Goal: Communication & Community: Answer question/provide support

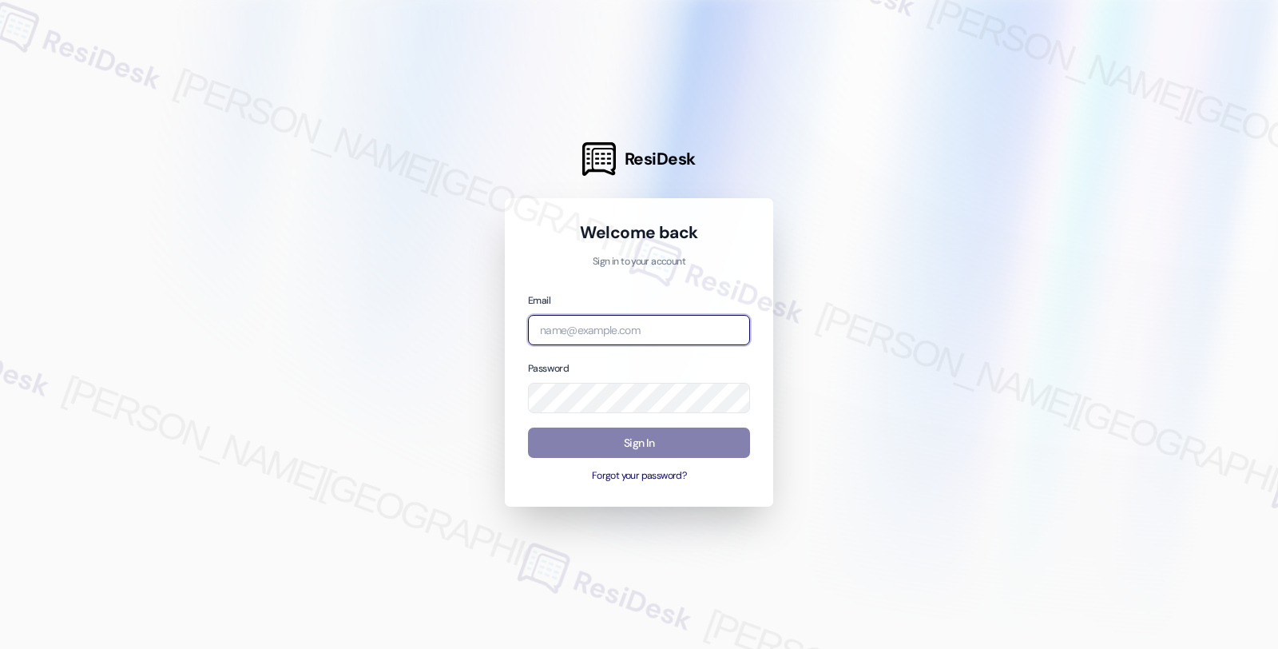
click at [629, 326] on input "email" at bounding box center [639, 330] width 222 height 31
type input "automated-surveys-root_management-fides.[PERSON_NAME]@root_[DOMAIN_NAME]"
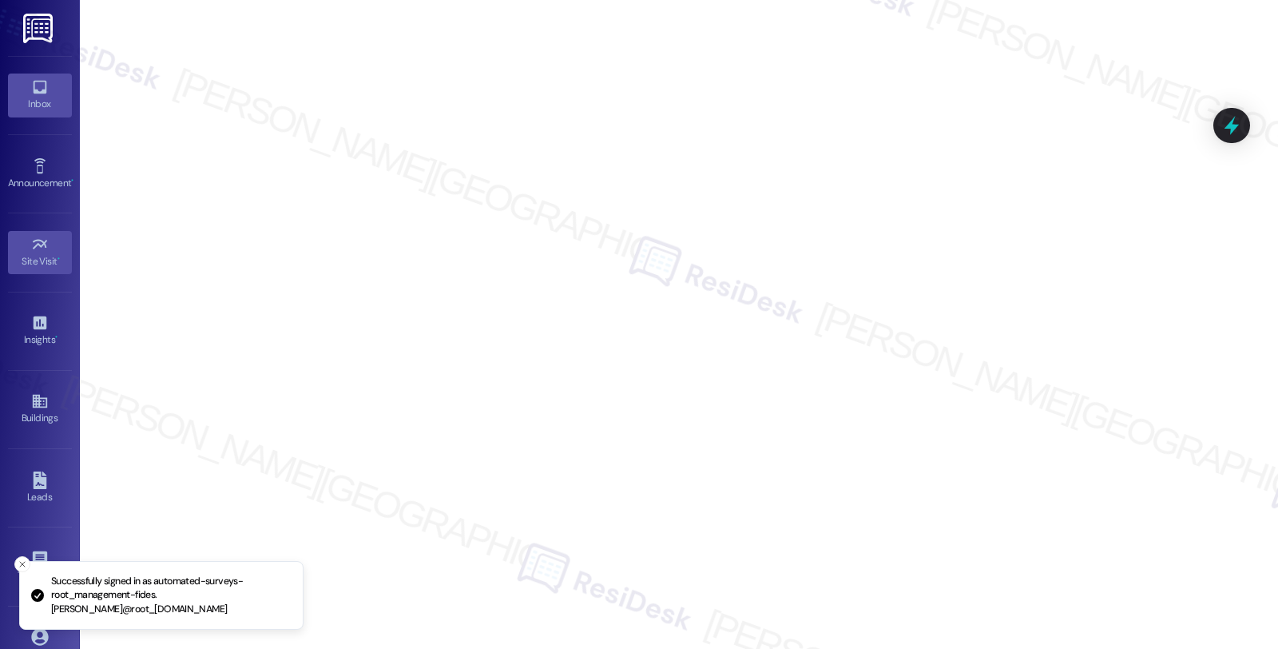
click at [52, 85] on link "Inbox" at bounding box center [40, 94] width 64 height 43
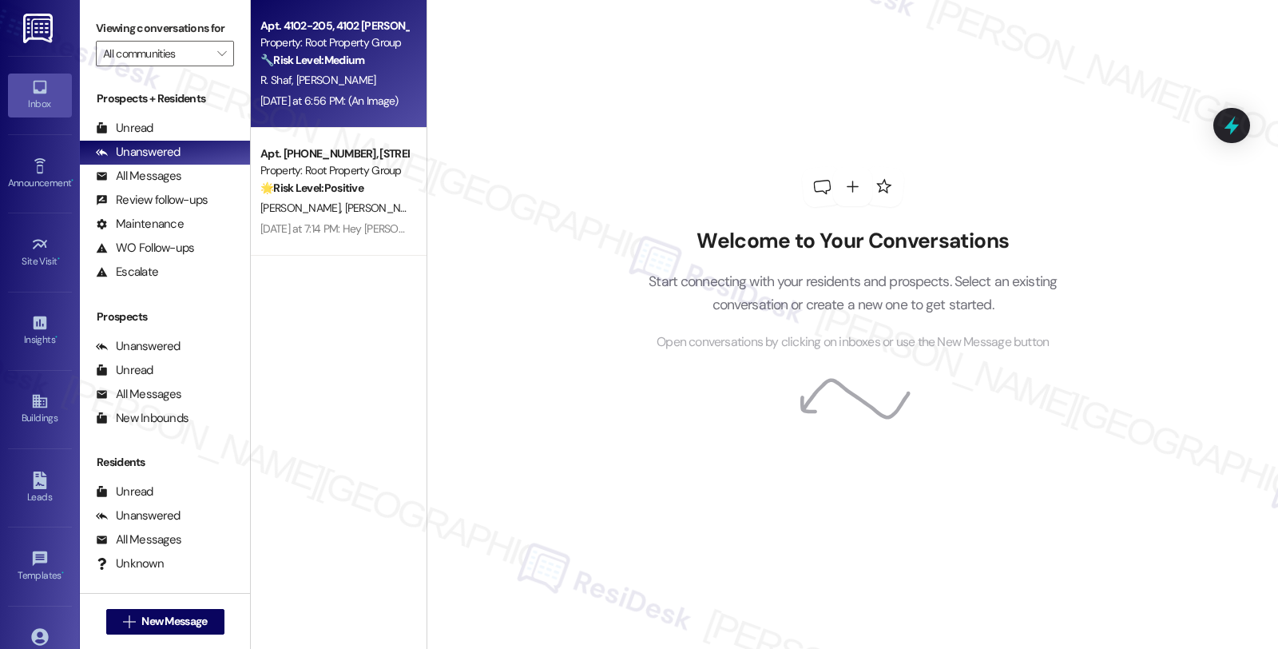
click at [379, 46] on div "Property: Root Property Group" at bounding box center [334, 42] width 148 height 17
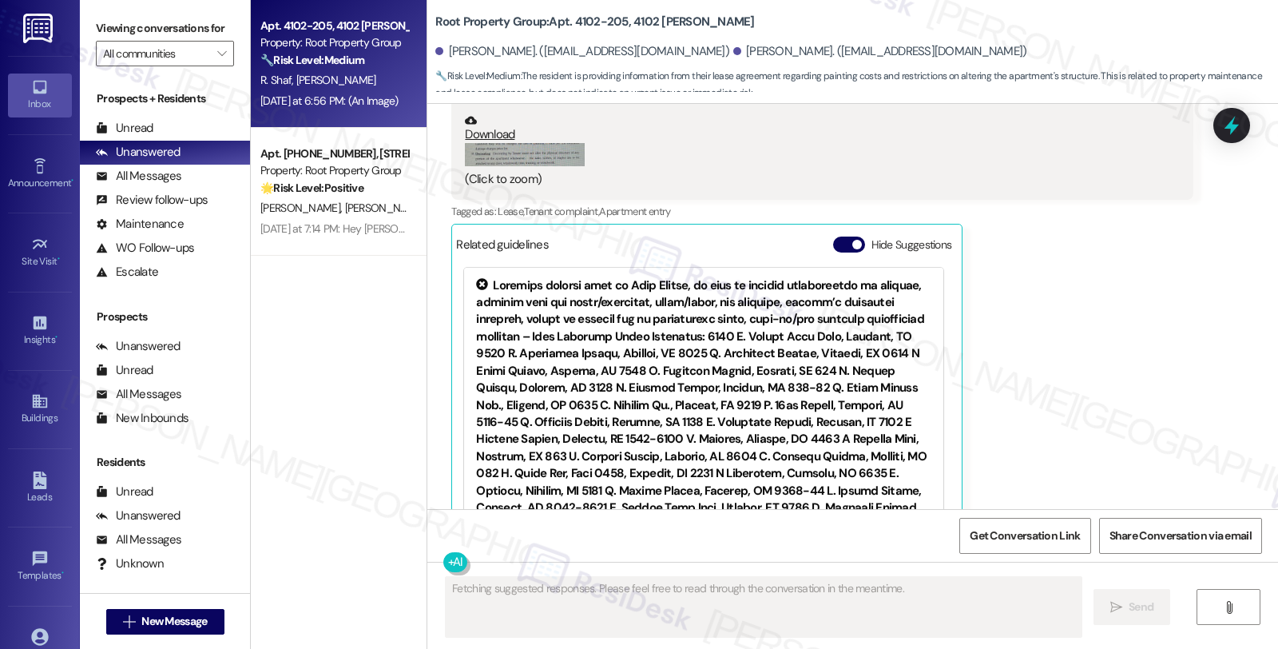
scroll to position [1520, 0]
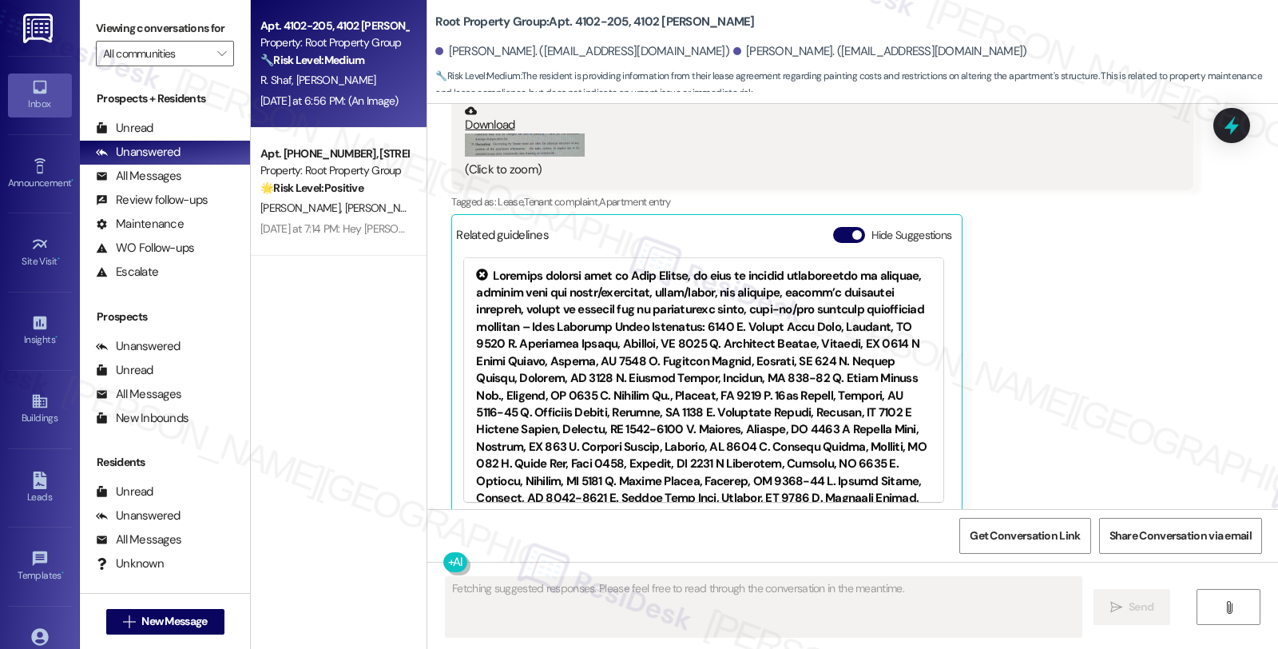
click at [1067, 385] on div "[PERSON_NAME] Question [DATE] at 6:56 PM Hi. I see this in the lease. So can we…" at bounding box center [821, 209] width 741 height 610
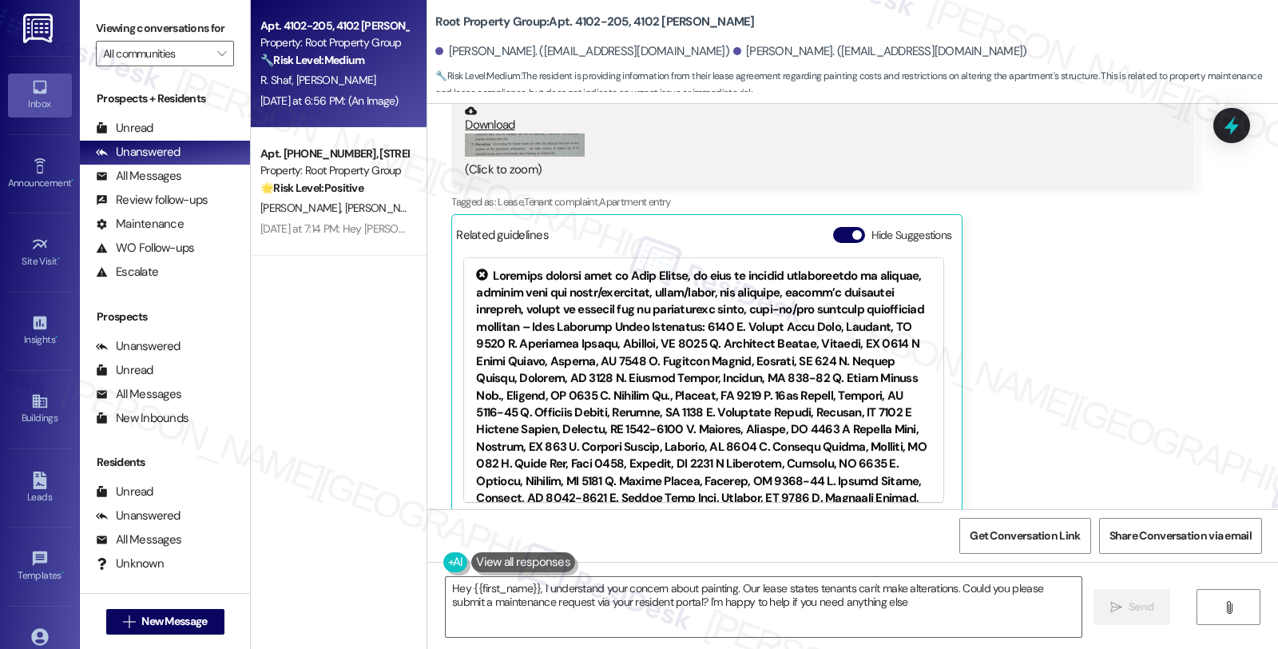
type textarea "Hey {{first_name}}, I understand your concern about painting. Our lease states …"
click at [1129, 289] on div "[PERSON_NAME] Question [DATE] at 6:56 PM Hi. I see this in the lease. So can we…" at bounding box center [821, 209] width 741 height 610
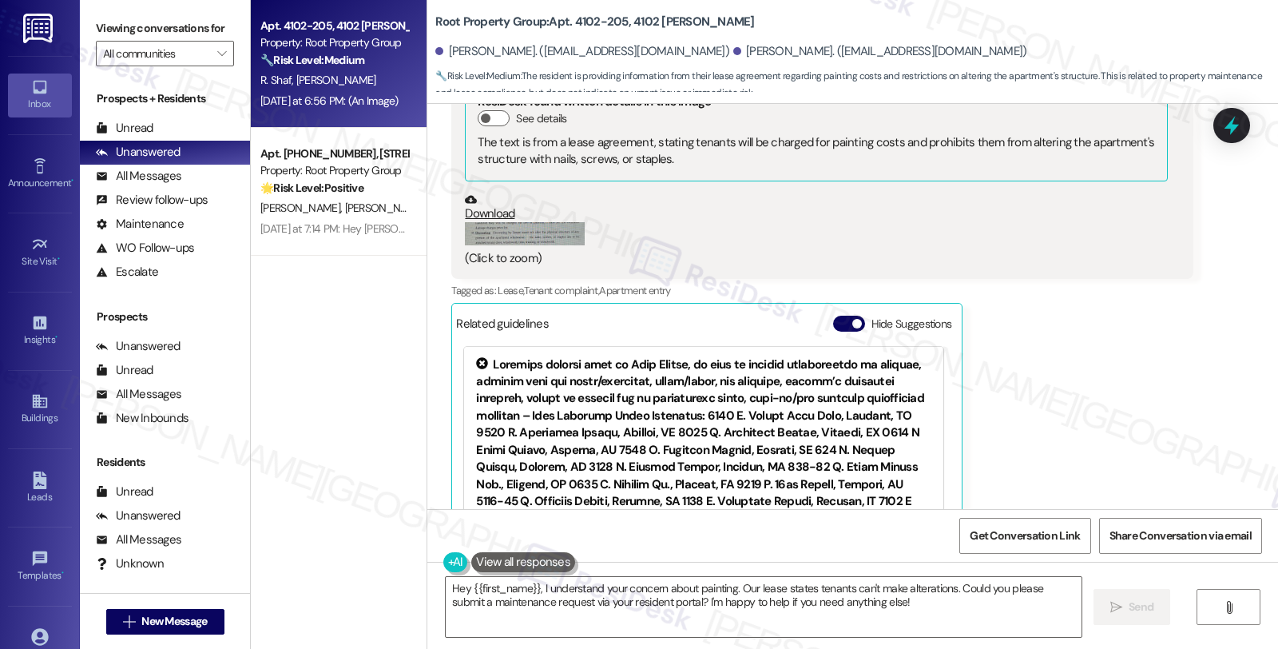
click at [1108, 351] on div "[PERSON_NAME] Question [DATE] at 6:56 PM Hi. I see this in the lease. So can we…" at bounding box center [821, 298] width 741 height 610
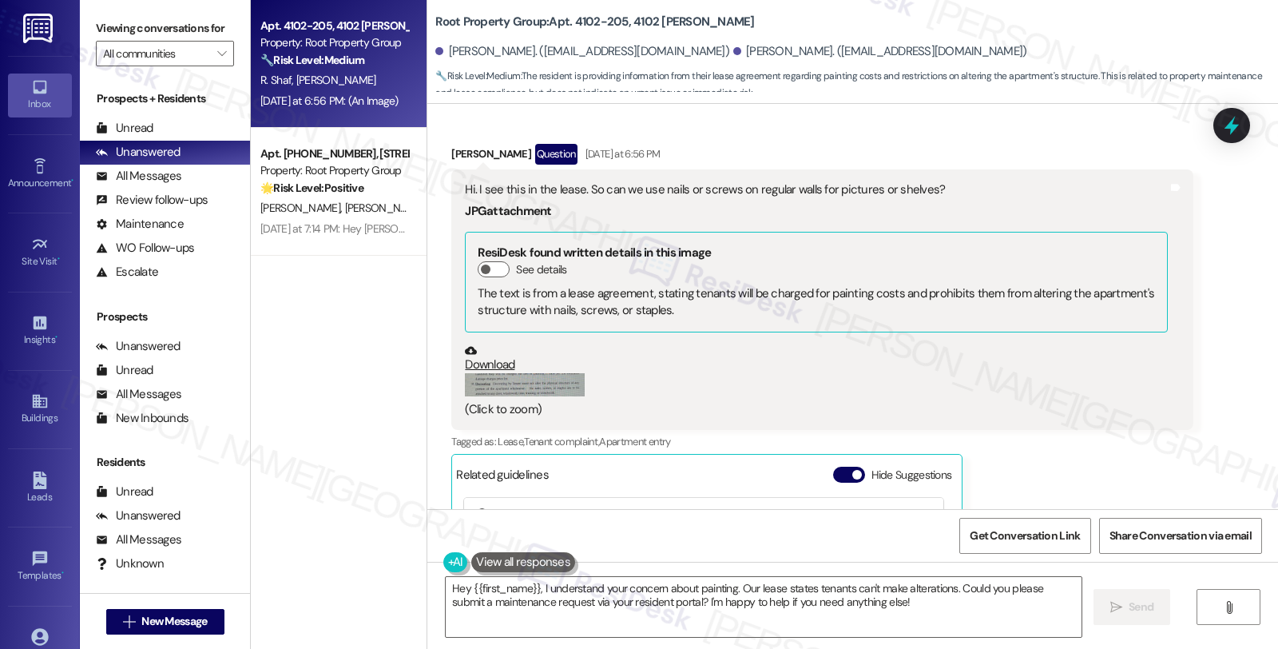
scroll to position [1254, 0]
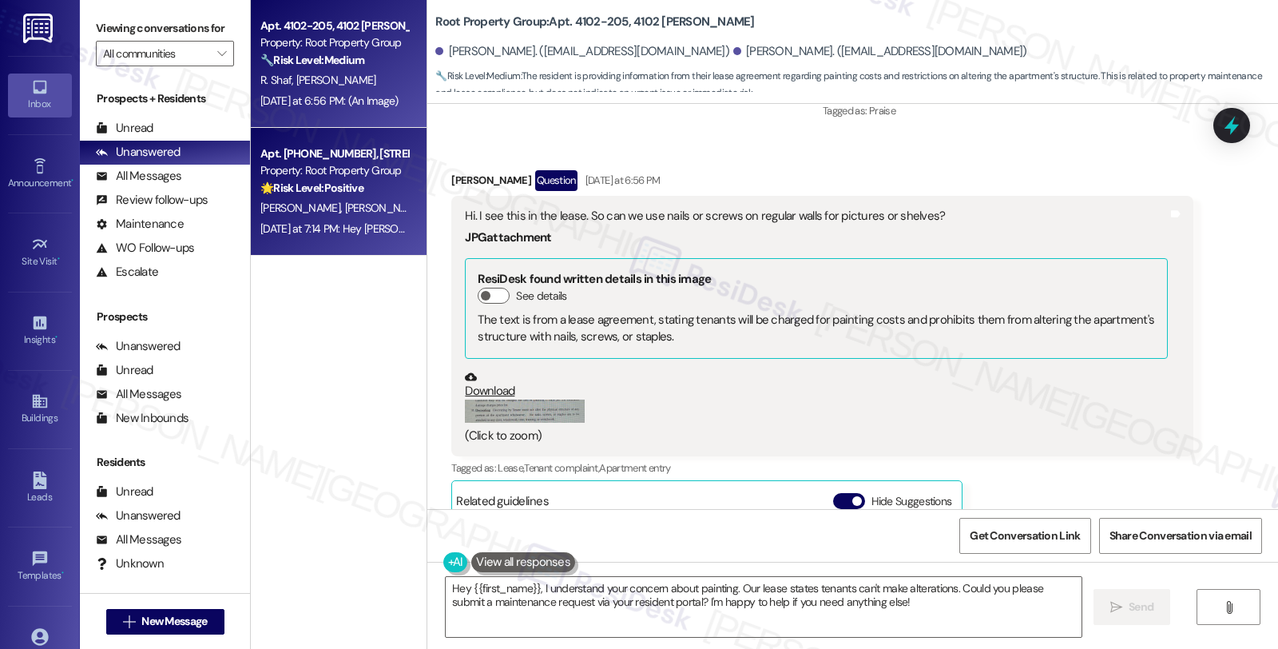
click at [330, 177] on div "Property: Root Property Group" at bounding box center [334, 170] width 148 height 17
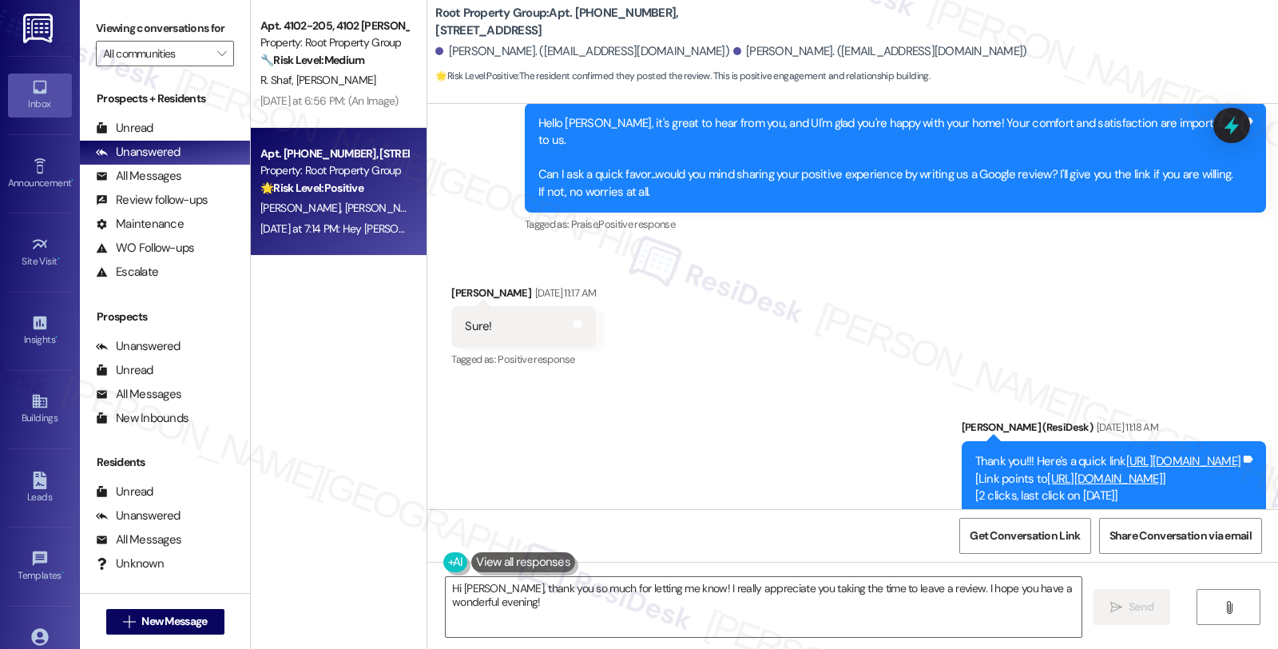
scroll to position [1728, 0]
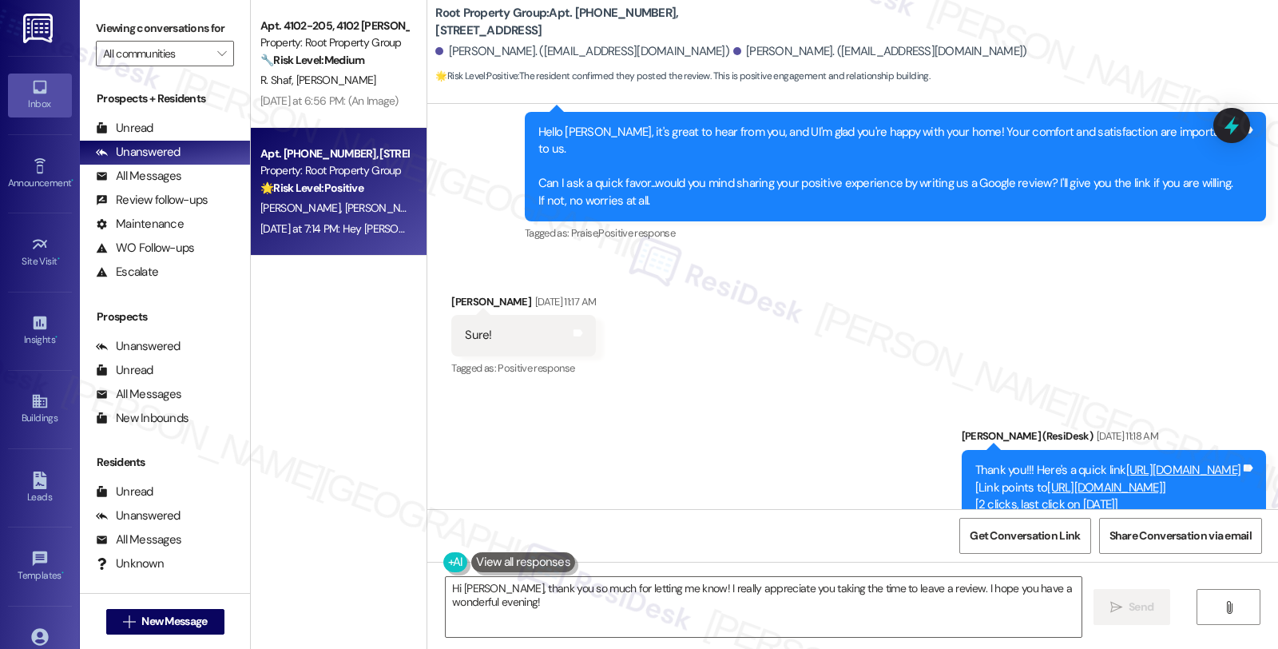
click at [1126, 462] on link "[URL][DOMAIN_NAME]" at bounding box center [1183, 470] width 115 height 16
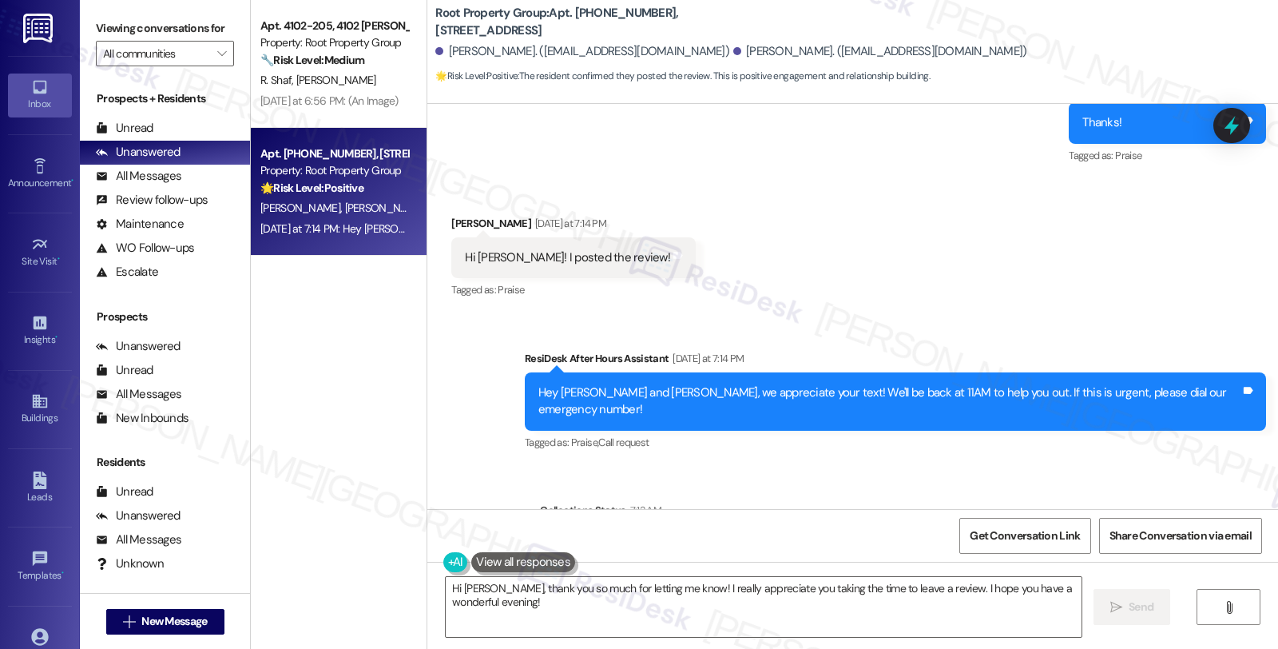
scroll to position [2526, 0]
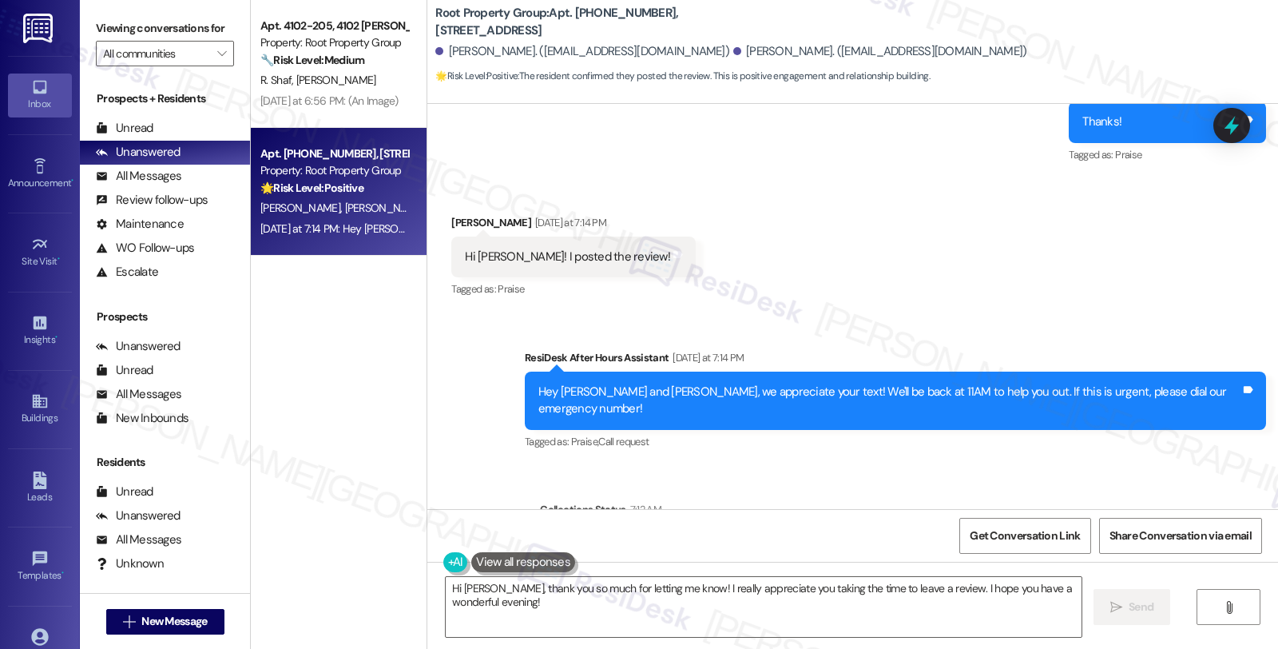
click at [454, 214] on div "[PERSON_NAME] [DATE] at 7:14 PM" at bounding box center [573, 225] width 244 height 22
copy div "[PERSON_NAME]"
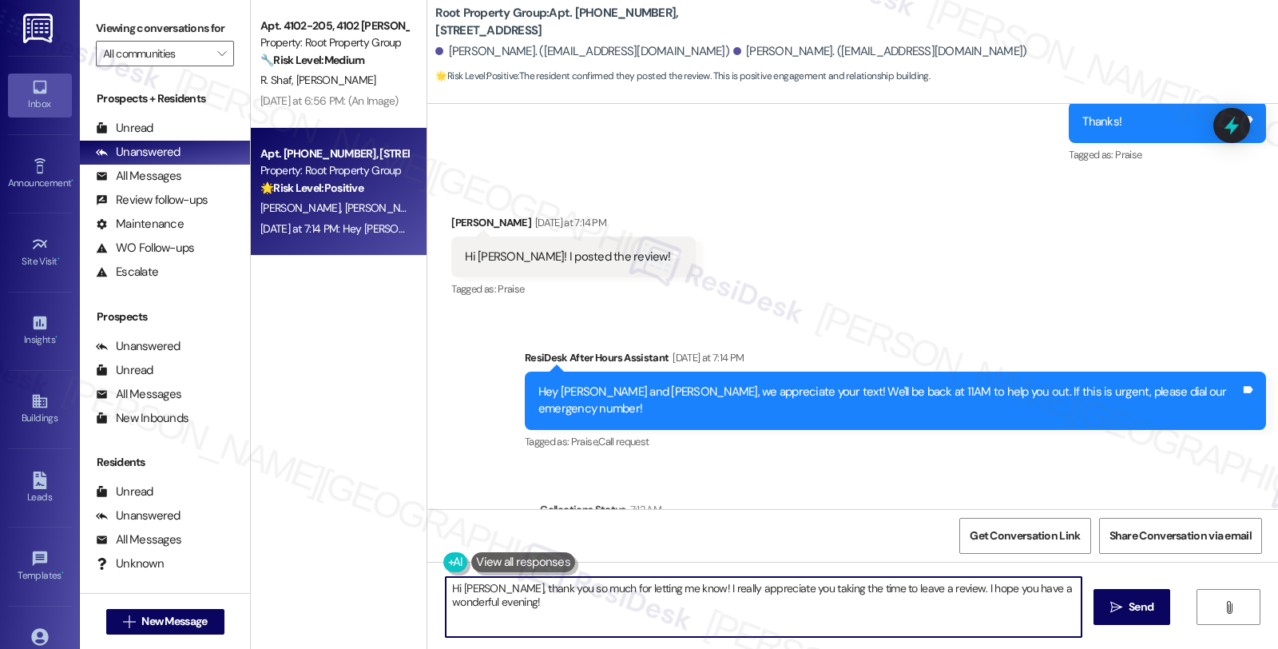
click at [925, 585] on textarea "Hi [PERSON_NAME], thank you so much for letting me know! I really appreciate yo…" at bounding box center [764, 607] width 636 height 60
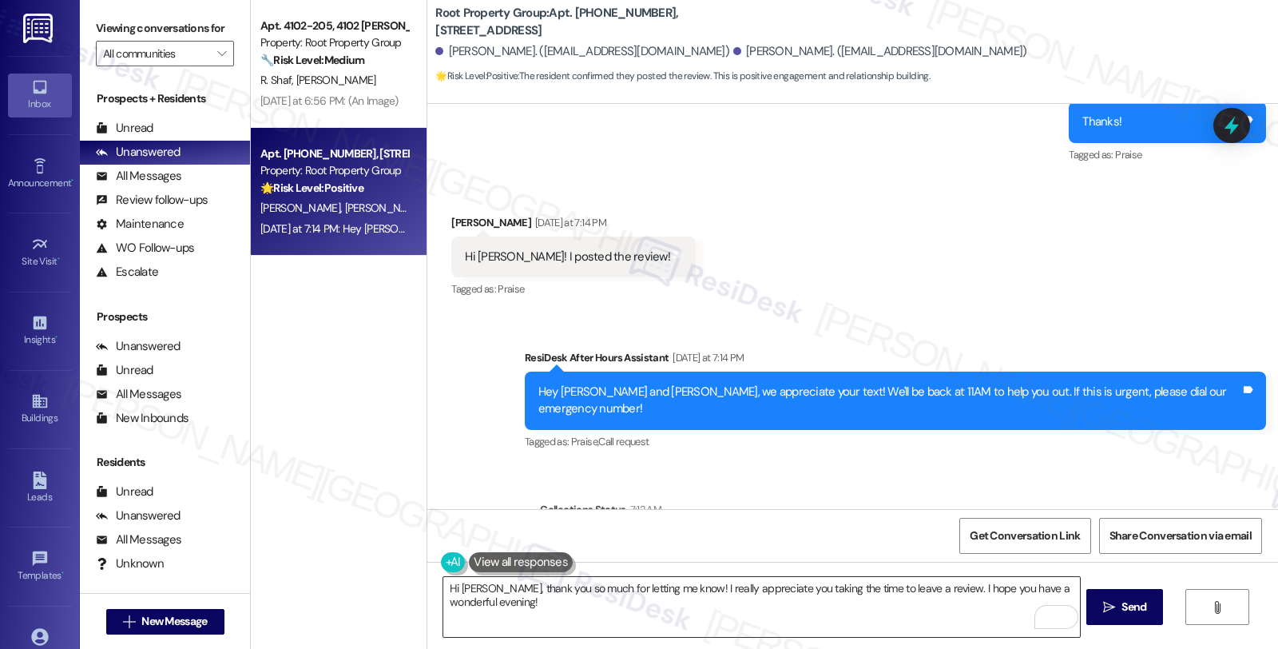
click at [632, 616] on textarea "Hi [PERSON_NAME], thank you so much for letting me know! I really appreciate yo…" at bounding box center [761, 607] width 636 height 60
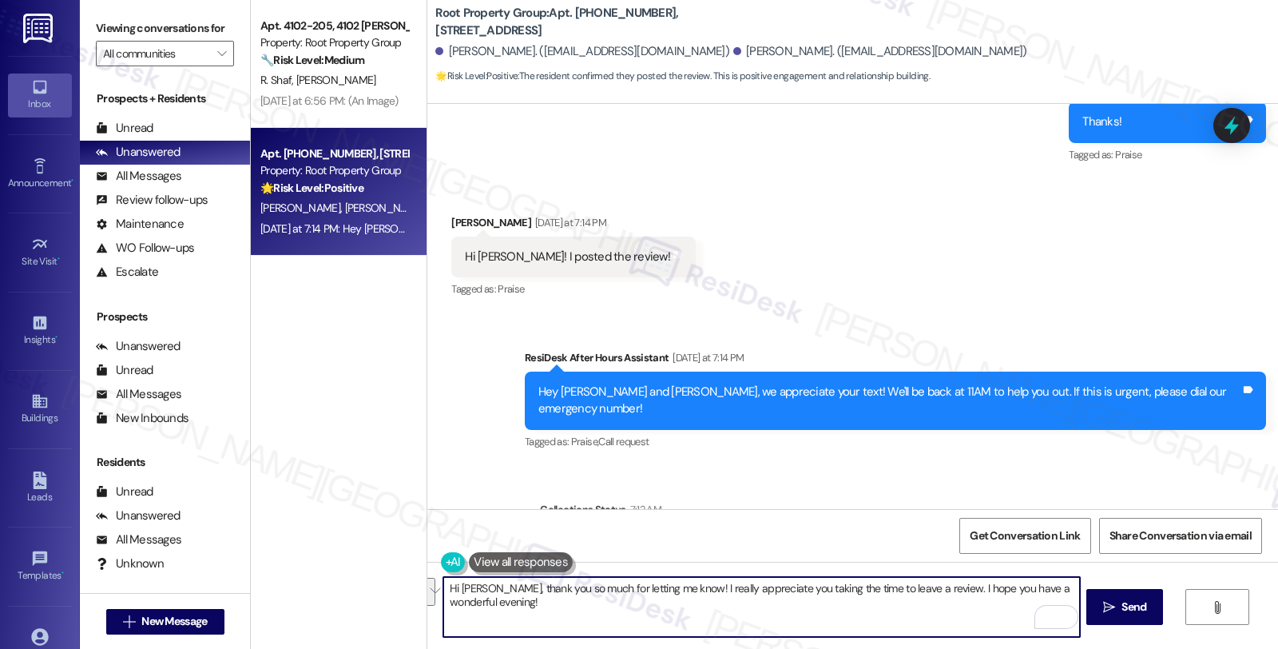
drag, startPoint x: 924, startPoint y: 586, endPoint x: 949, endPoint y: 604, distance: 30.4
click at [949, 604] on textarea "Hi [PERSON_NAME], thank you so much for letting me know! I really appreciate yo…" at bounding box center [761, 607] width 636 height 60
paste textarea "Should you have other concerns, please feel free to reach out. Have a great day!"
click at [673, 609] on textarea "Hi [PERSON_NAME], thank you so much for letting me know! I really appreciate yo…" at bounding box center [761, 607] width 636 height 60
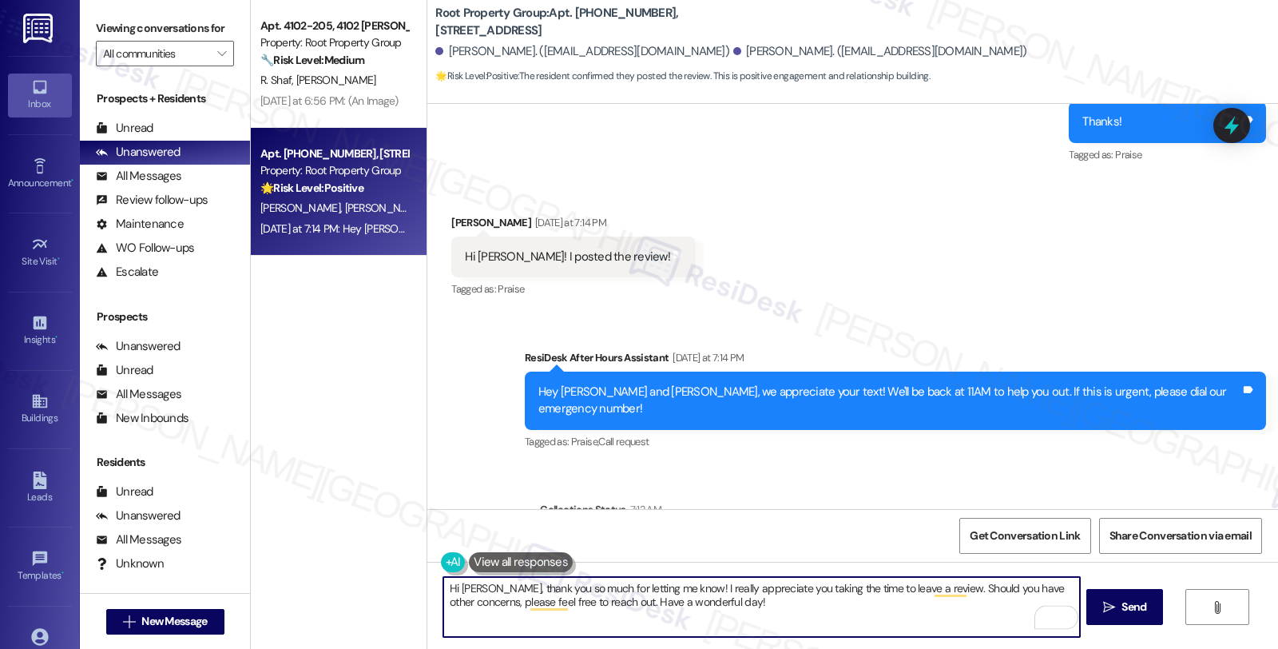
click at [784, 613] on textarea "Hi [PERSON_NAME], thank you so much for letting me know! I really appreciate yo…" at bounding box center [761, 607] width 636 height 60
click at [796, 612] on textarea "Hi [PERSON_NAME], thank you so much for letting me know! I really appreciate yo…" at bounding box center [761, 607] width 636 height 60
type textarea "Hi [PERSON_NAME], thank you so much for letting me know! I really appreciate yo…"
click at [1123, 612] on span "Send" at bounding box center [1133, 606] width 25 height 17
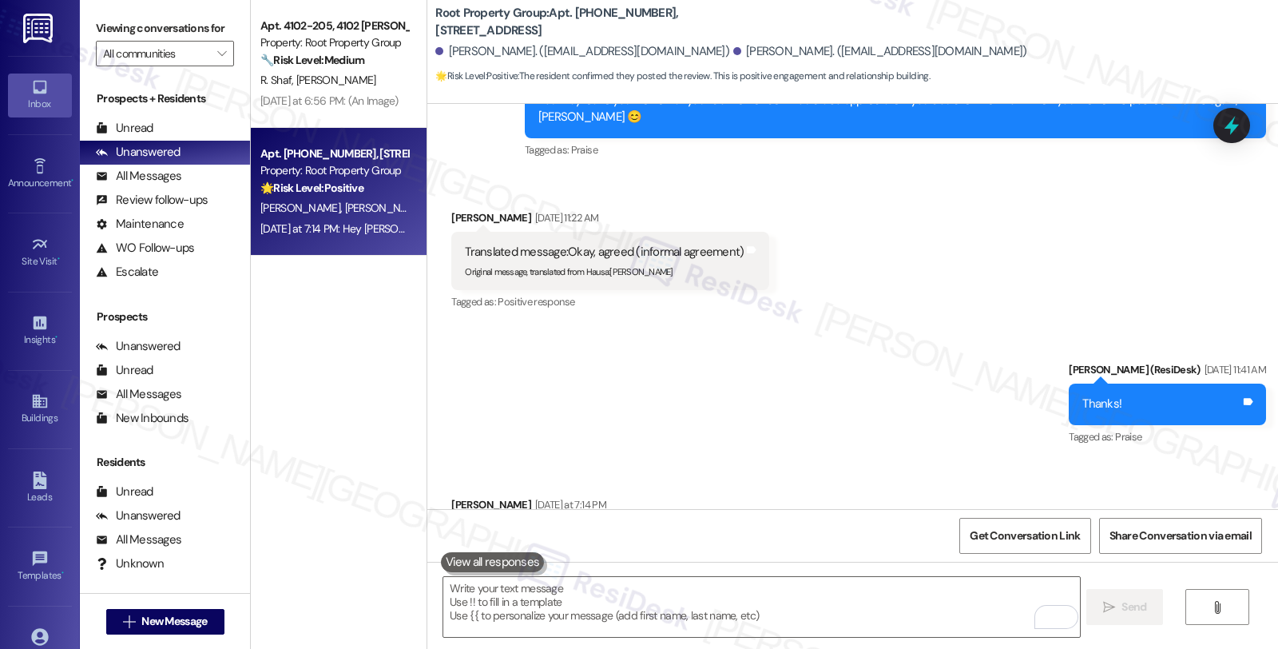
scroll to position [2655, 0]
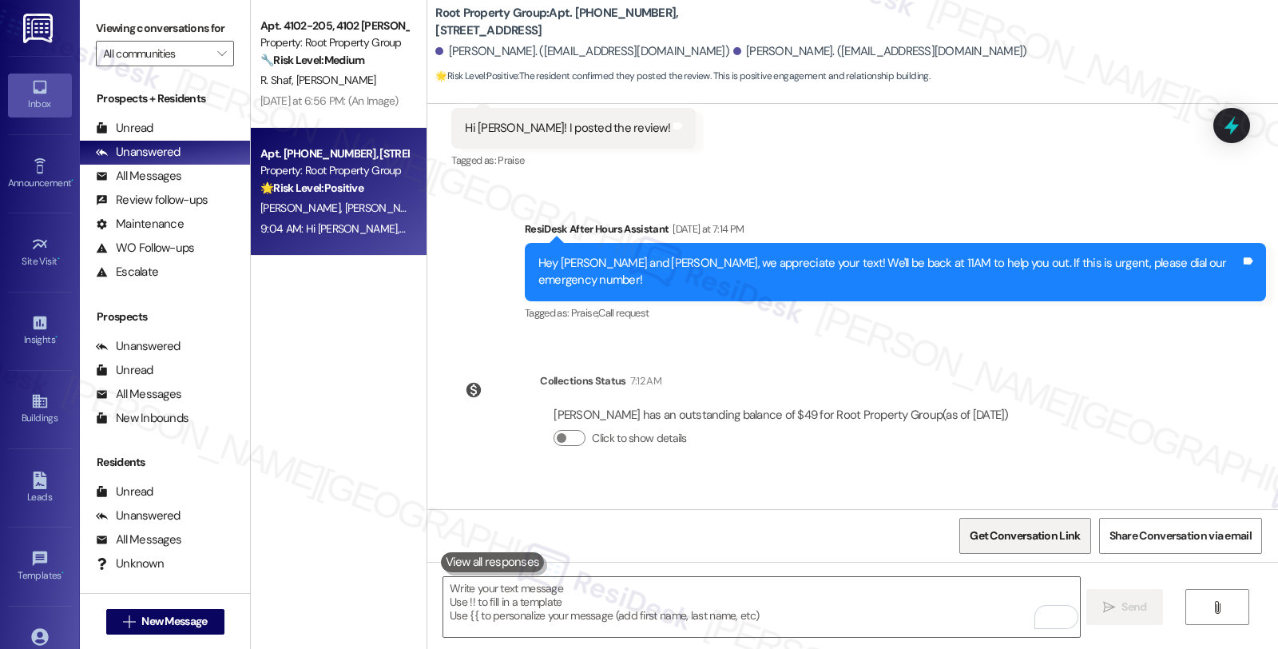
click at [1016, 531] on span "Get Conversation Link" at bounding box center [1025, 535] width 110 height 17
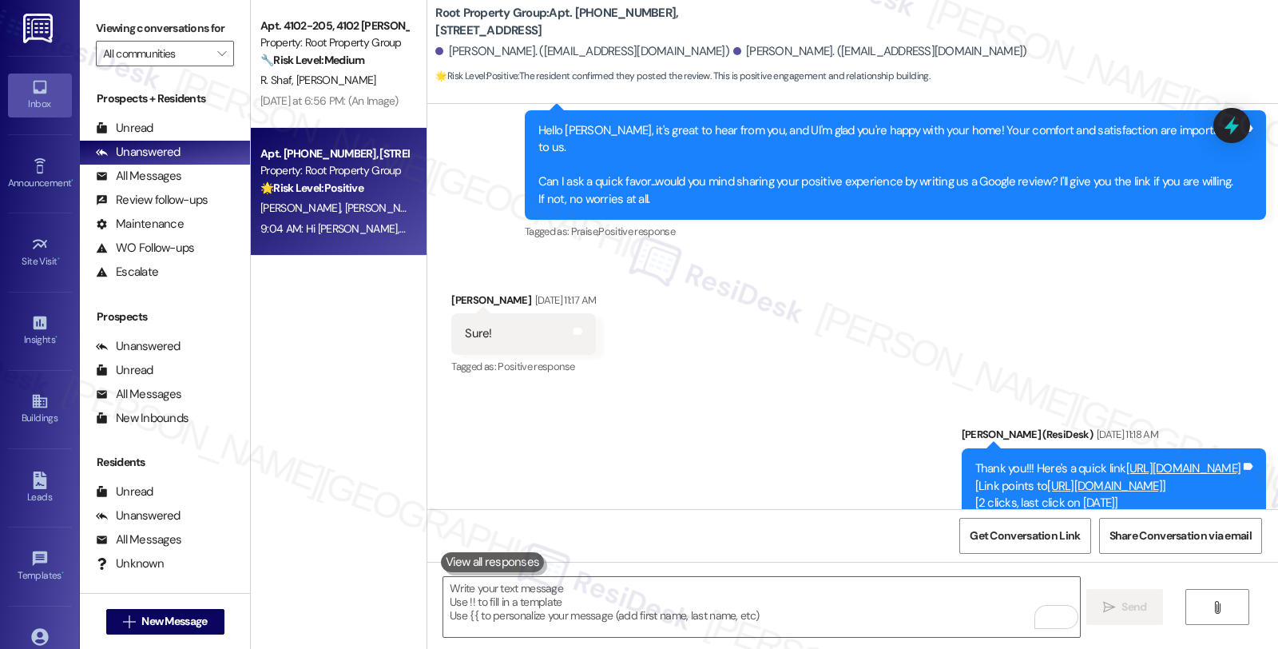
scroll to position [1709, 0]
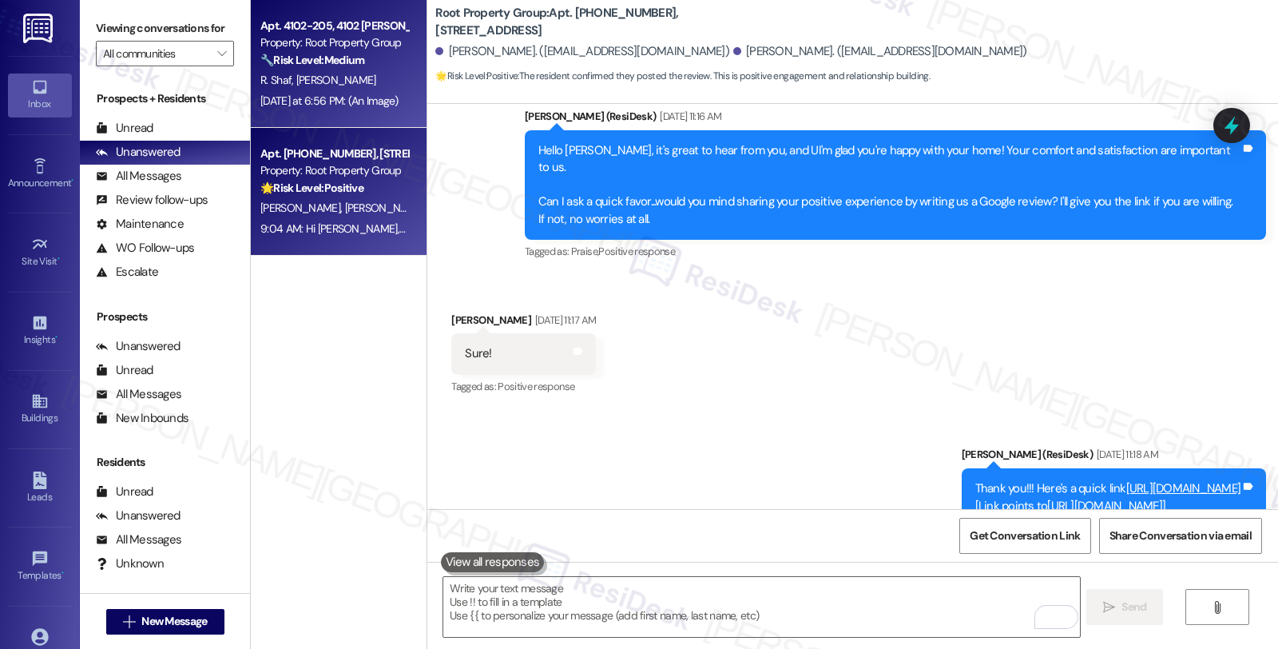
click at [361, 62] on div "🔧 Risk Level: Medium The resident is providing information from their lease agr…" at bounding box center [334, 60] width 148 height 17
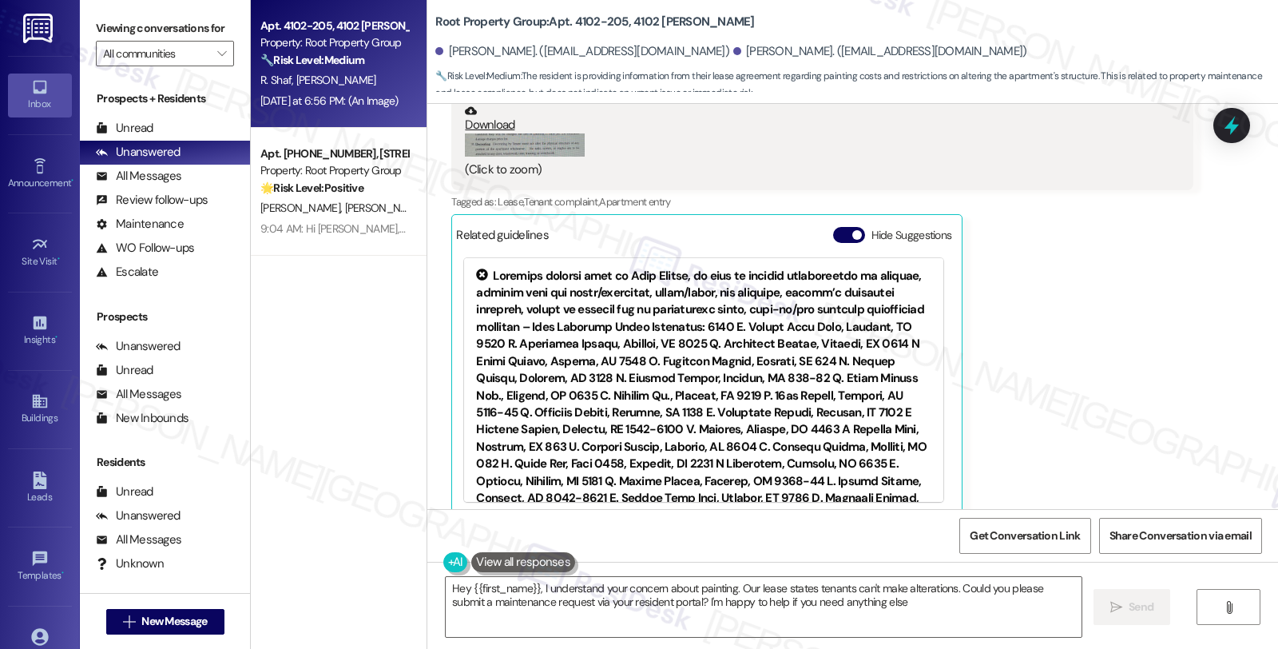
type textarea "Hey {{first_name}}, I understand your concern about painting. Our lease states …"
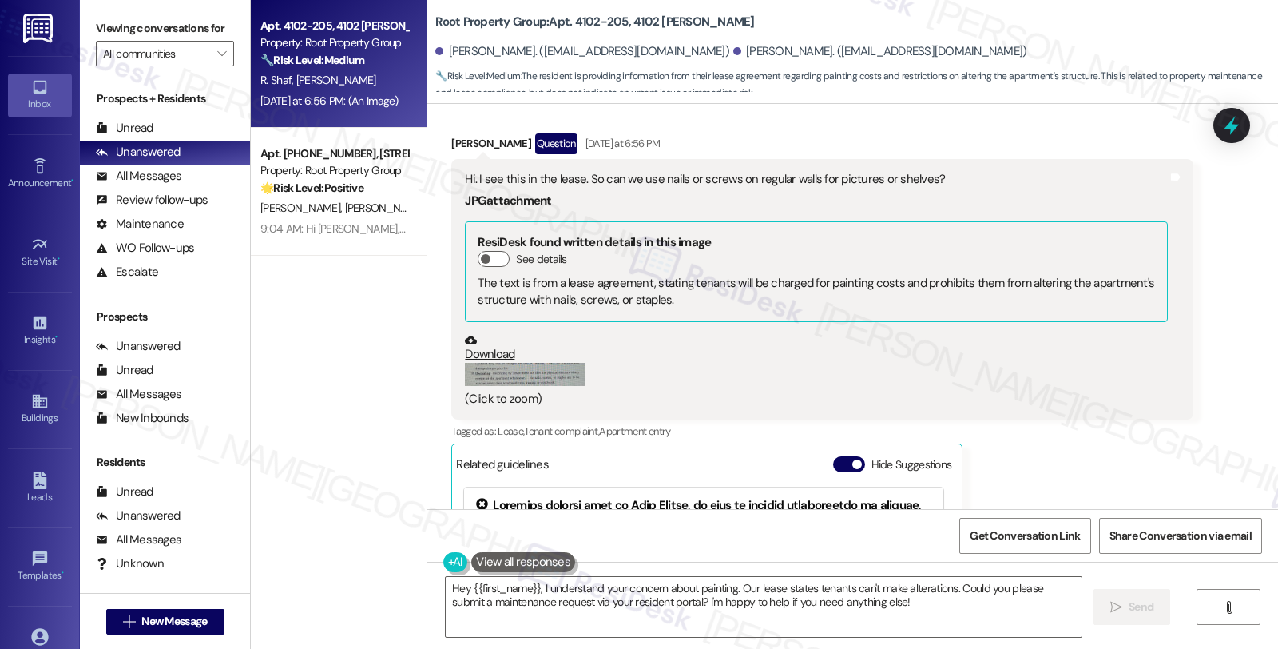
scroll to position [1254, 0]
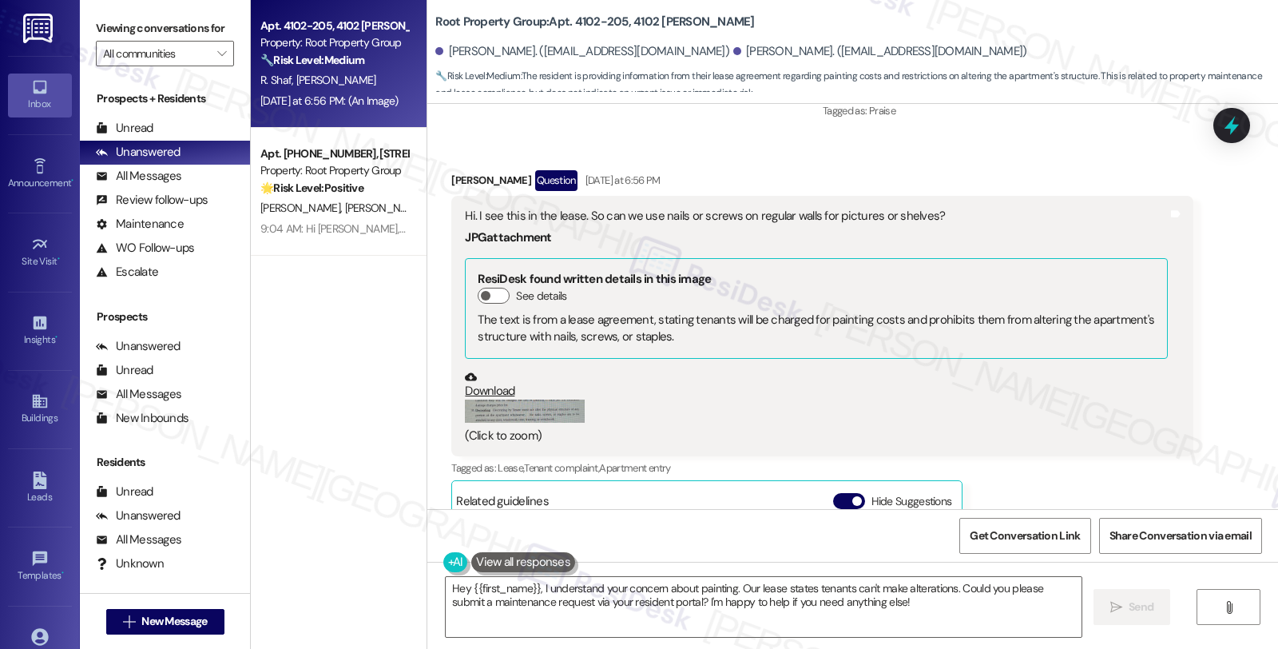
click at [545, 399] on button "Zoom image" at bounding box center [525, 410] width 120 height 23
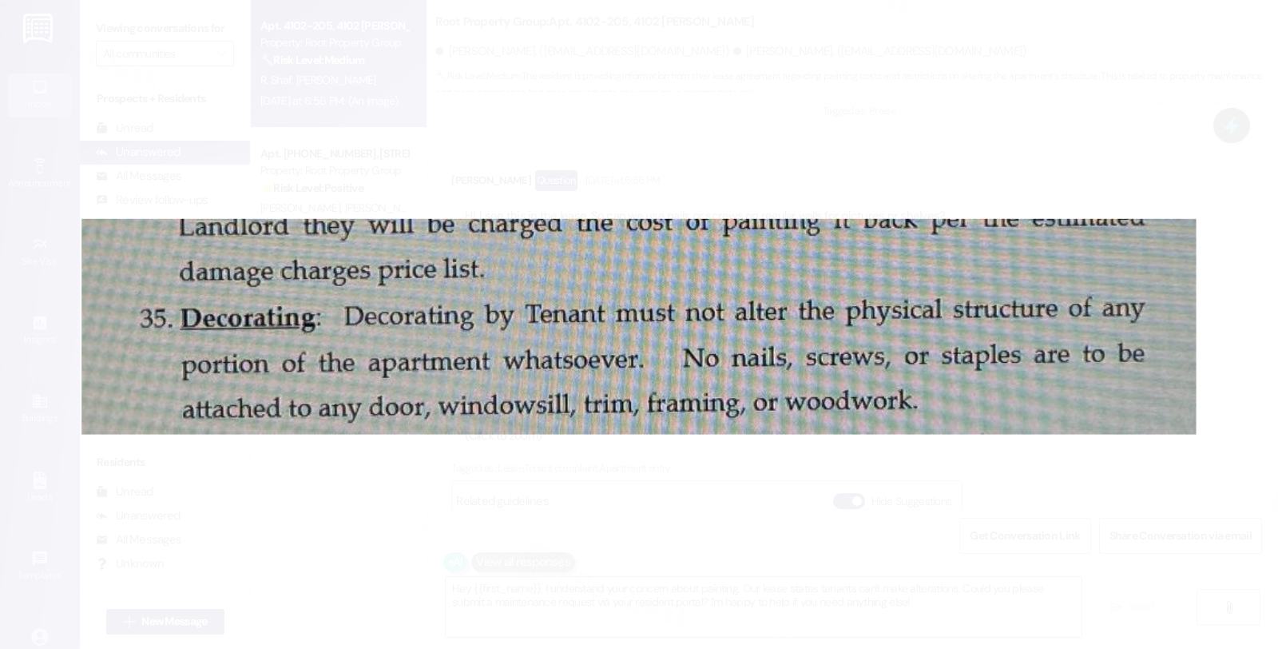
click at [1071, 89] on button "Unzoom image" at bounding box center [639, 324] width 1278 height 649
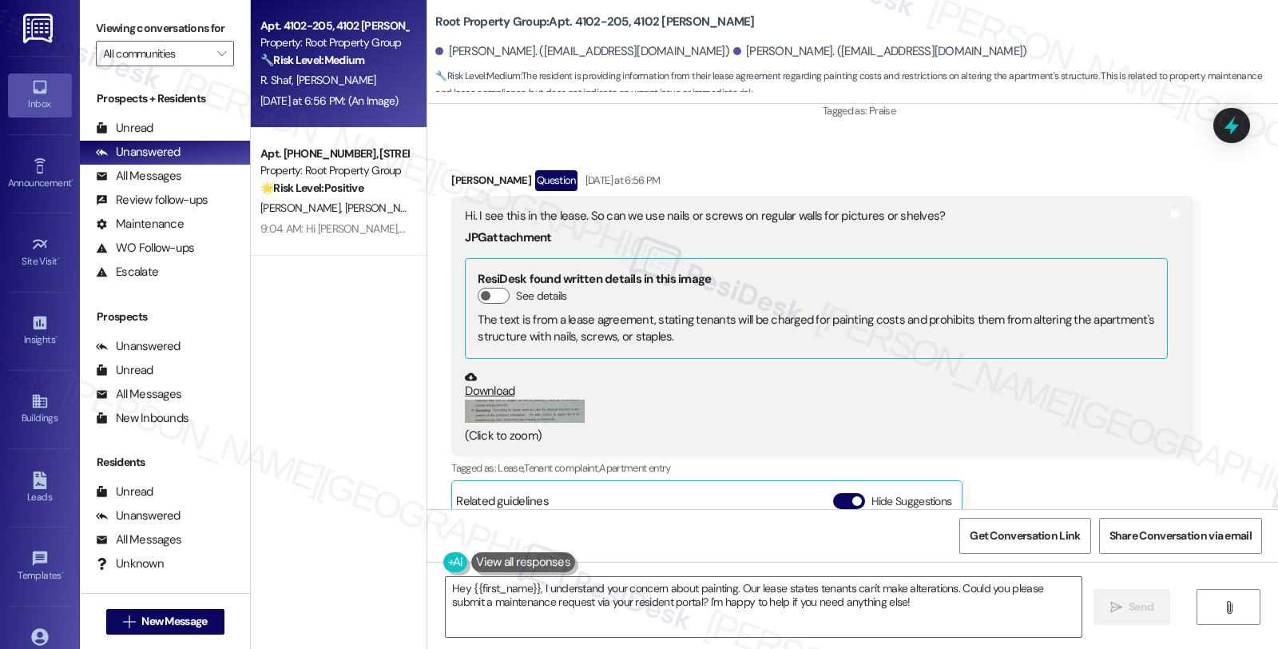
click at [1214, 379] on div "Received via SMS [PERSON_NAME] Question [DATE] at 6:56 PM Hi. I see this in the…" at bounding box center [852, 463] width 851 height 658
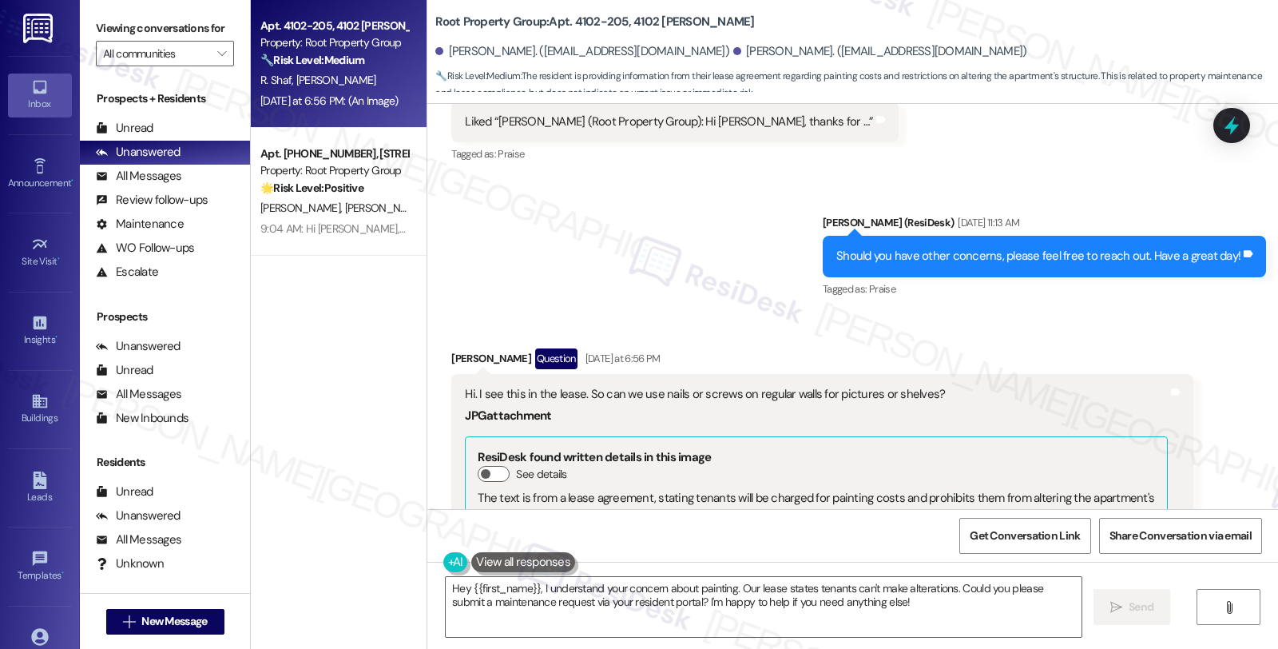
click at [455, 348] on div "[PERSON_NAME] Question [DATE] at 6:56 PM" at bounding box center [821, 361] width 741 height 26
copy div "[PERSON_NAME]"
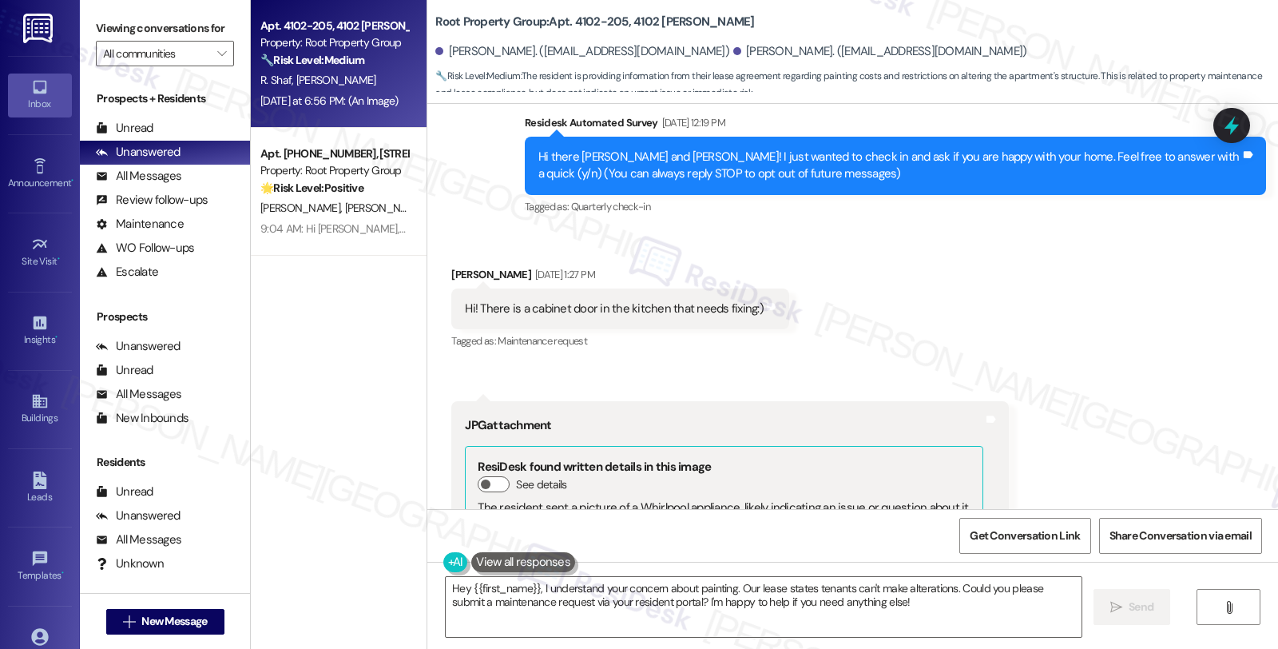
scroll to position [0, 0]
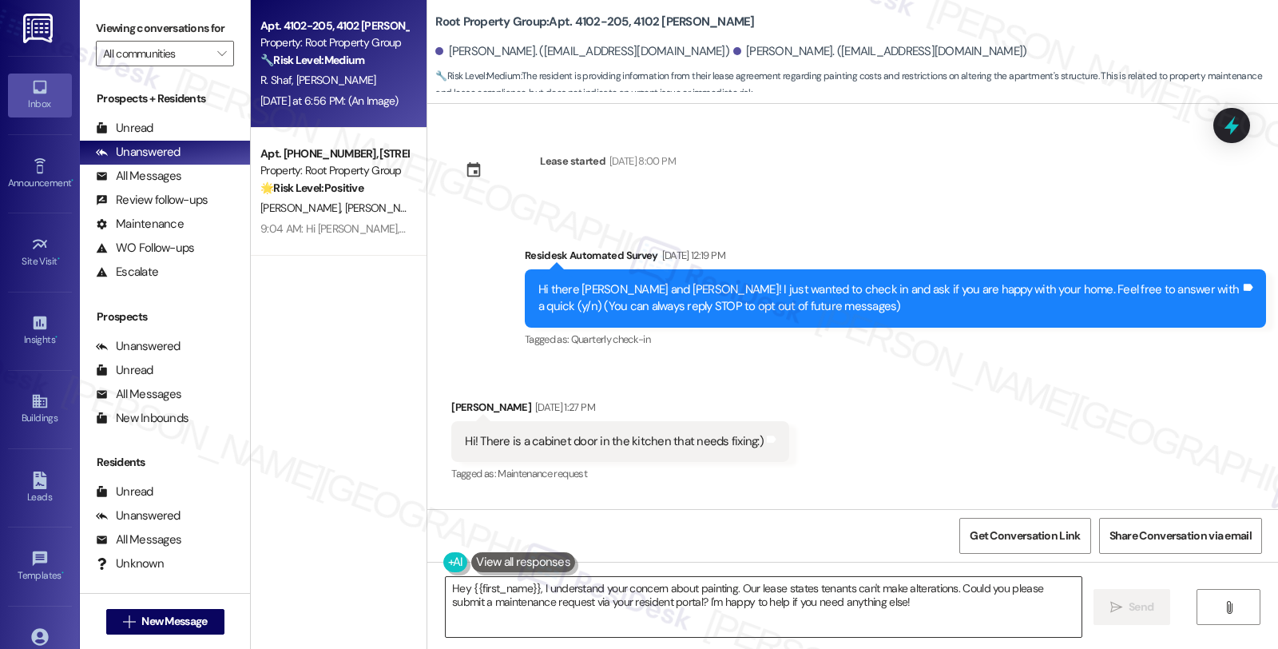
click at [446, 585] on textarea "Hey {{first_name}}, I understand your concern about painting. Our lease states …" at bounding box center [764, 607] width 636 height 60
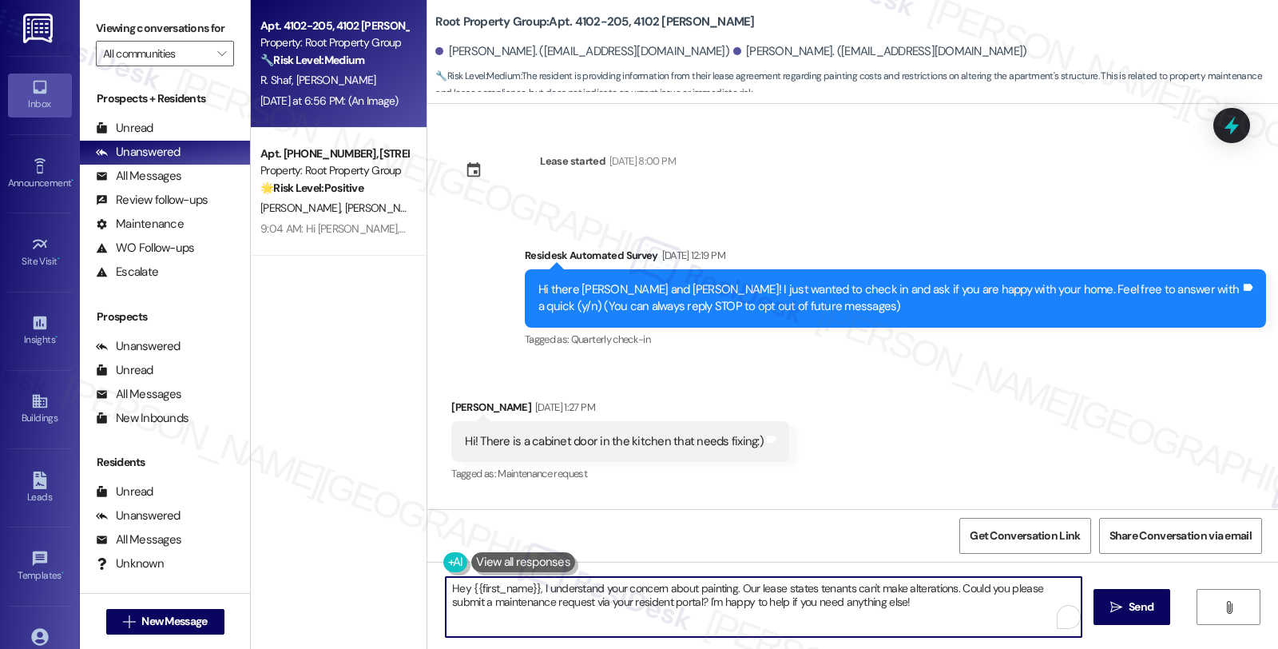
click at [446, 585] on textarea "Hey {{first_name}}, I understand your concern about painting. Our lease states …" at bounding box center [764, 607] width 636 height 60
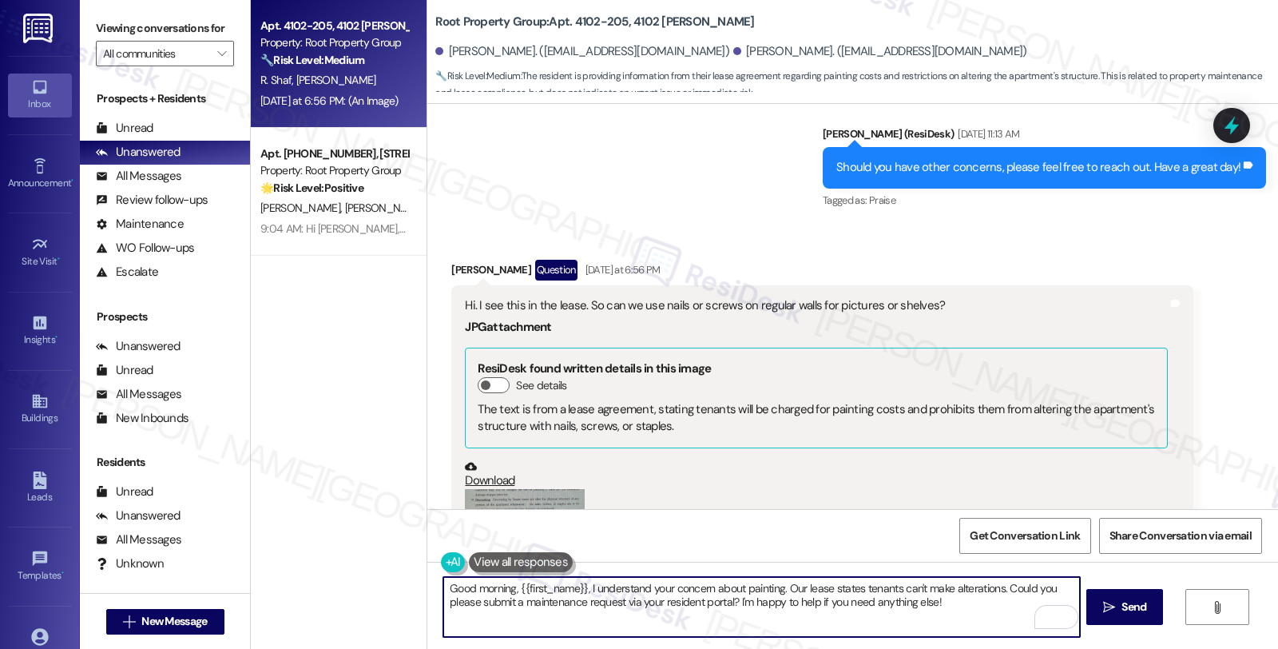
scroll to position [1254, 0]
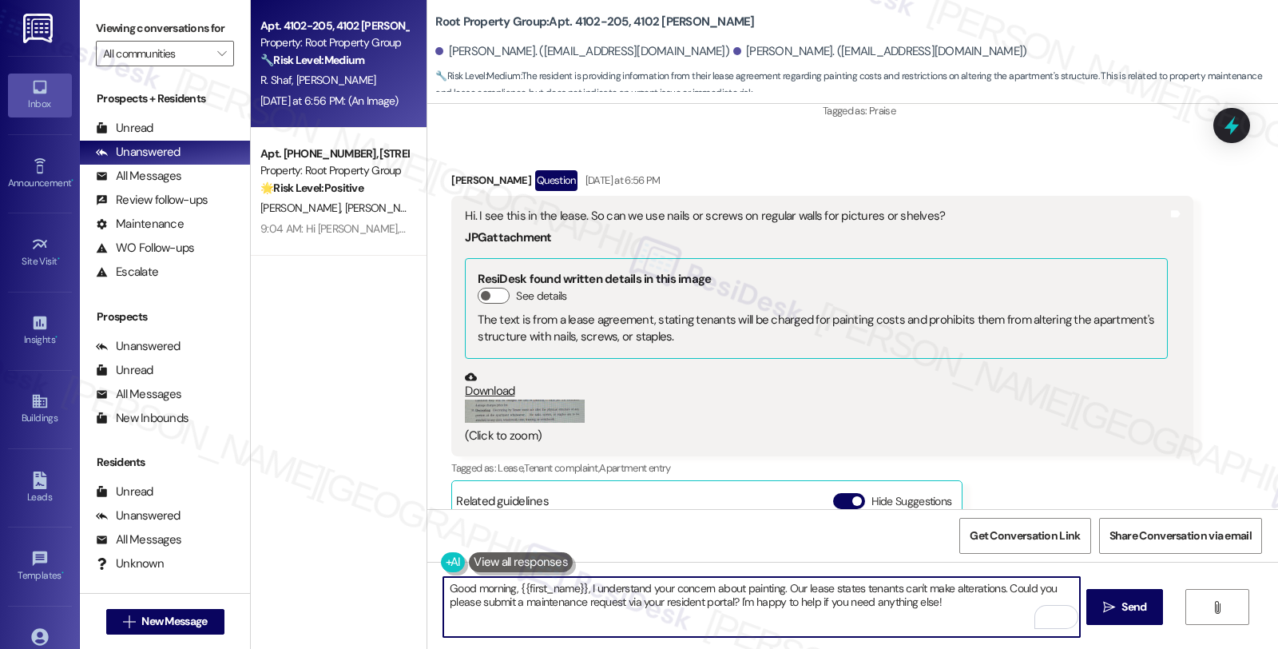
click at [548, 399] on button "Zoom image" at bounding box center [525, 410] width 120 height 23
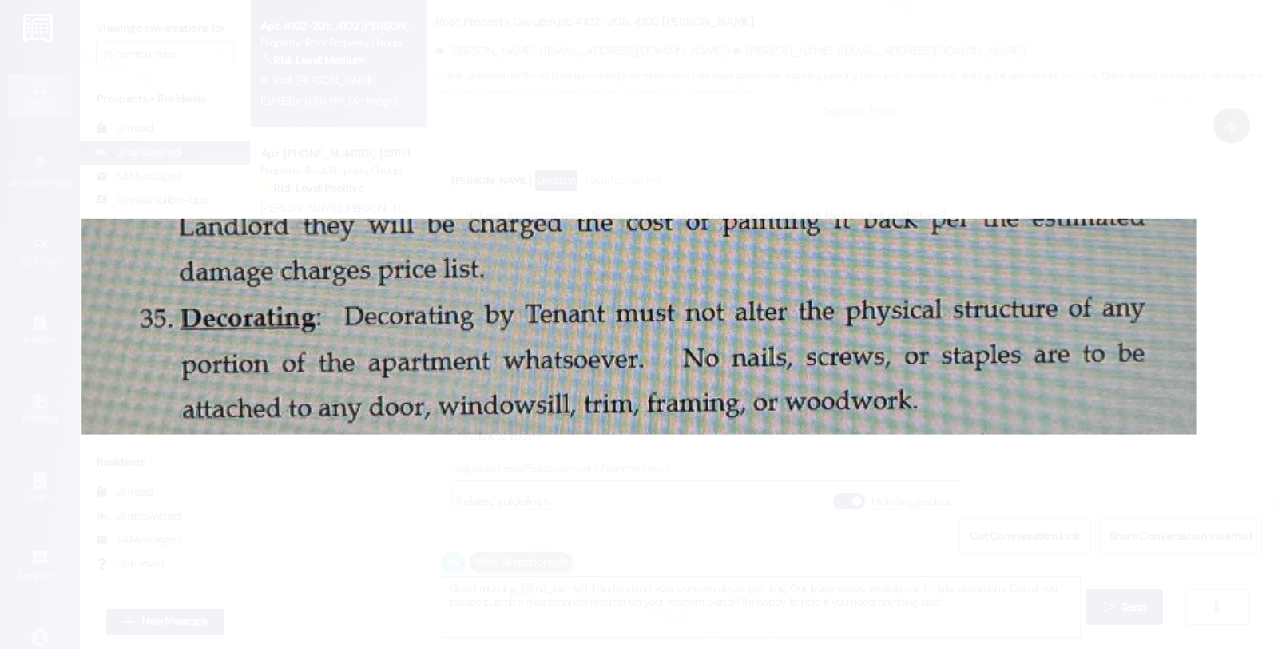
click at [920, 474] on button "Unzoom image" at bounding box center [639, 324] width 1278 height 649
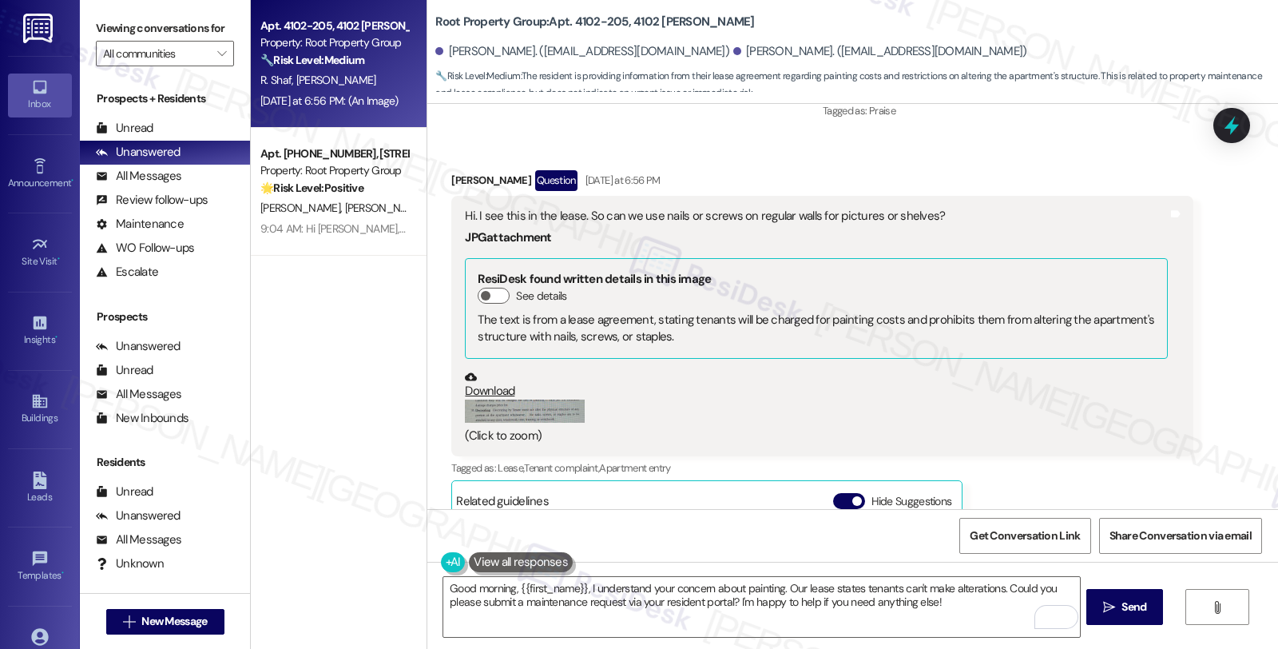
click at [556, 399] on button "Zoom image" at bounding box center [525, 410] width 120 height 23
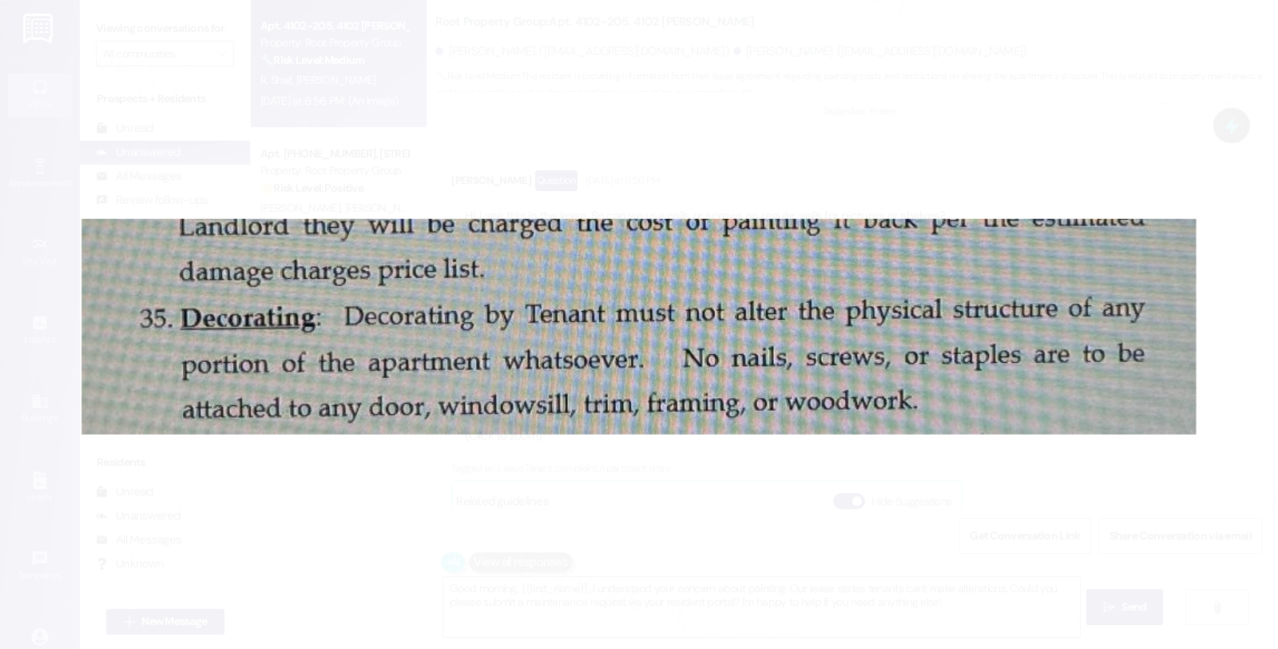
click at [1033, 488] on button "Unzoom image" at bounding box center [639, 324] width 1278 height 649
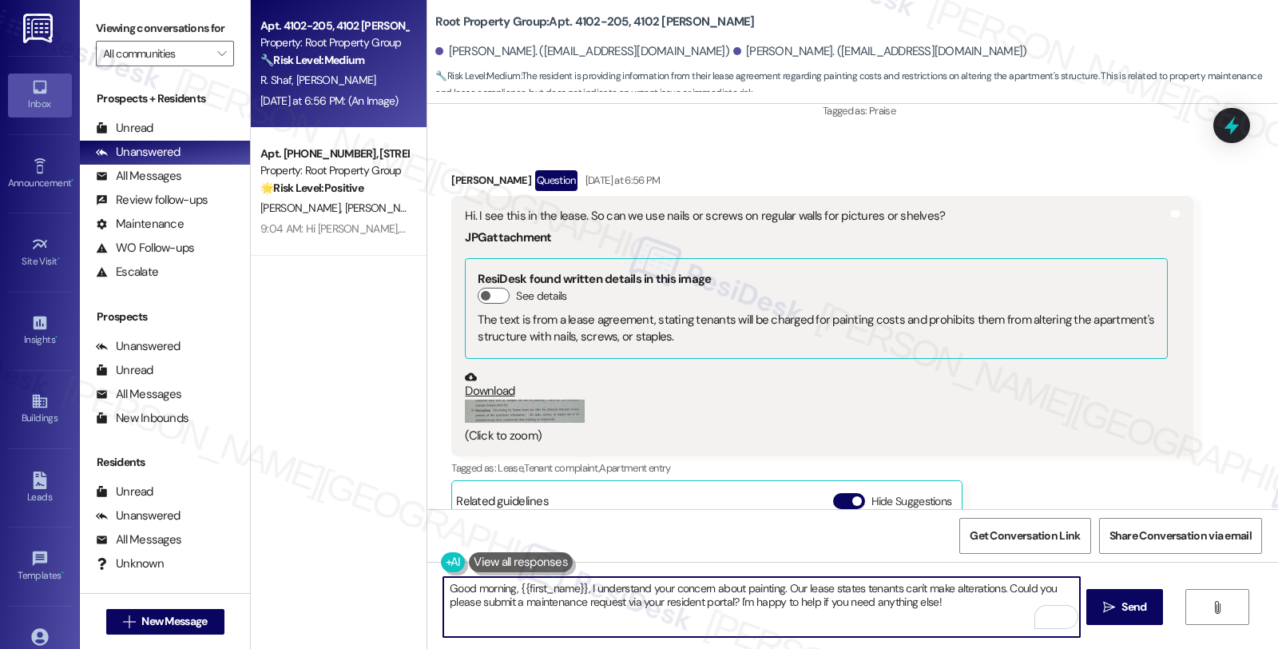
click at [658, 586] on textarea "Good morning, {{first_name}}, I understand your concern about painting. Our lea…" at bounding box center [761, 607] width 636 height 60
drag, startPoint x: 951, startPoint y: 589, endPoint x: 1028, endPoint y: 587, distance: 77.5
click at [1028, 587] on textarea "Good morning, {{first_name}}, I understand you're planning to hang pictures and…" at bounding box center [761, 607] width 636 height 60
drag, startPoint x: 492, startPoint y: 600, endPoint x: 1042, endPoint y: 600, distance: 550.3
click at [1042, 600] on textarea "Good morning, {{first_name}}, I understand you're planning to hang pictures and…" at bounding box center [761, 607] width 636 height 60
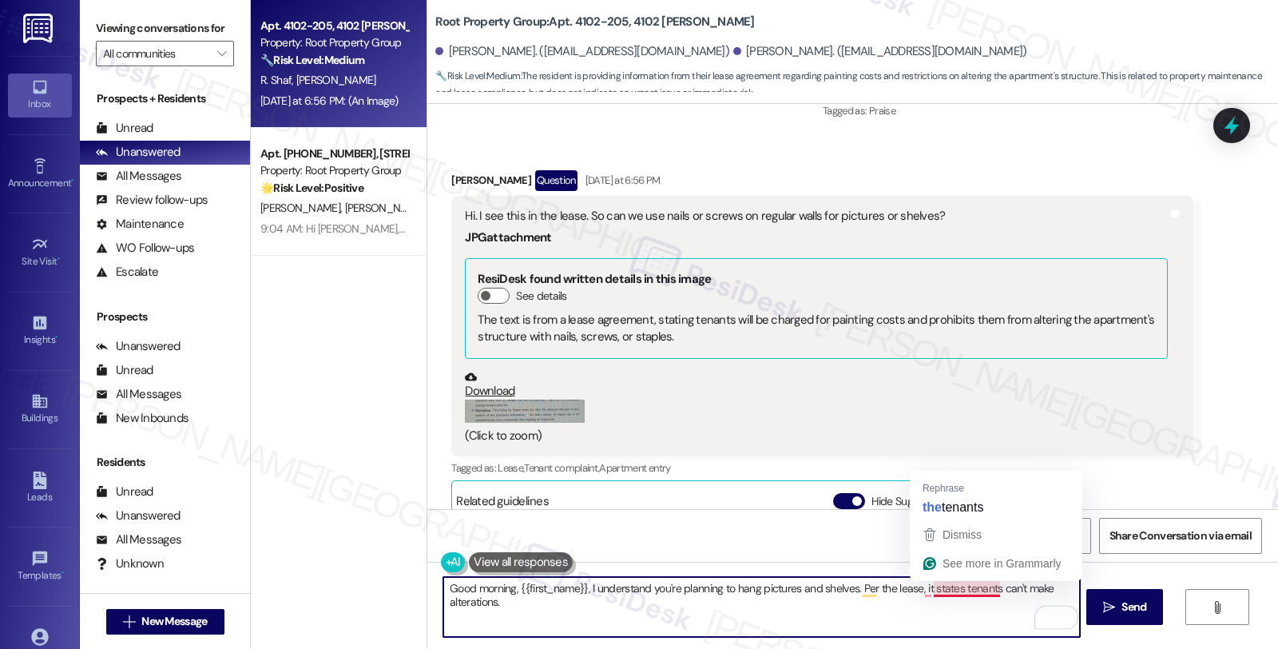
click at [964, 592] on textarea "Good morning, {{first_name}}, I understand you're planning to hang pictures and…" at bounding box center [761, 607] width 636 height 60
click at [951, 589] on textarea "Good morning, {{first_name}}, I understand you're planning to hang pictures and…" at bounding box center [761, 607] width 636 height 60
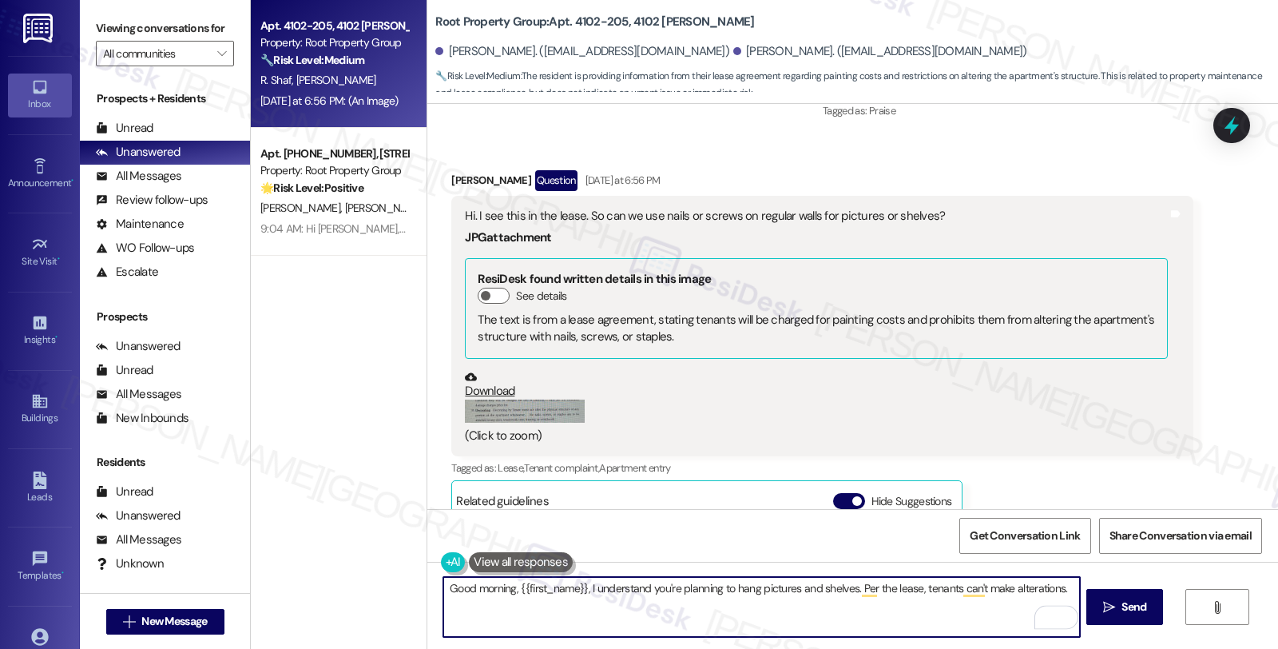
click at [1064, 589] on textarea "Good morning, {{first_name}}, I understand you're planning to hang pictures and…" at bounding box center [761, 607] width 636 height 60
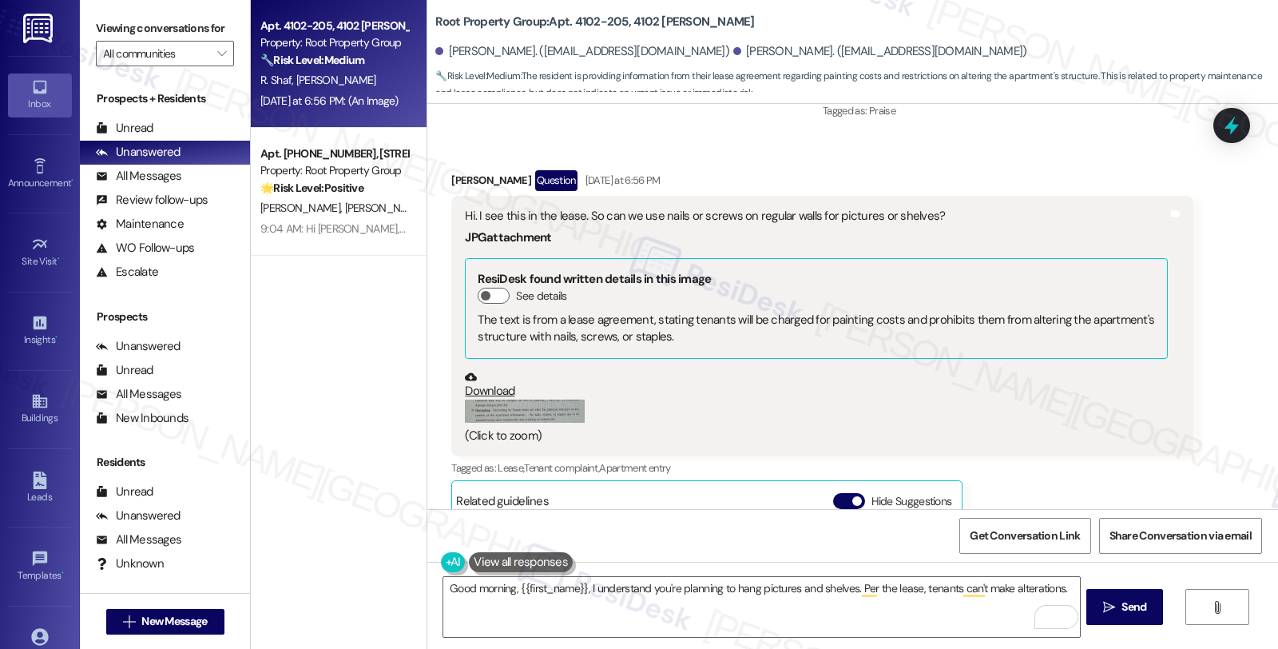
click at [544, 403] on button "Zoom image" at bounding box center [525, 410] width 120 height 23
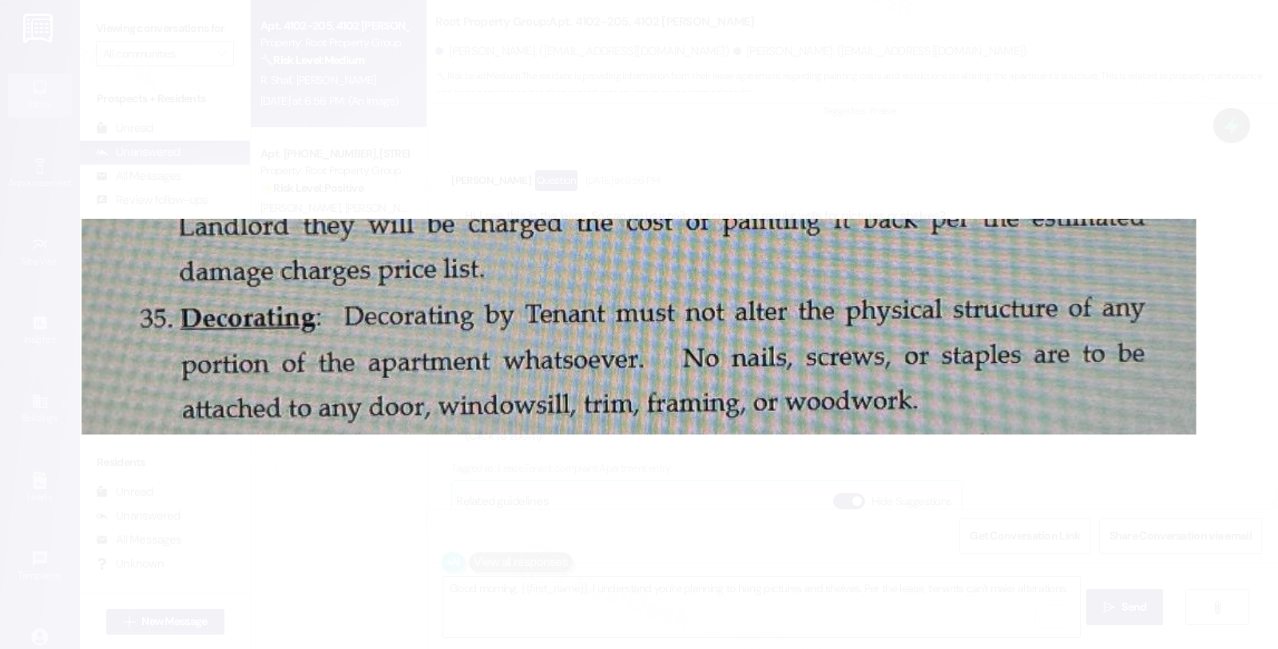
click at [1105, 472] on button "Unzoom image" at bounding box center [639, 324] width 1278 height 649
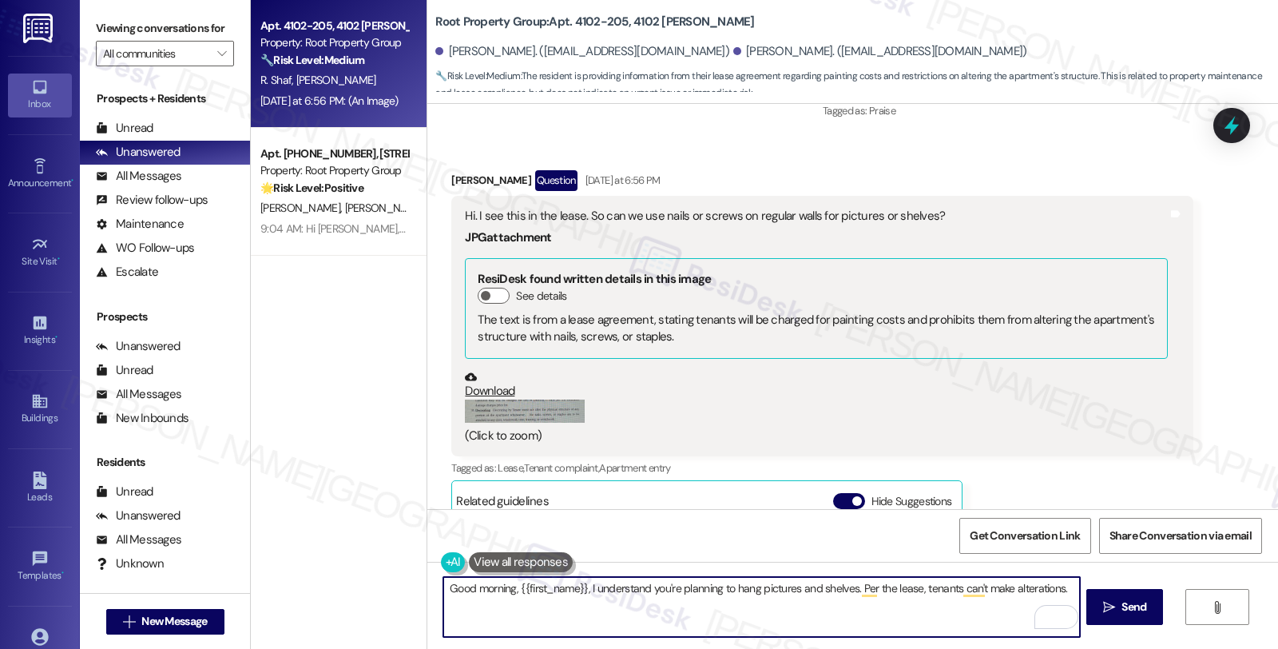
click at [1062, 588] on textarea "Good morning, {{first_name}}, I understand you're planning to hang pictures and…" at bounding box center [761, 607] width 636 height 60
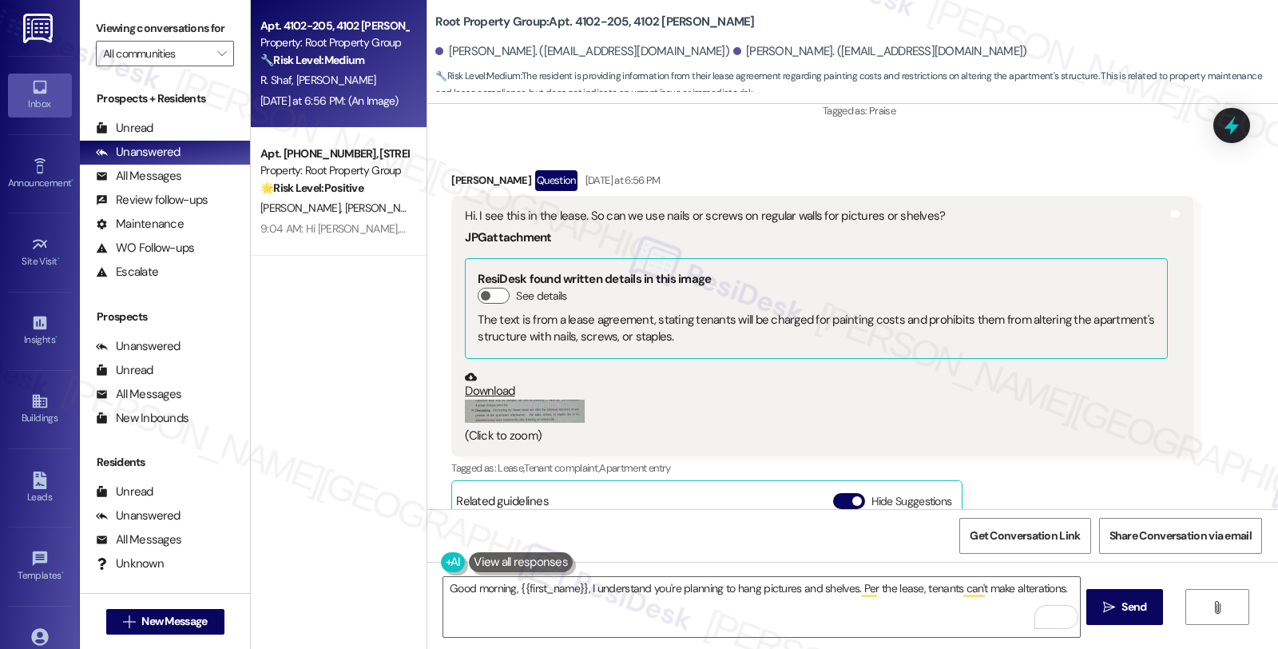
click at [1232, 391] on div "Received via SMS [PERSON_NAME] Question [DATE] at 6:56 PM Hi. I see this in the…" at bounding box center [852, 463] width 851 height 658
click at [1061, 581] on textarea "Good morning, {{first_name}}, I understand you're planning to hang pictures and…" at bounding box center [761, 607] width 636 height 60
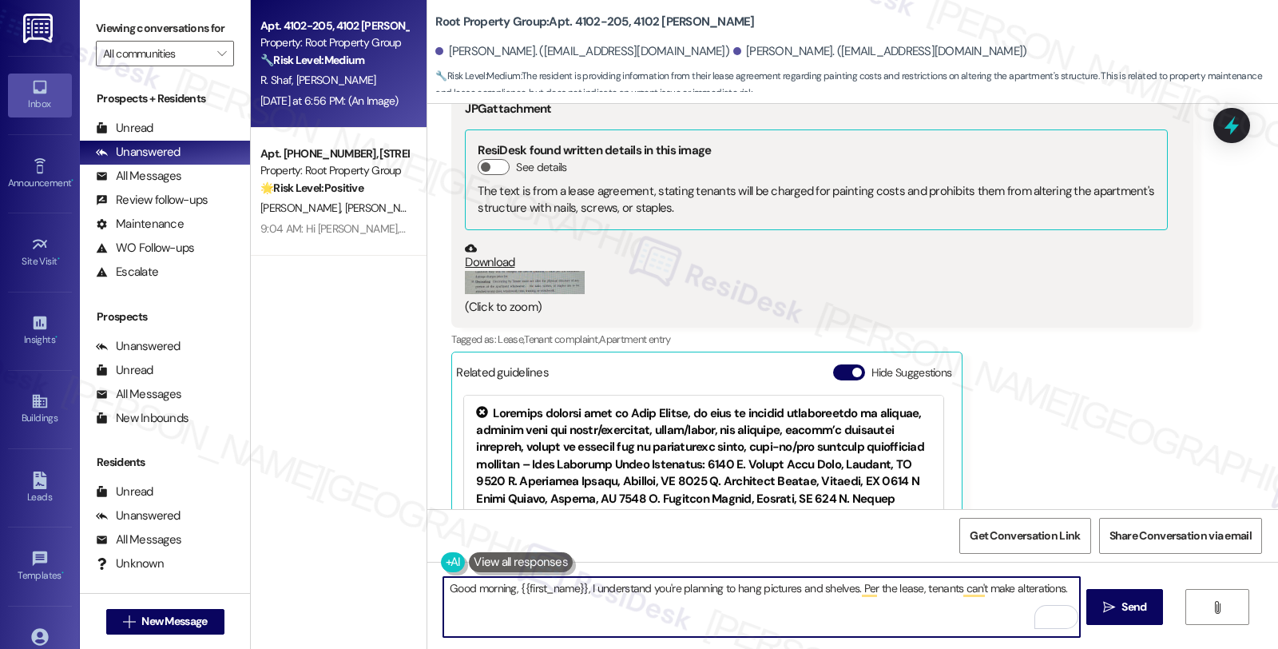
scroll to position [1520, 0]
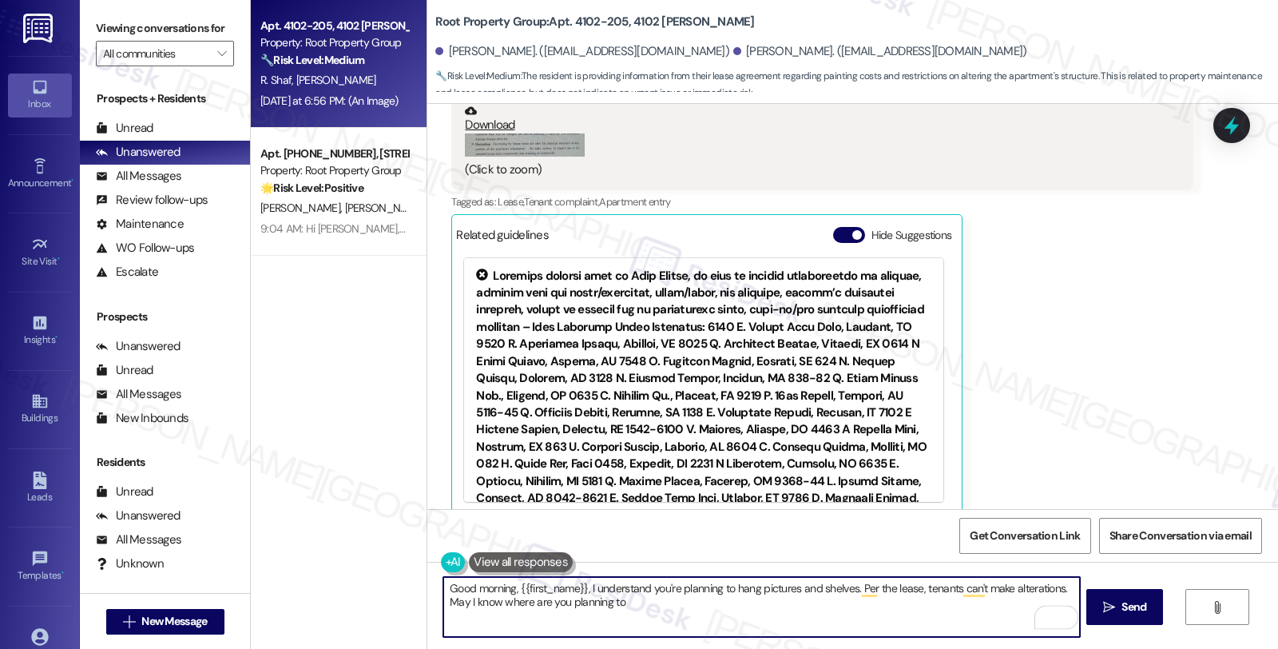
click at [657, 601] on textarea "Good morning, {{first_name}}, I understand you're planning to hang pictures and…" at bounding box center [761, 607] width 636 height 60
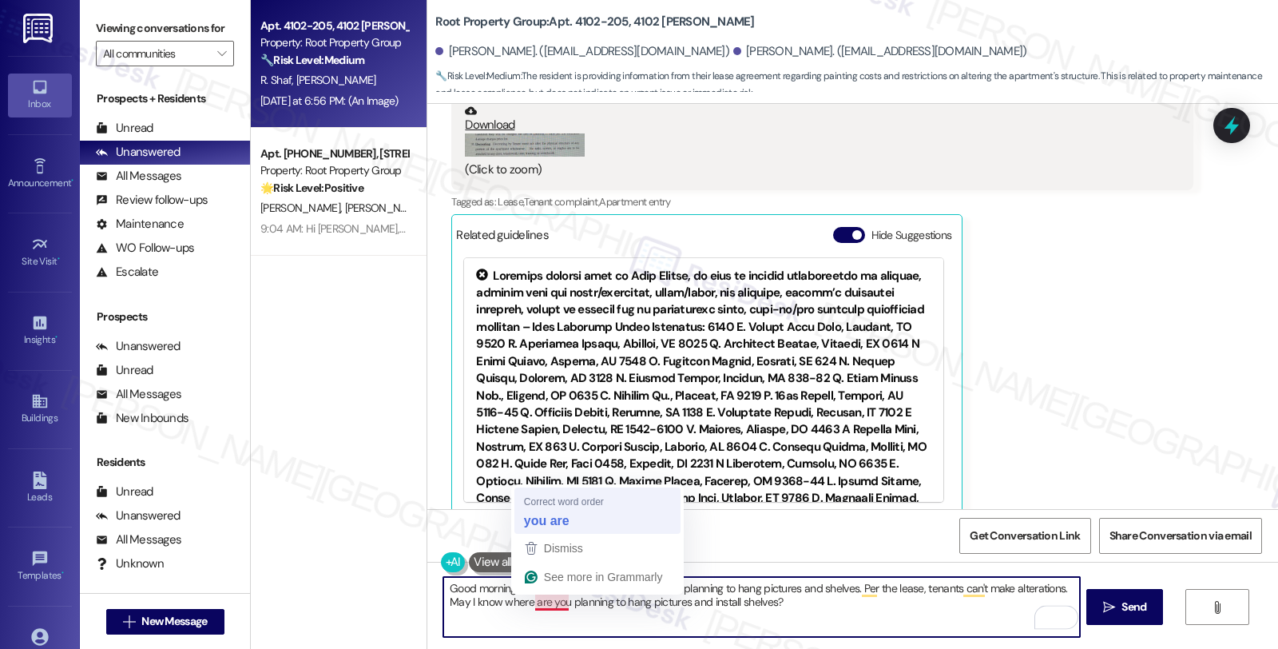
type textarea "Good morning, {{first_name}}, I understand you're planning to hang pictures and…"
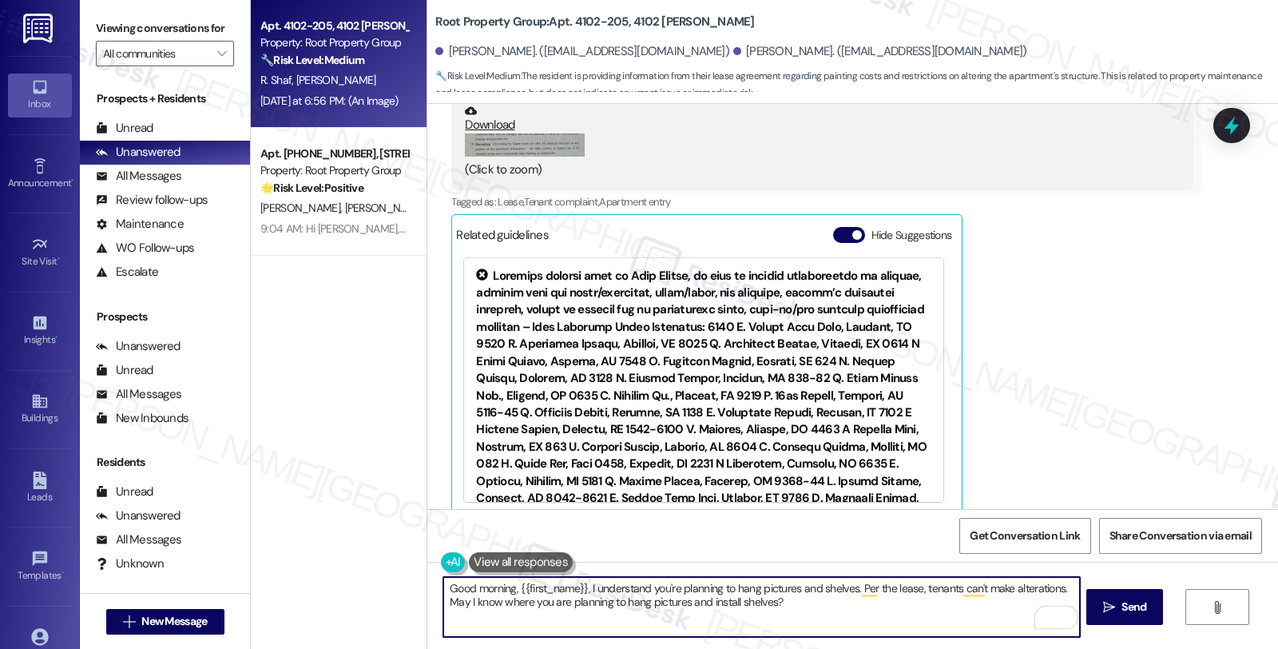
click at [809, 603] on textarea "Good morning, {{first_name}}, I understand you're planning to hang pictures and…" at bounding box center [761, 607] width 636 height 60
click at [858, 599] on textarea "Good morning, {{first_name}}, I understand you're planning to hang pictures and…" at bounding box center [761, 607] width 636 height 60
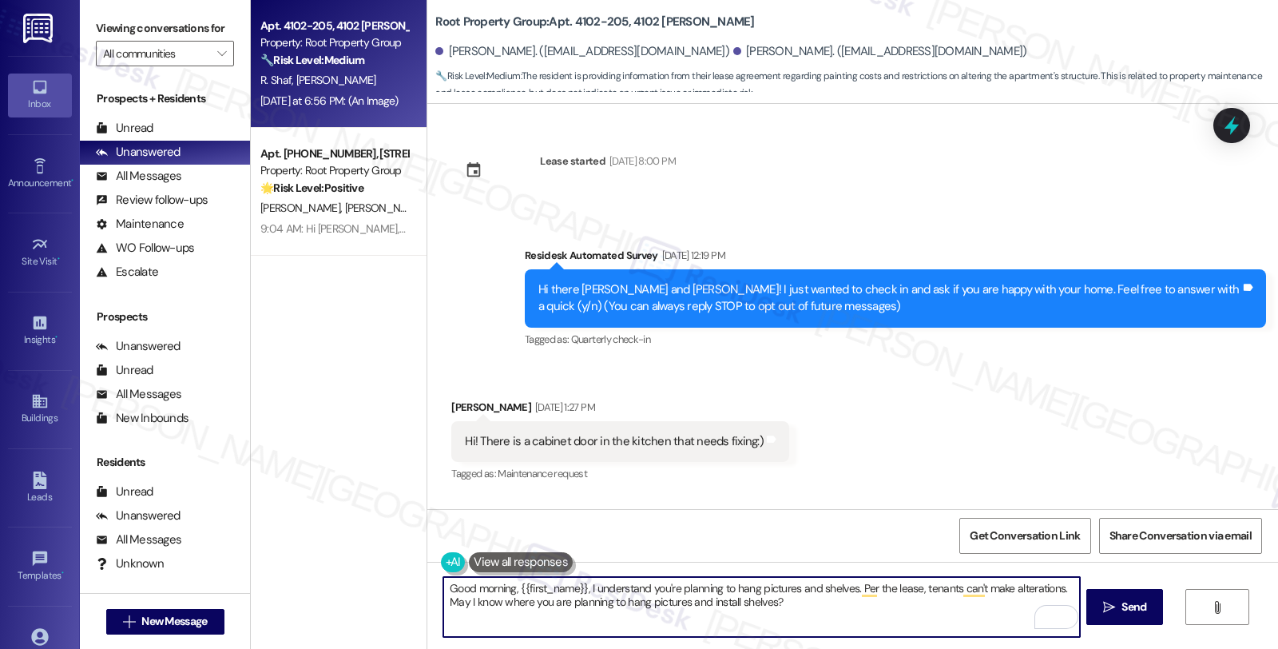
scroll to position [1520, 0]
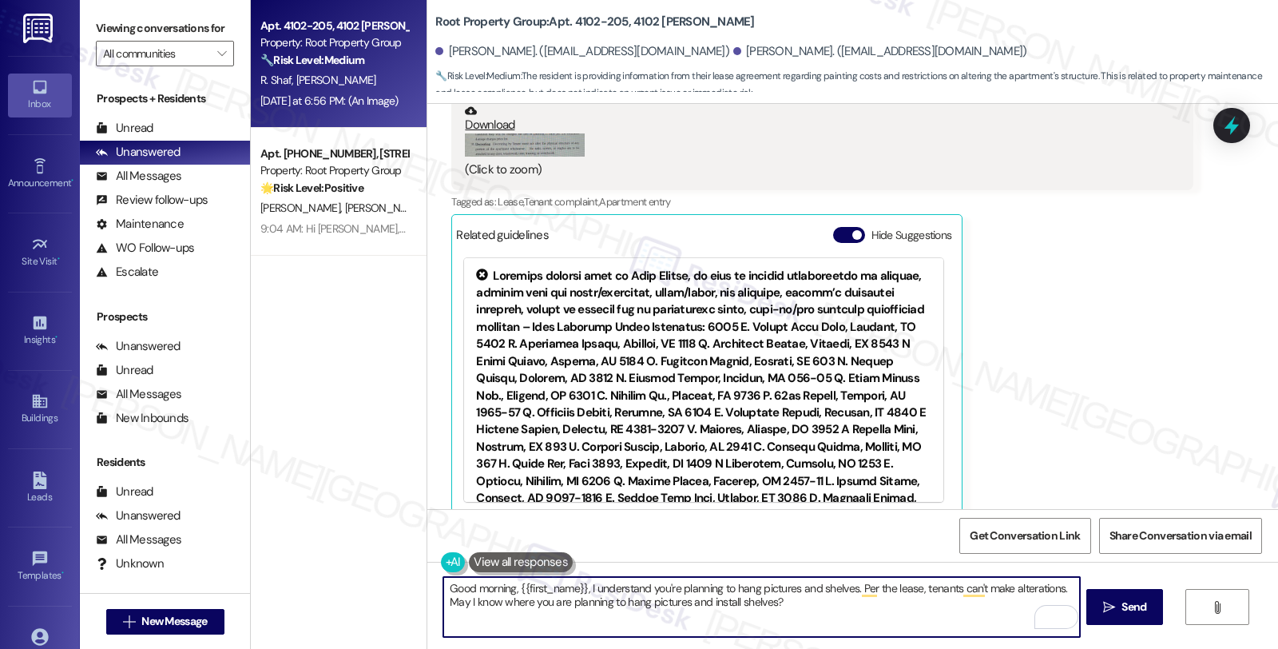
click at [1051, 583] on textarea "Good morning, {{first_name}}, I understand you're planning to hang pictures and…" at bounding box center [761, 607] width 636 height 60
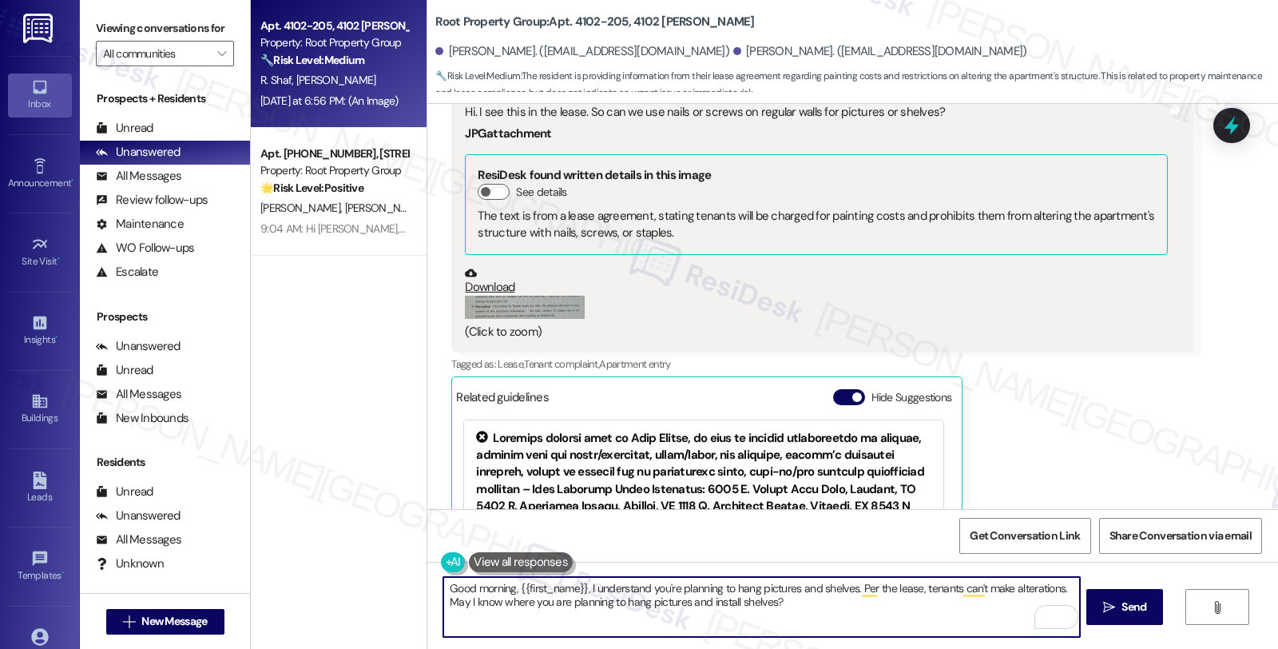
scroll to position [1343, 0]
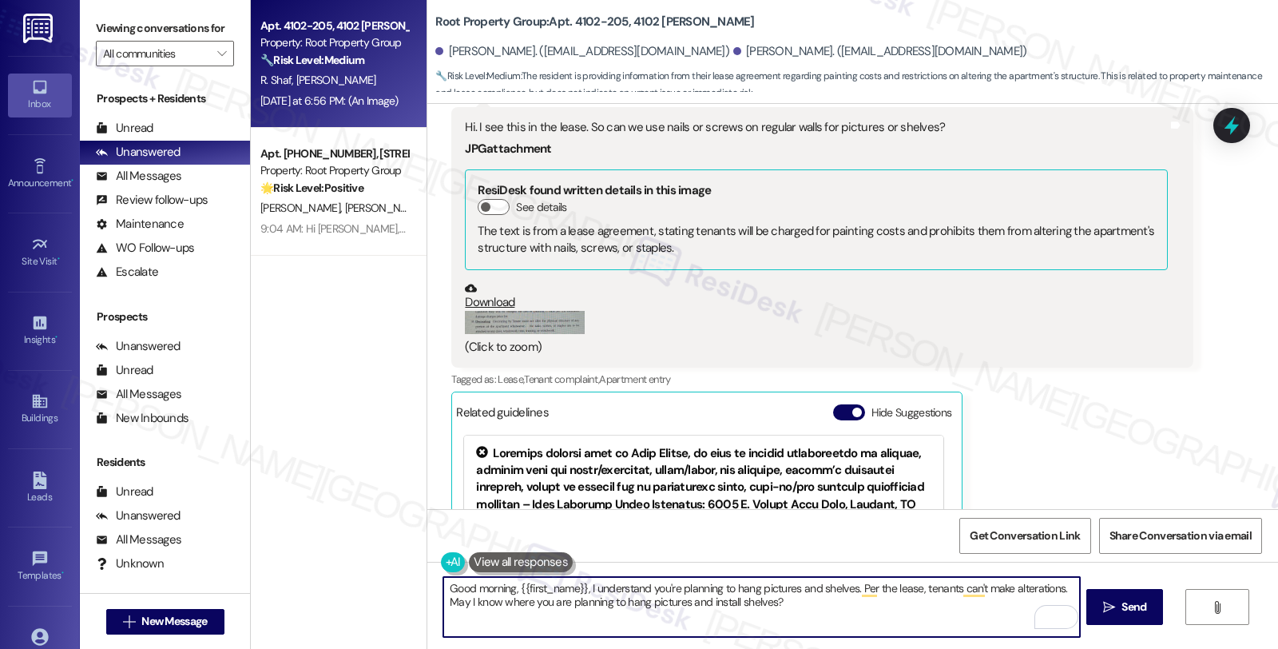
click at [544, 311] on button "Zoom image" at bounding box center [525, 322] width 120 height 23
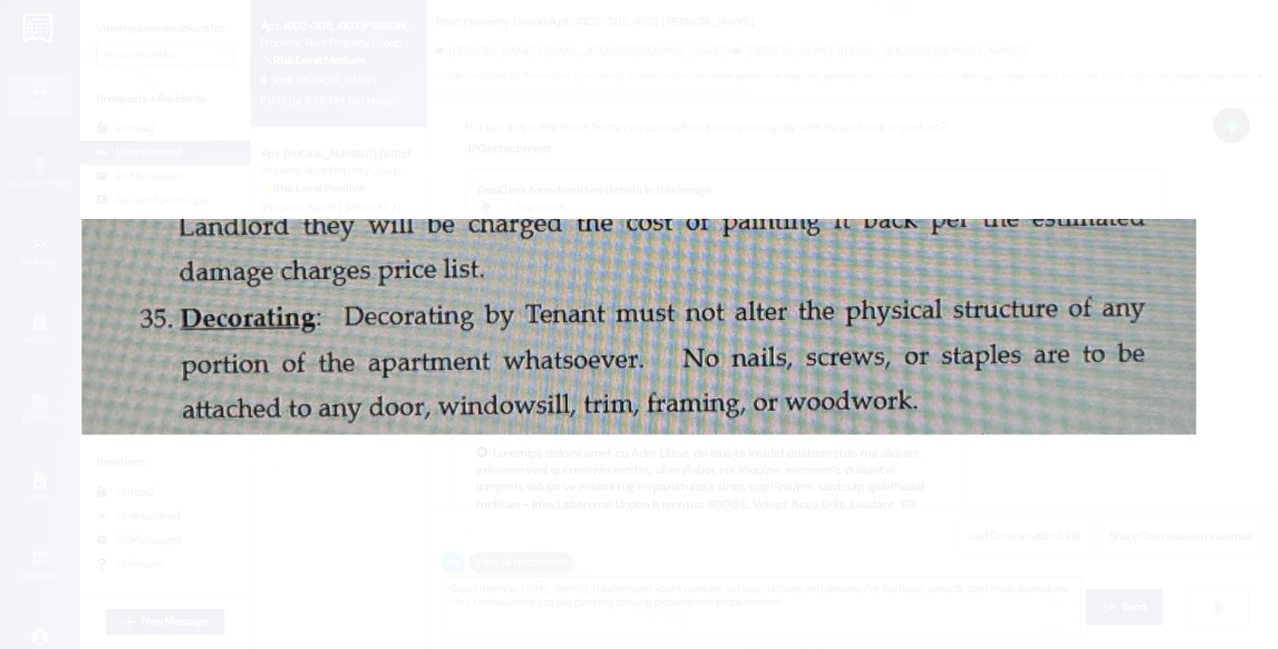
click at [982, 498] on button "Unzoom image" at bounding box center [639, 324] width 1278 height 649
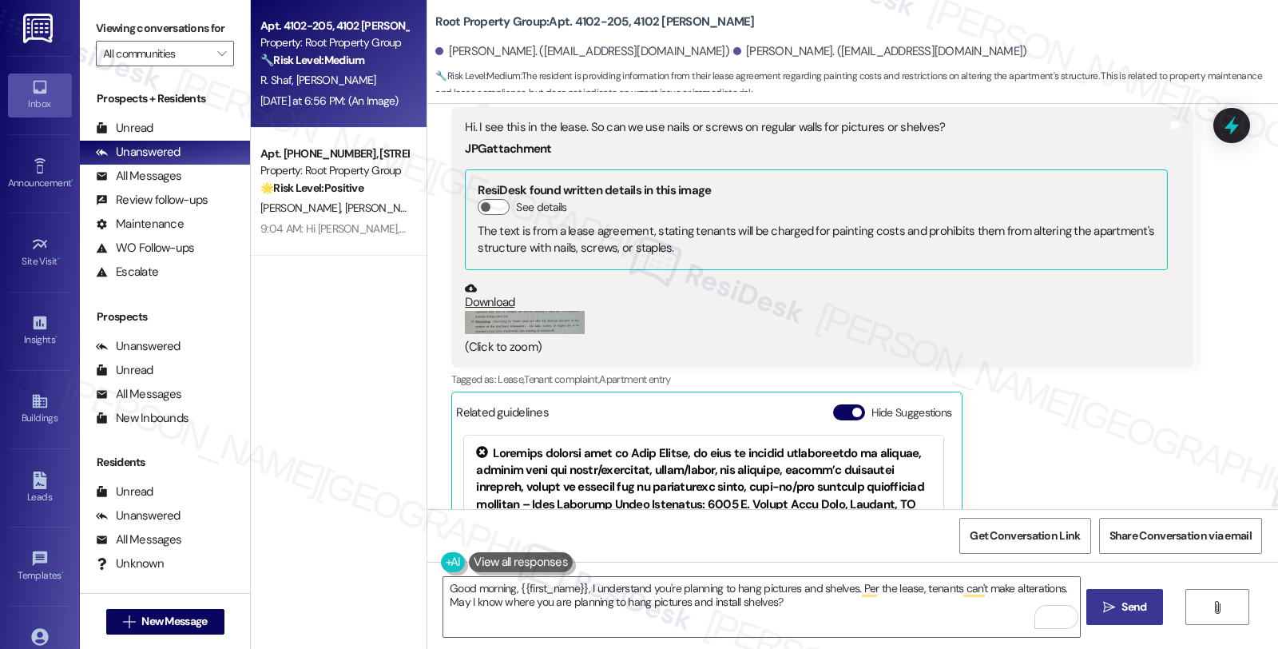
click at [1112, 605] on icon "" at bounding box center [1109, 607] width 12 height 13
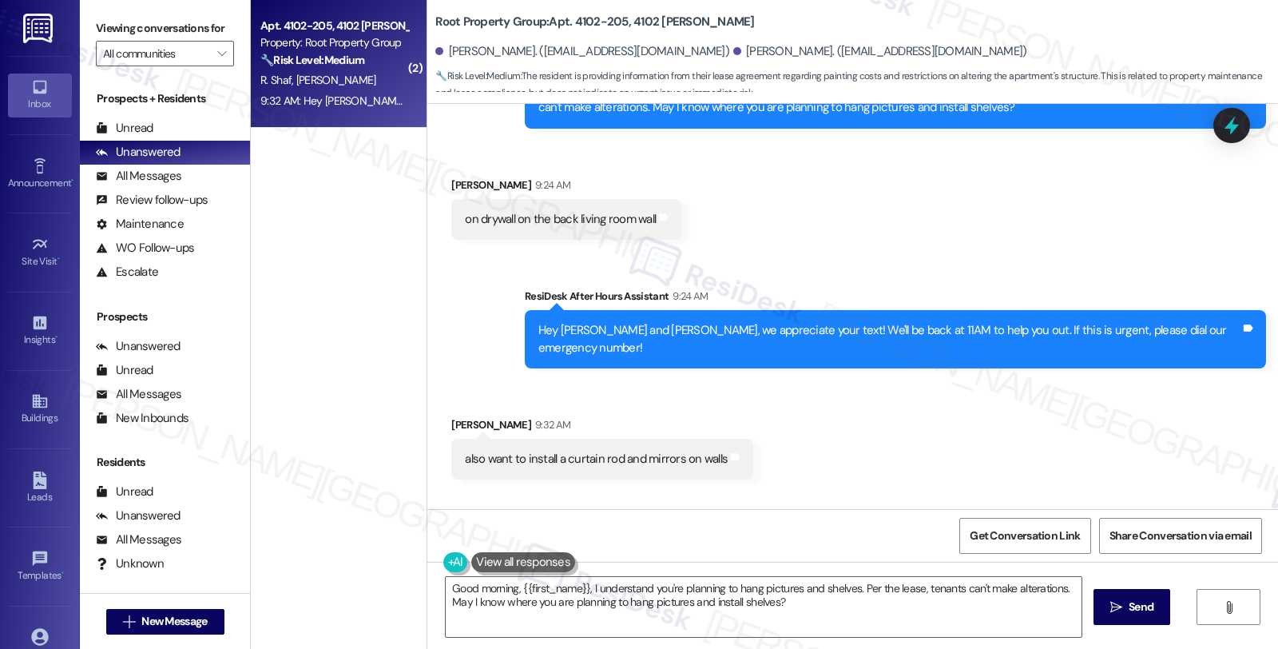
scroll to position [2094, 0]
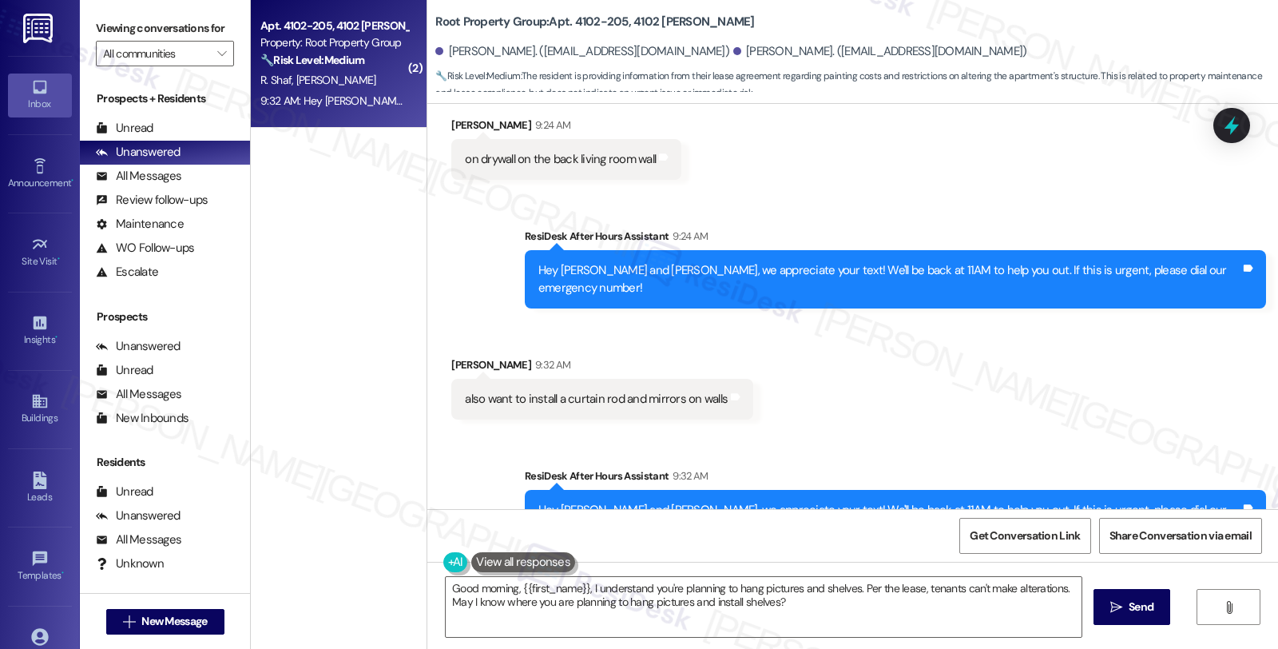
drag, startPoint x: 1216, startPoint y: 406, endPoint x: 1177, endPoint y: 406, distance: 39.1
click at [1216, 431] on div "Sent via SMS ResiDesk After Hours Assistant 9:32 AM Hey Robert and Julia, we ap…" at bounding box center [852, 495] width 851 height 129
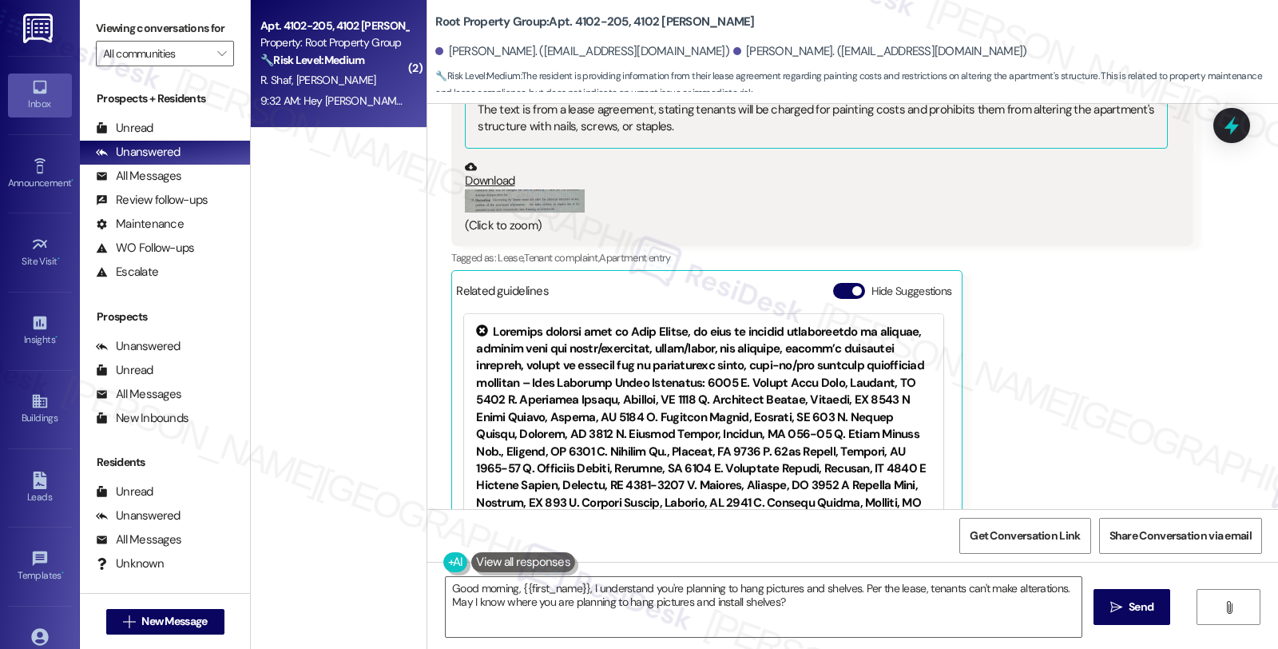
scroll to position [1296, 0]
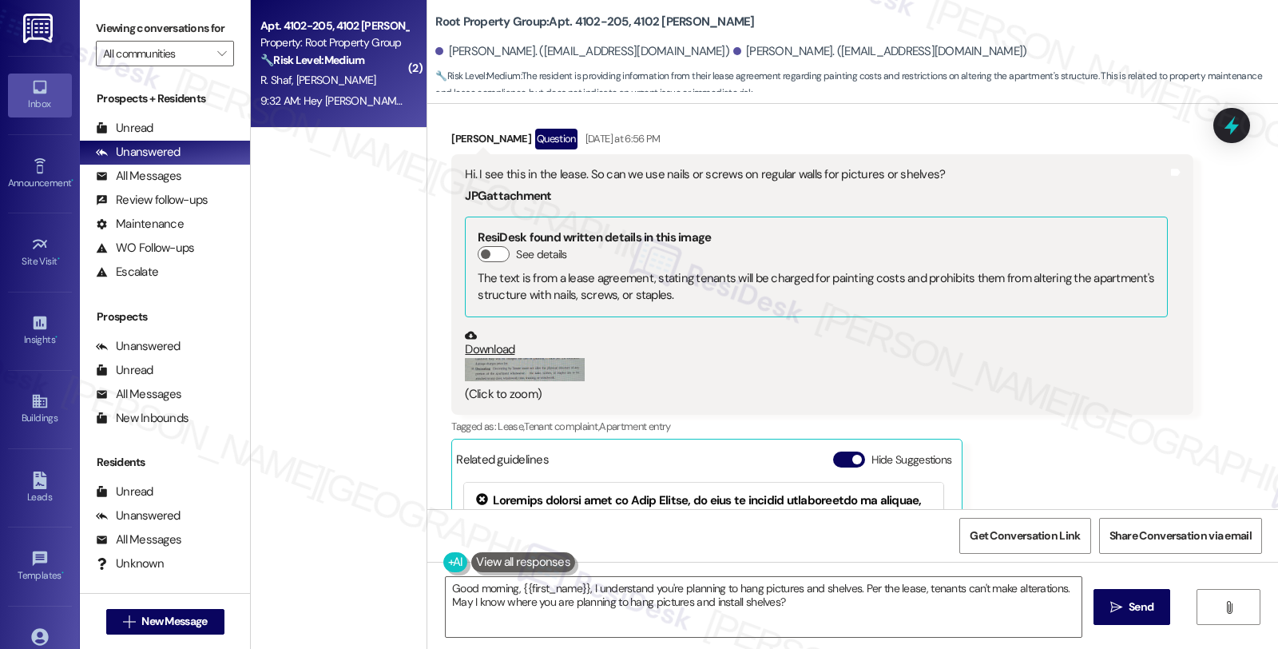
click at [499, 358] on button "Zoom image" at bounding box center [525, 369] width 120 height 23
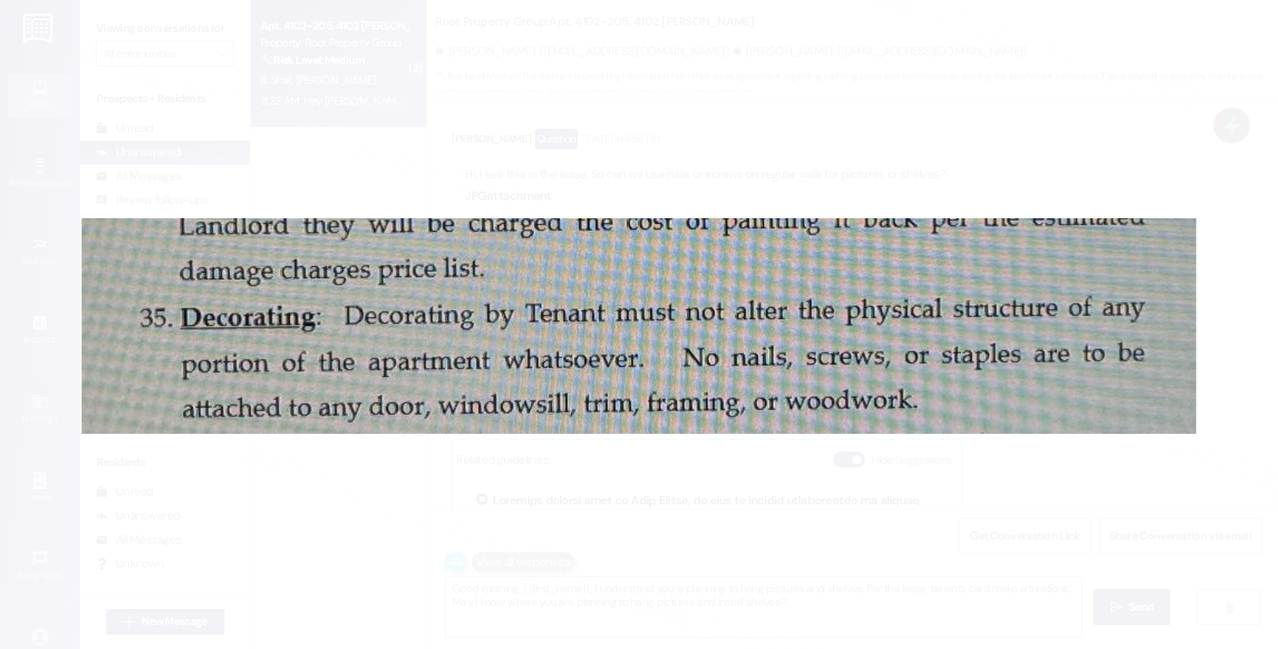
click at [804, 500] on button "Unzoom image" at bounding box center [639, 324] width 1278 height 649
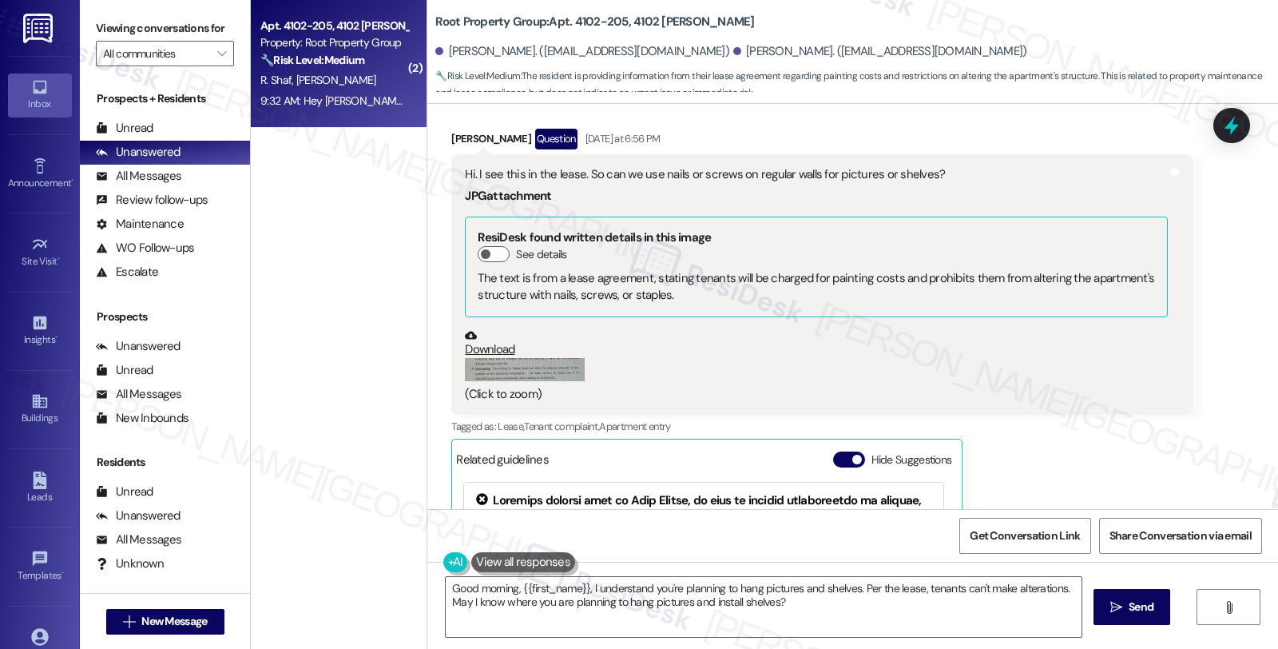
click at [1079, 435] on div "[PERSON_NAME] Question [DATE] at 6:56 PM Hi. I see this in the lease. So can we…" at bounding box center [821, 434] width 741 height 610
click at [1119, 427] on div "[PERSON_NAME] Question [DATE] at 6:56 PM Hi. I see this in the lease. So can we…" at bounding box center [821, 434] width 741 height 610
click at [1043, 390] on div "Hi. I see this in the lease. So can we use nails or screws on regular walls for…" at bounding box center [821, 284] width 741 height 260
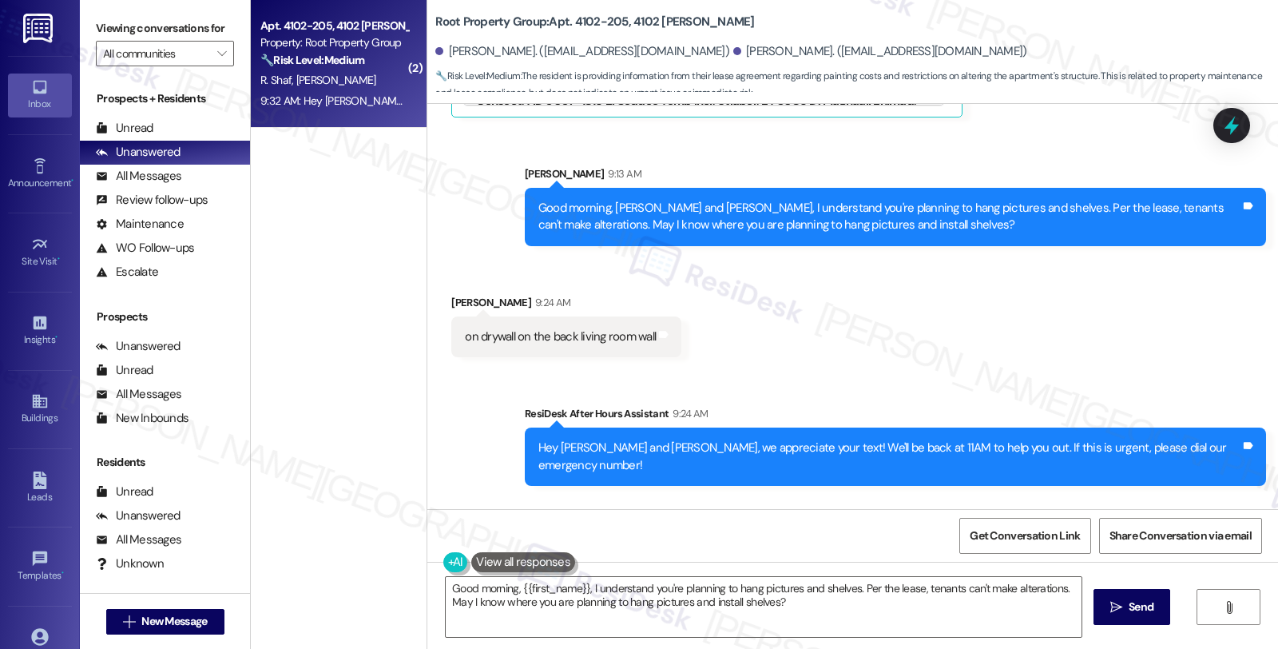
scroll to position [2094, 0]
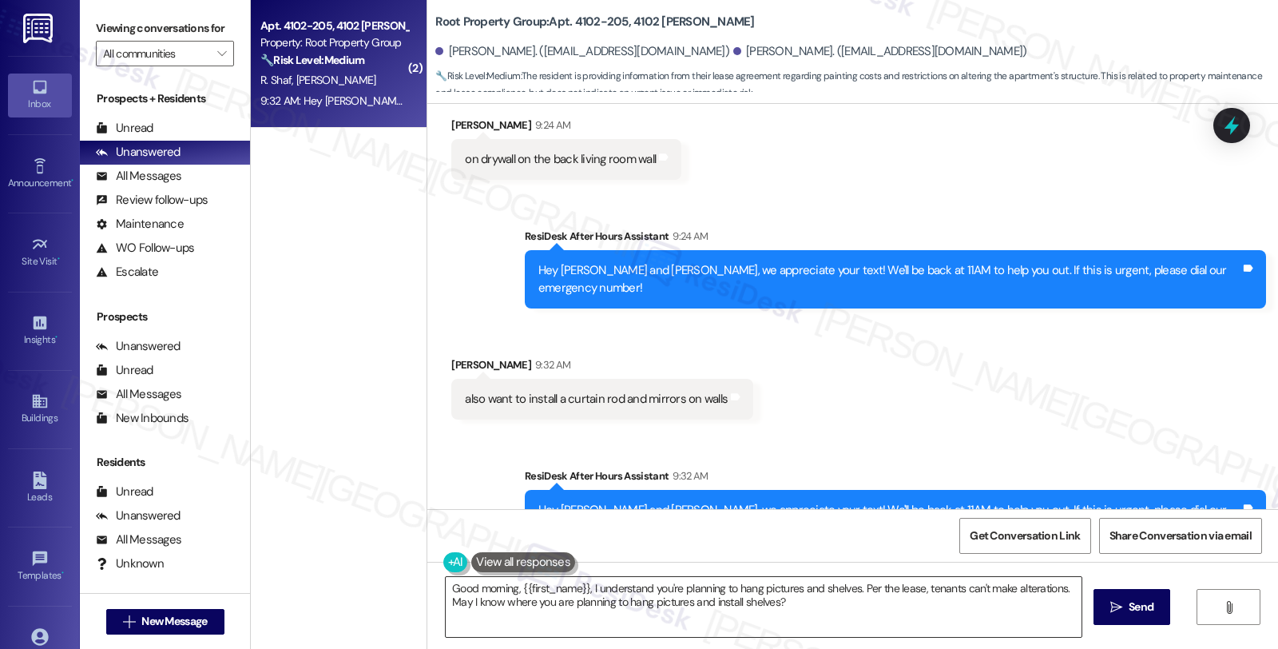
click at [446, 585] on textarea "Hi {{first_name}}! I understand you're planning to hang pictures and shelves. A…" at bounding box center [764, 607] width 636 height 60
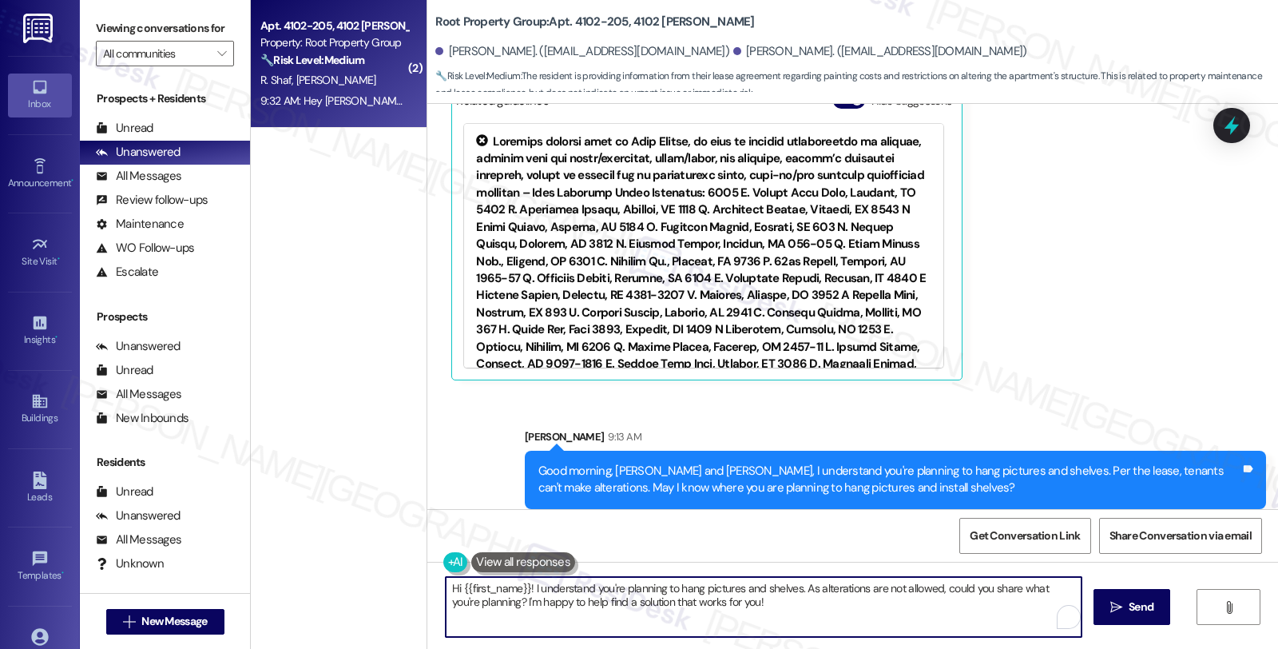
scroll to position [1650, 0]
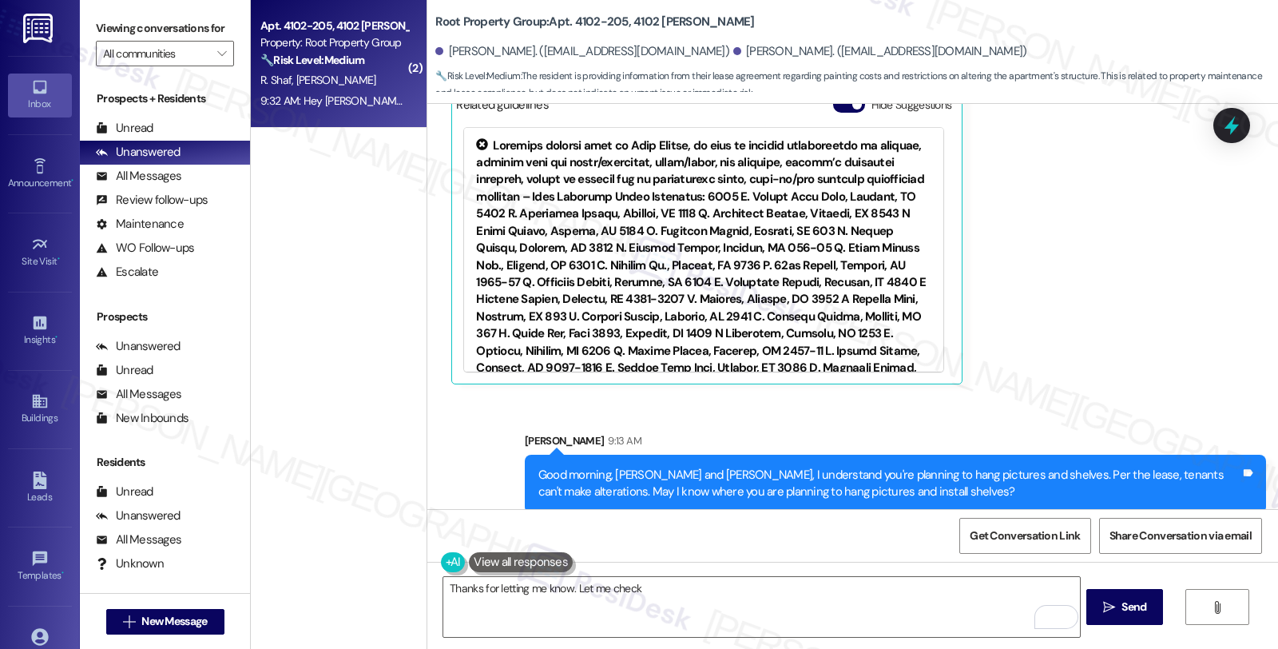
click at [1033, 276] on div "[PERSON_NAME] Question [DATE] at 6:56 PM Hi. I see this in the lease. So can we…" at bounding box center [821, 79] width 741 height 610
click at [1038, 296] on div "[PERSON_NAME] Question [DATE] at 6:56 PM Hi. I see this in the lease. So can we…" at bounding box center [821, 79] width 741 height 610
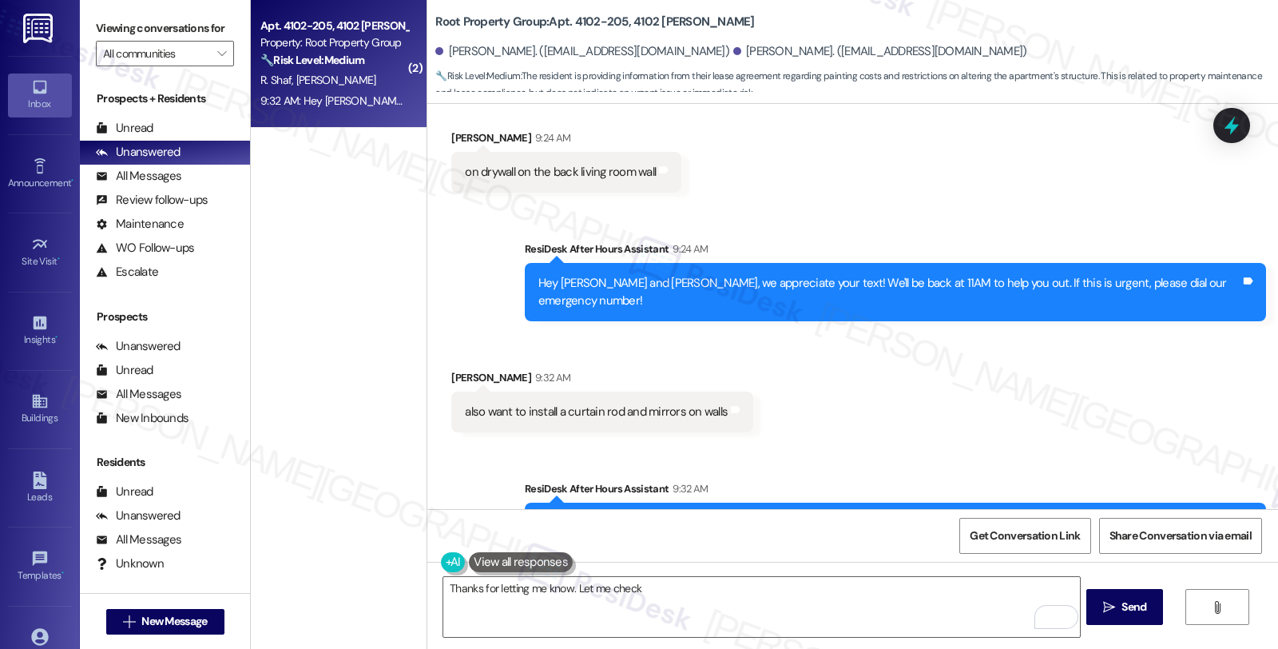
scroll to position [2094, 0]
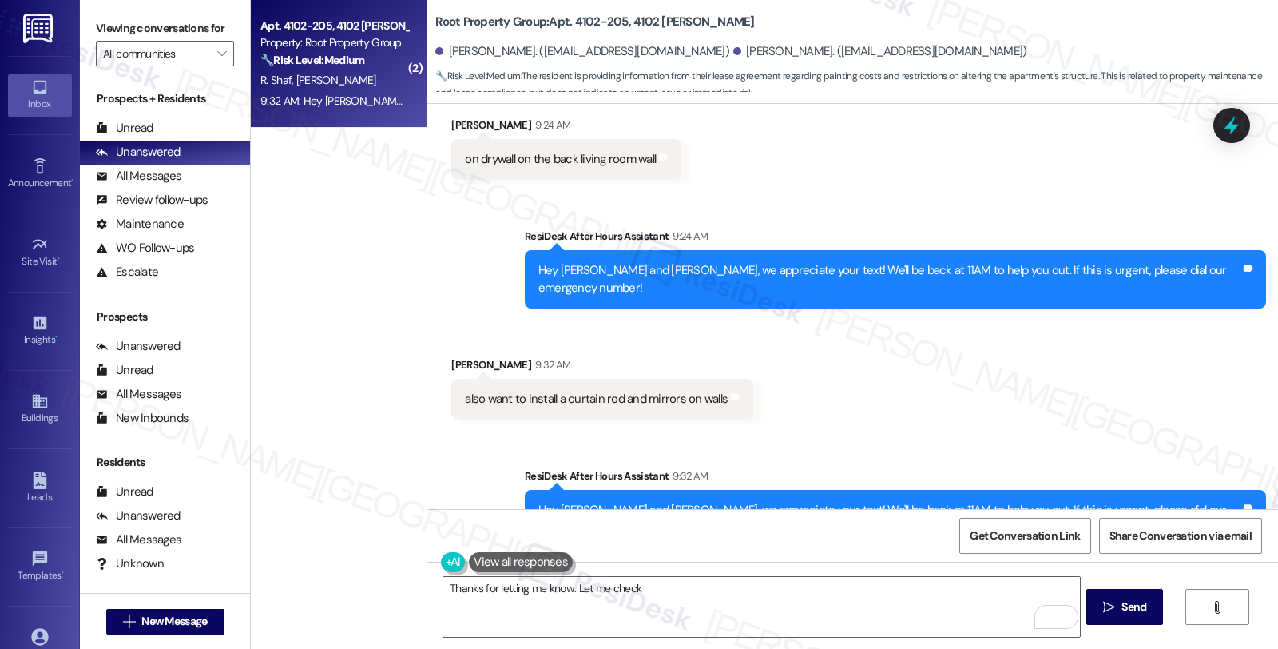
click at [1132, 373] on div "Received via SMS Julia Shaf 9:32 AM also want to install a curtain rod and mirr…" at bounding box center [852, 375] width 851 height 111
click at [658, 580] on textarea "Thanks for letting me know. Let me check" at bounding box center [761, 607] width 636 height 60
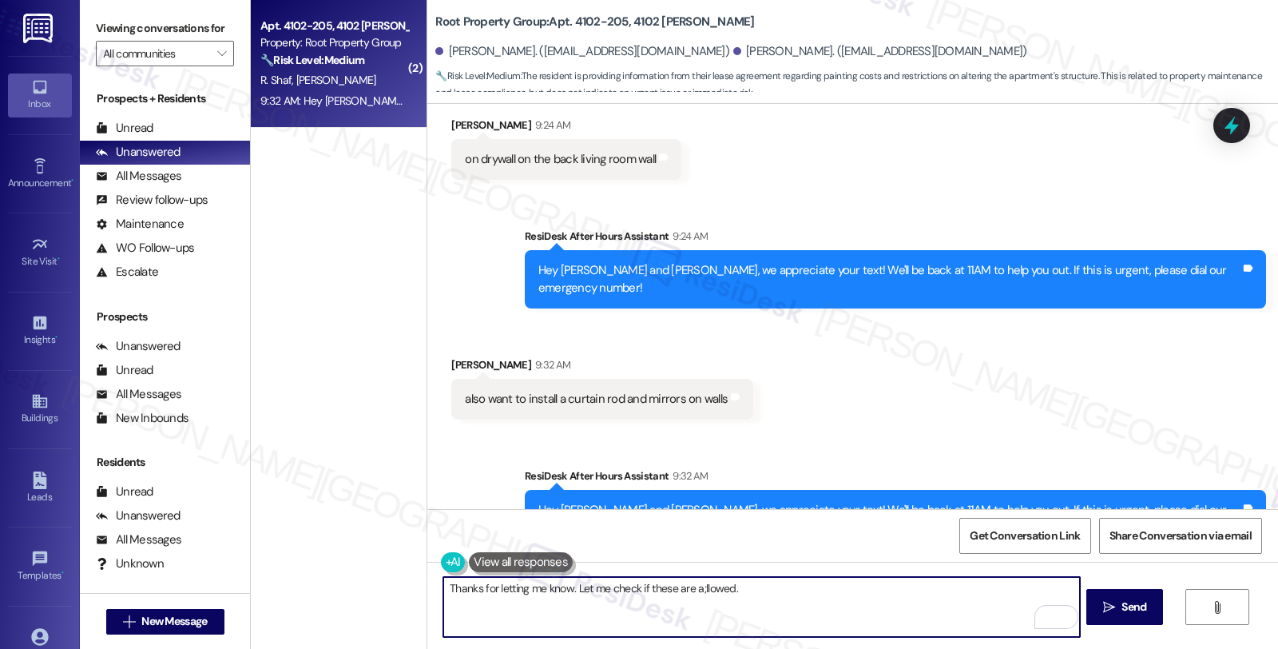
drag, startPoint x: 684, startPoint y: 586, endPoint x: 802, endPoint y: 586, distance: 118.2
click at [802, 586] on textarea "Thanks for letting me know. Let me check if these are a;llowed." at bounding box center [761, 607] width 636 height 60
click at [775, 591] on textarea "Thanks for letting me know. Let me check if these are allowed and will getback …" at bounding box center [761, 607] width 636 height 60
click at [873, 589] on textarea "Thanks for letting me know. Let me check if these are allowed and will get back…" at bounding box center [761, 607] width 636 height 60
click at [824, 586] on textarea "Thanks for letting me know. Let me check if these are allowed and will get back…" at bounding box center [761, 607] width 636 height 60
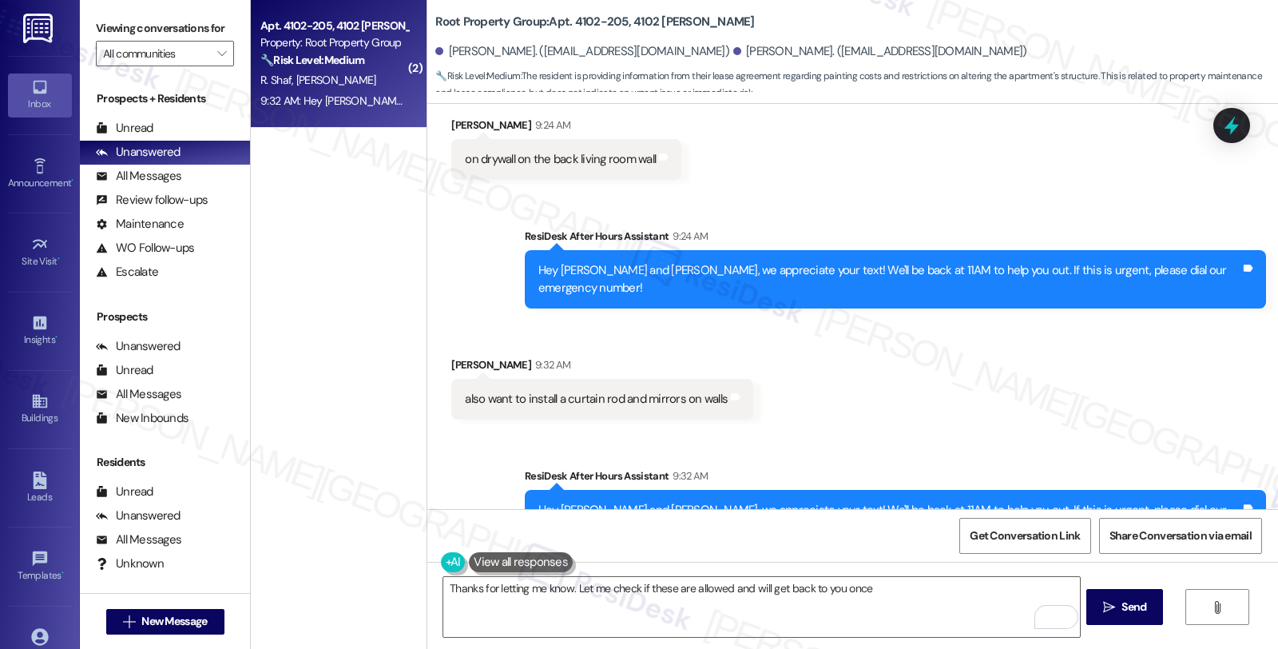
click at [1142, 374] on div "Received via SMS Julia Shaf 9:32 AM also want to install a curtain rod and mirr…" at bounding box center [852, 375] width 851 height 111
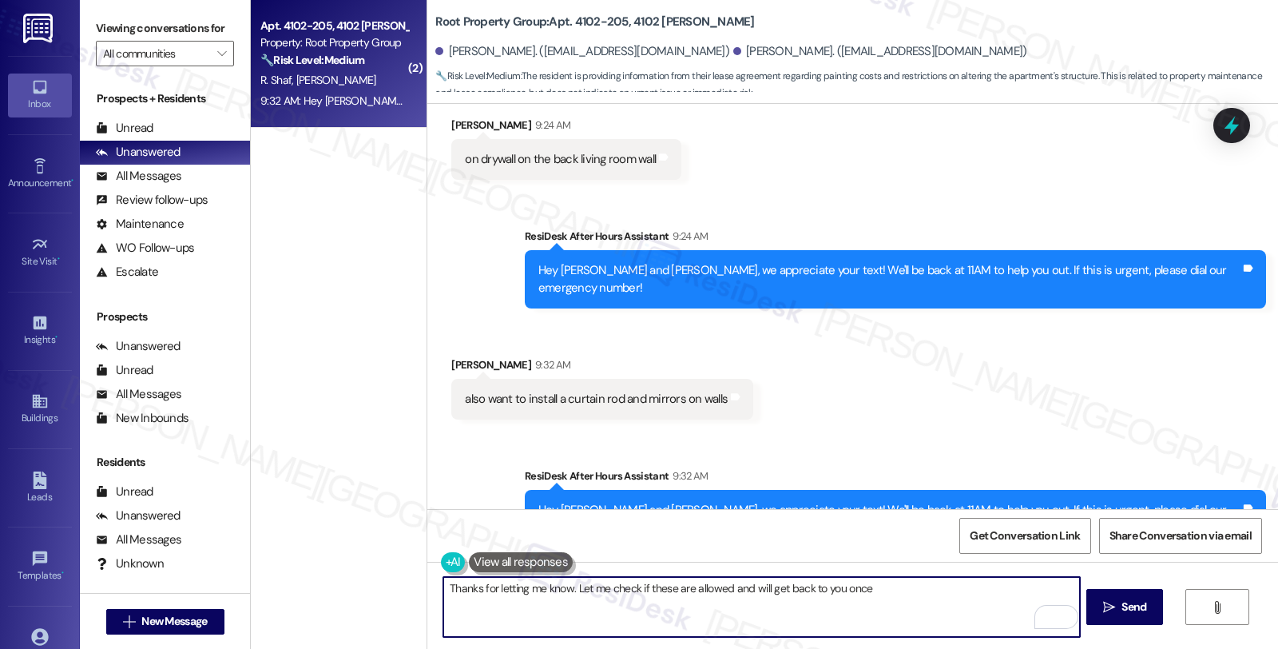
click at [882, 593] on textarea "Thanks for letting me know. Let me check if these are allowed and will get back…" at bounding box center [761, 607] width 636 height 60
click at [929, 586] on textarea "Thanks for letting me know. Let me check if these are allowed and will get back…" at bounding box center [761, 607] width 636 height 60
click at [988, 586] on textarea "Thanks for letting me know. Let me check if these are allowed and will get back…" at bounding box center [761, 607] width 636 height 60
click at [1059, 584] on textarea "Thanks for letting me know. Let me check if these are allowed and will get back…" at bounding box center [761, 607] width 636 height 60
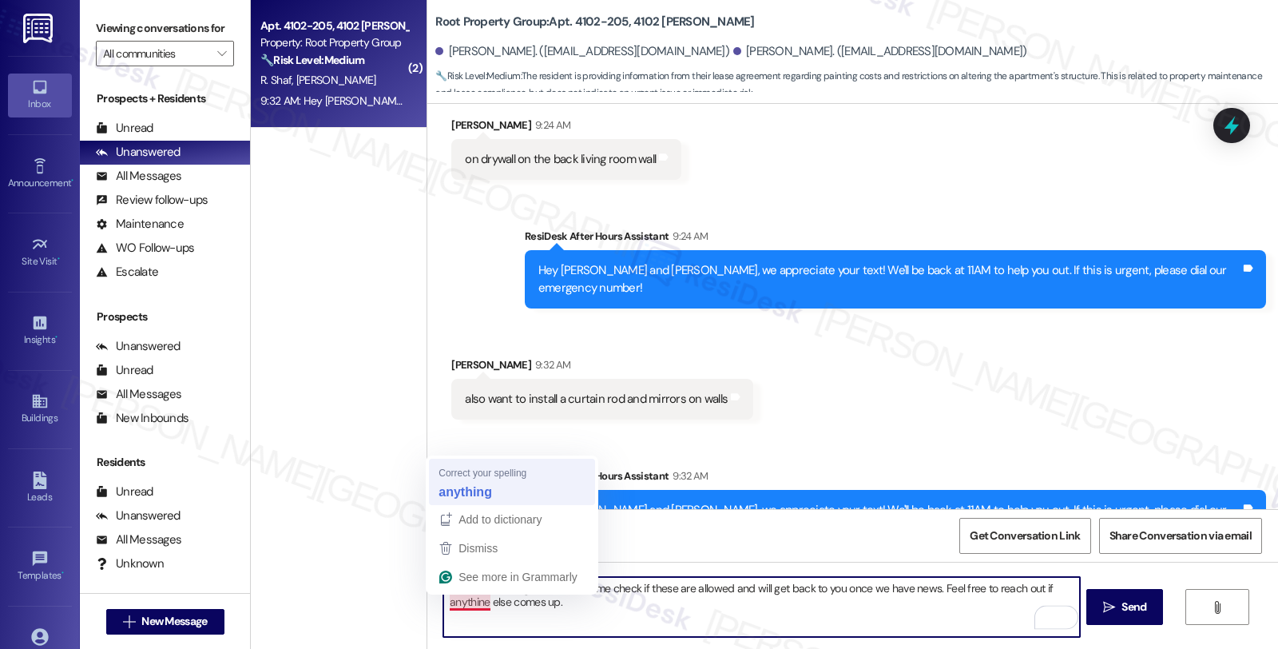
type textarea "Thanks for letting me know. Let me check if these are allowed and will get back…"
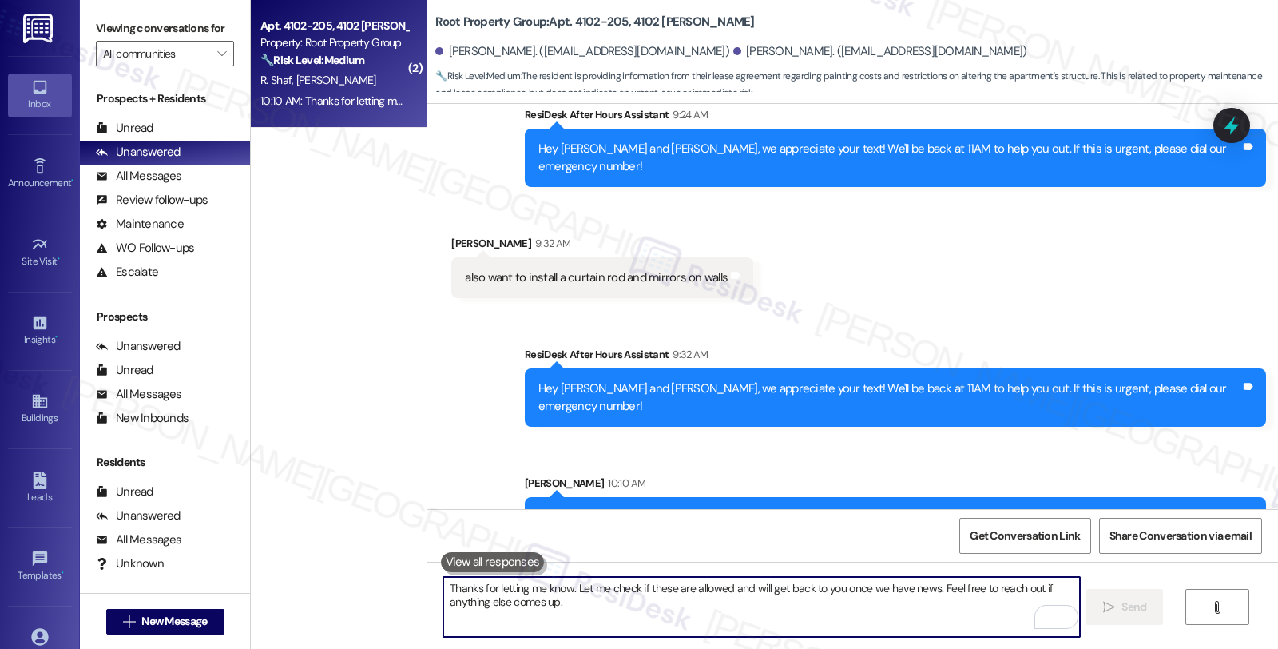
scroll to position [2222, 0]
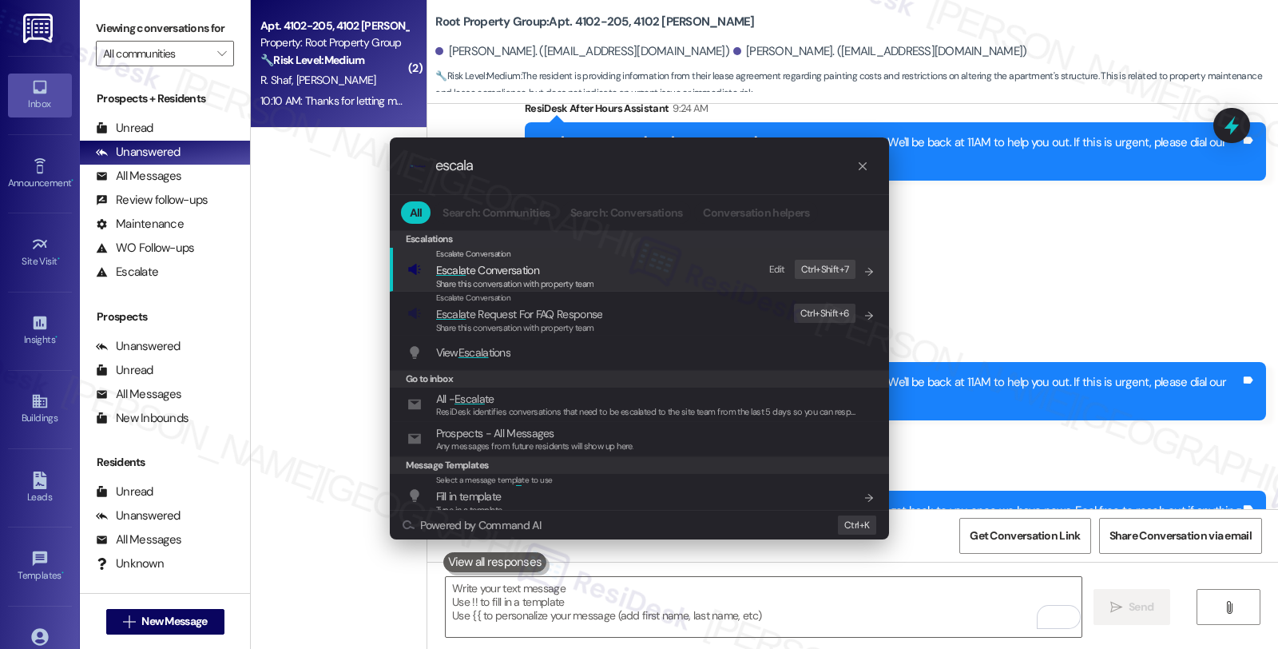
type input "escala"
click at [520, 266] on span "Escala te Conversation" at bounding box center [487, 270] width 103 height 14
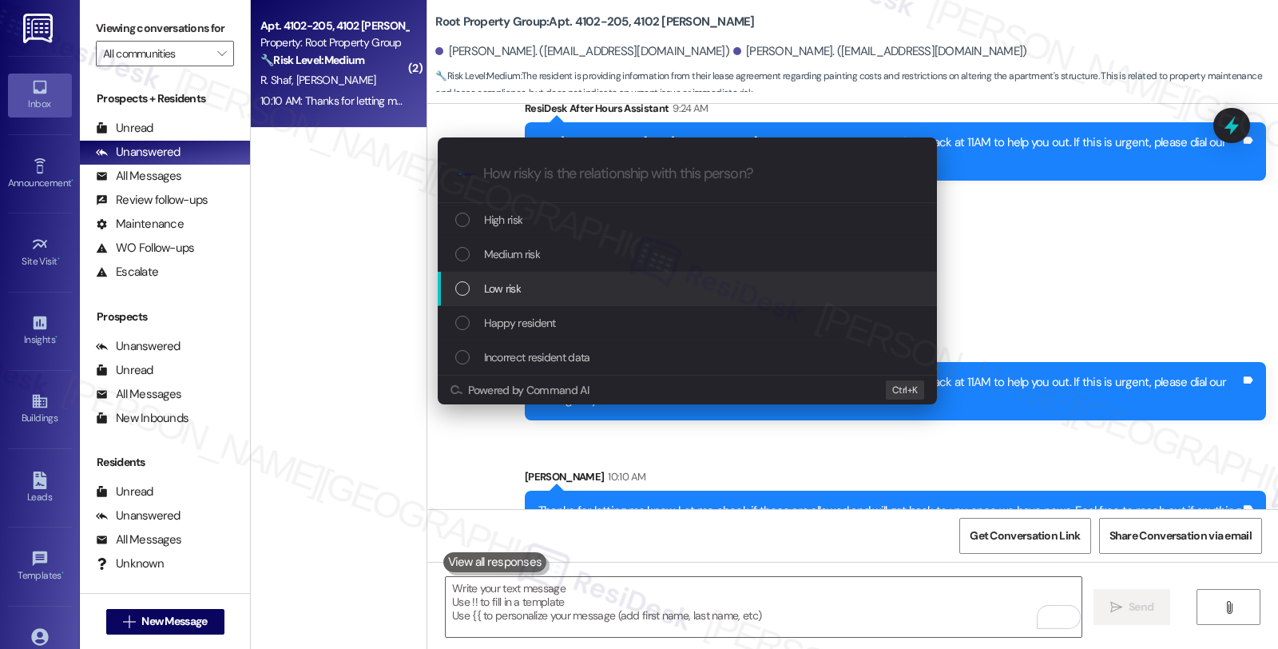
click at [520, 284] on span "Low risk" at bounding box center [502, 289] width 37 height 18
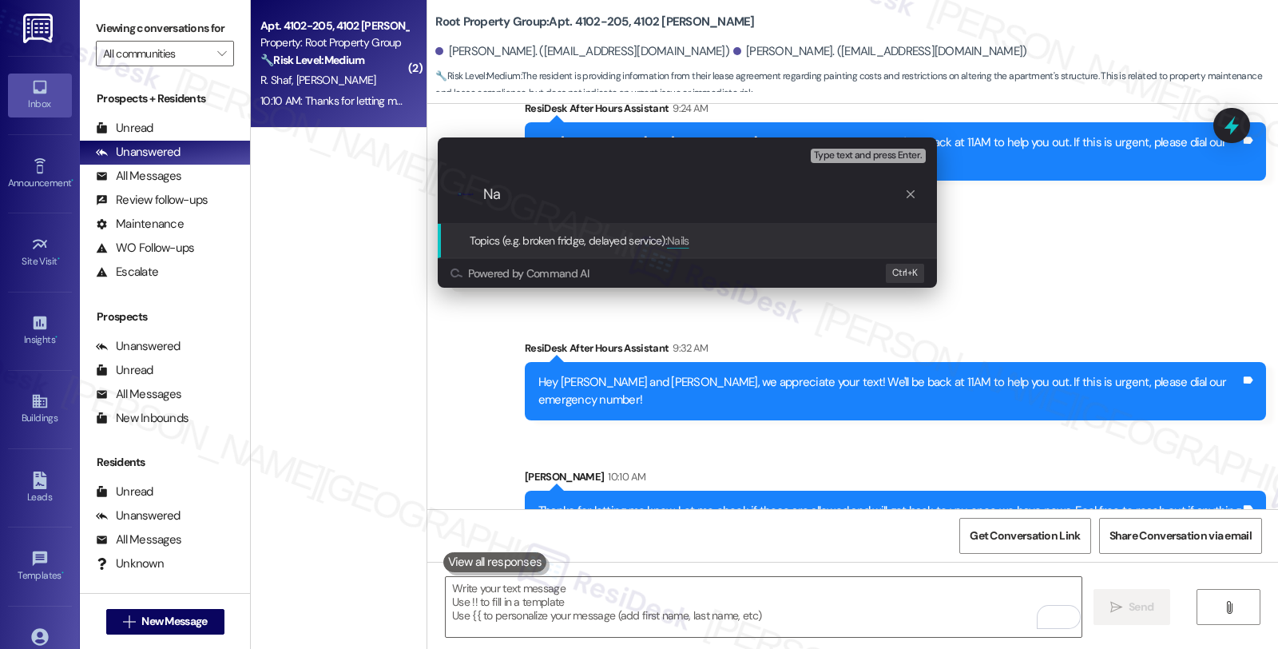
type input "N"
click at [483, 189] on input "Pictures, shelves, mirrors on the wall" at bounding box center [693, 194] width 421 height 17
click at [550, 190] on input "Use nails aor screws to Pictures, shelves, mirrors on the wall" at bounding box center [693, 194] width 421 height 17
click at [839, 192] on input "Use nails or screws to Pictures, shelves, mirrors on the wall" at bounding box center [693, 194] width 421 height 17
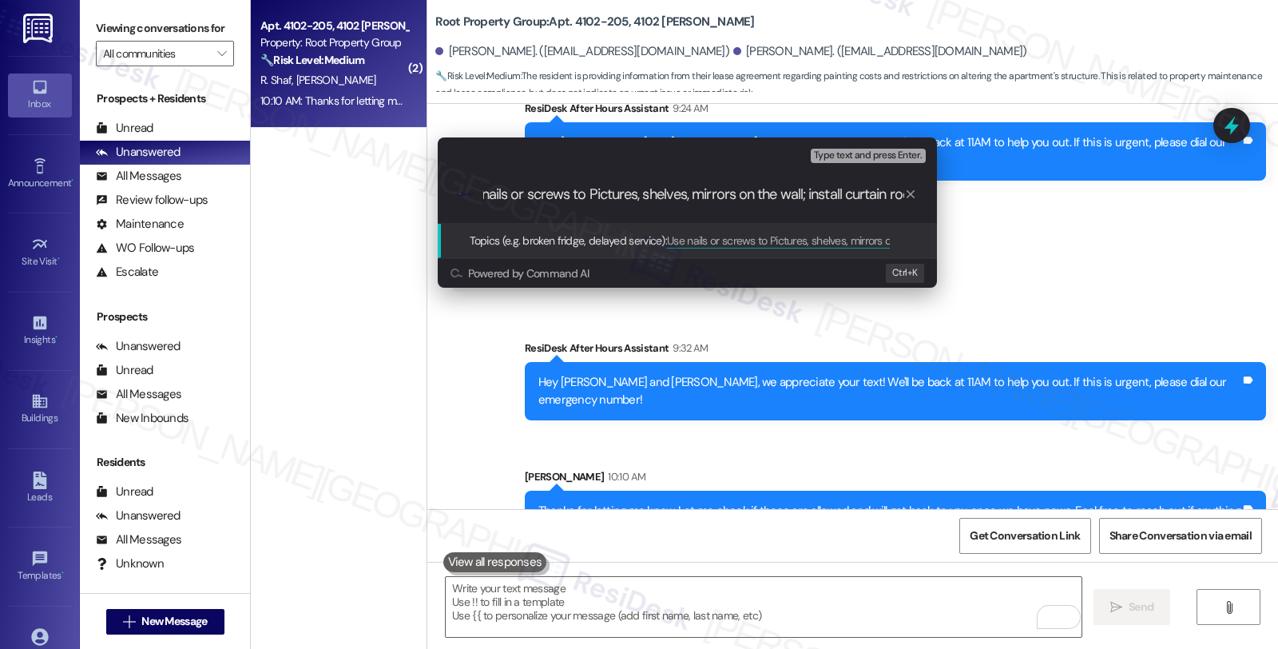
type input "Use nails or screws to Pictures, shelves, mirrors on the wall; install curtain …"
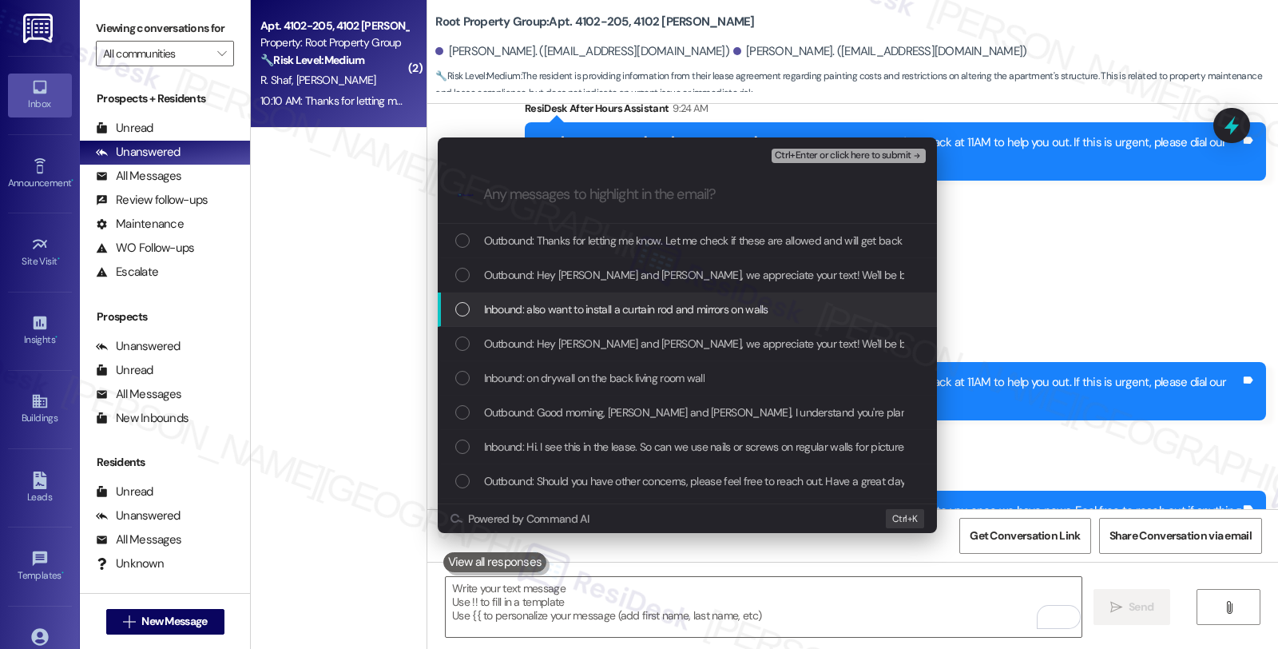
click at [558, 302] on span "Inbound: also want to install a curtain rod and mirrors on walls" at bounding box center [626, 309] width 284 height 18
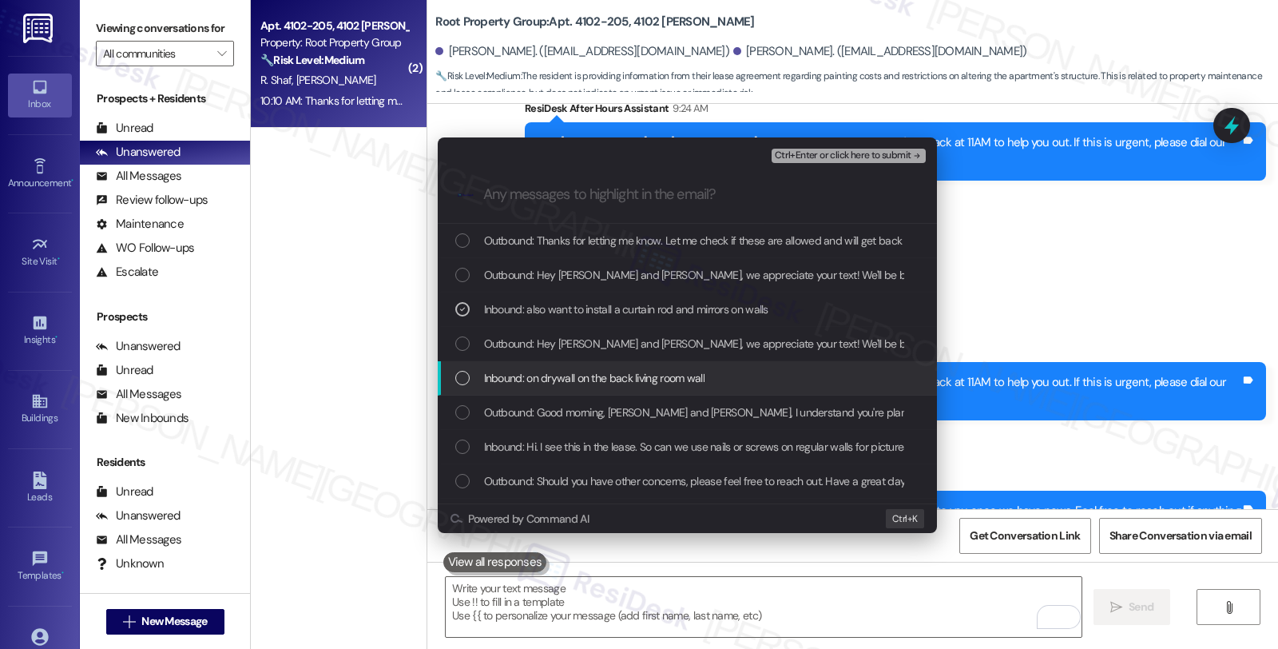
click at [560, 384] on span "Inbound: on drywall on the back living room wall" at bounding box center [594, 378] width 220 height 18
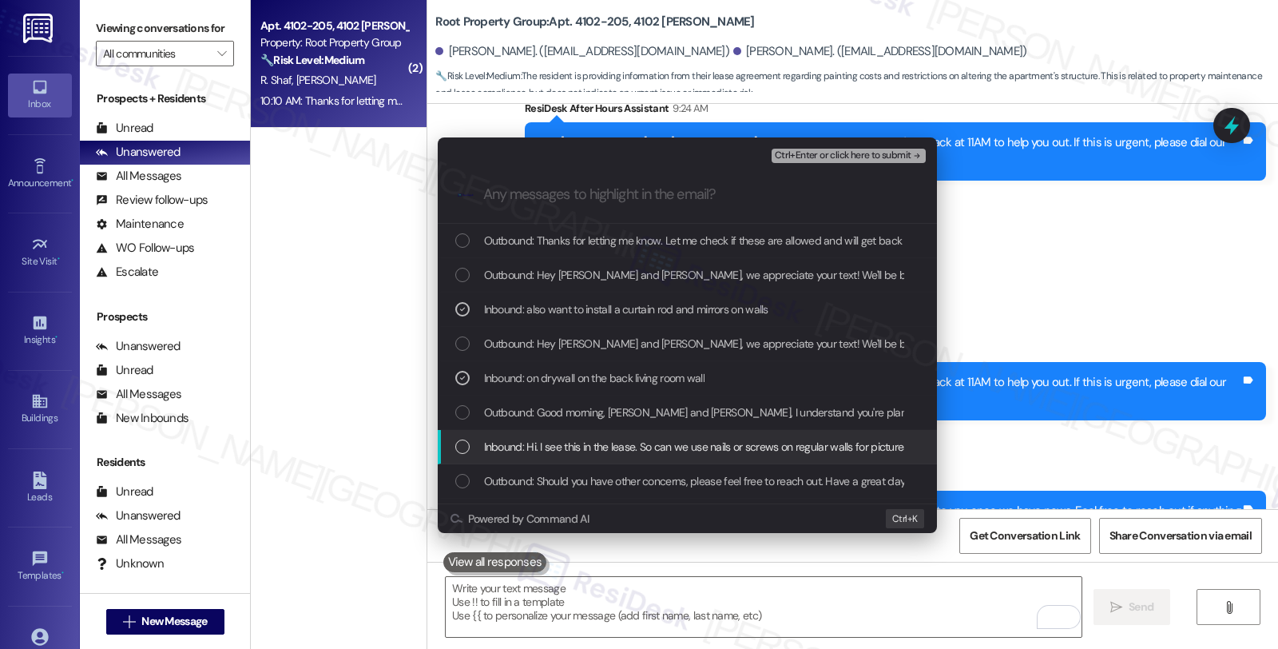
click at [570, 449] on span "Inbound: Hi. I see this in the lease. So can we use nails or screws on regular …" at bounding box center [723, 447] width 479 height 18
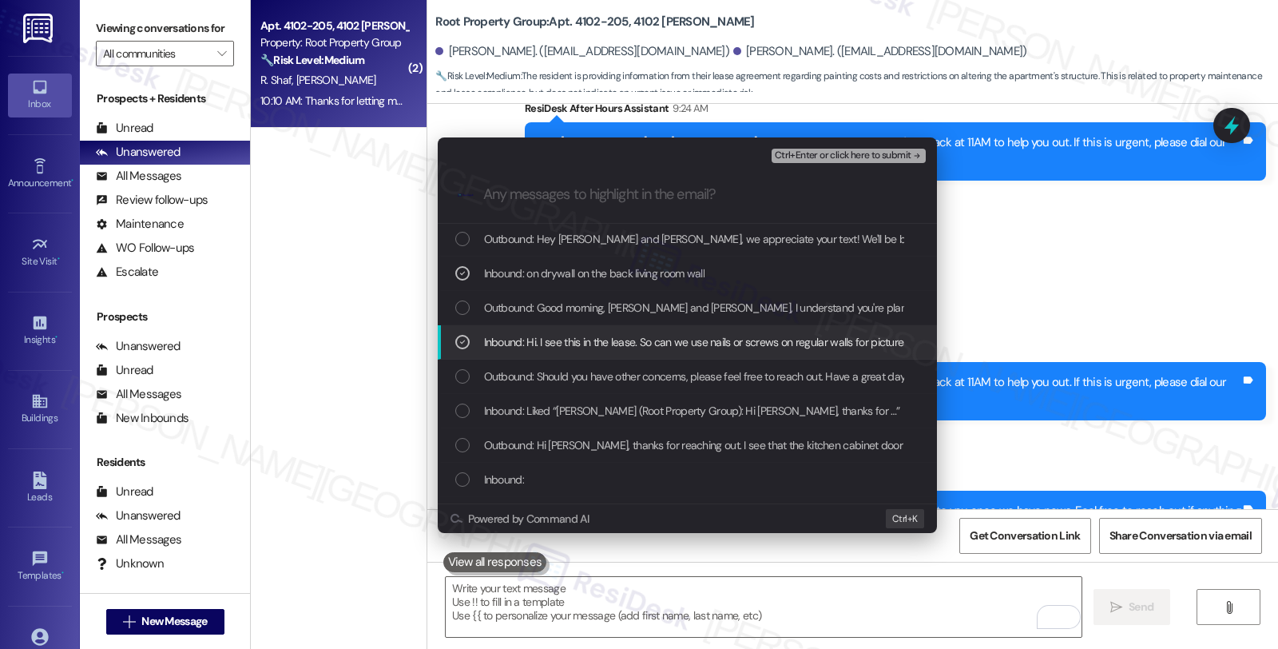
scroll to position [166, 0]
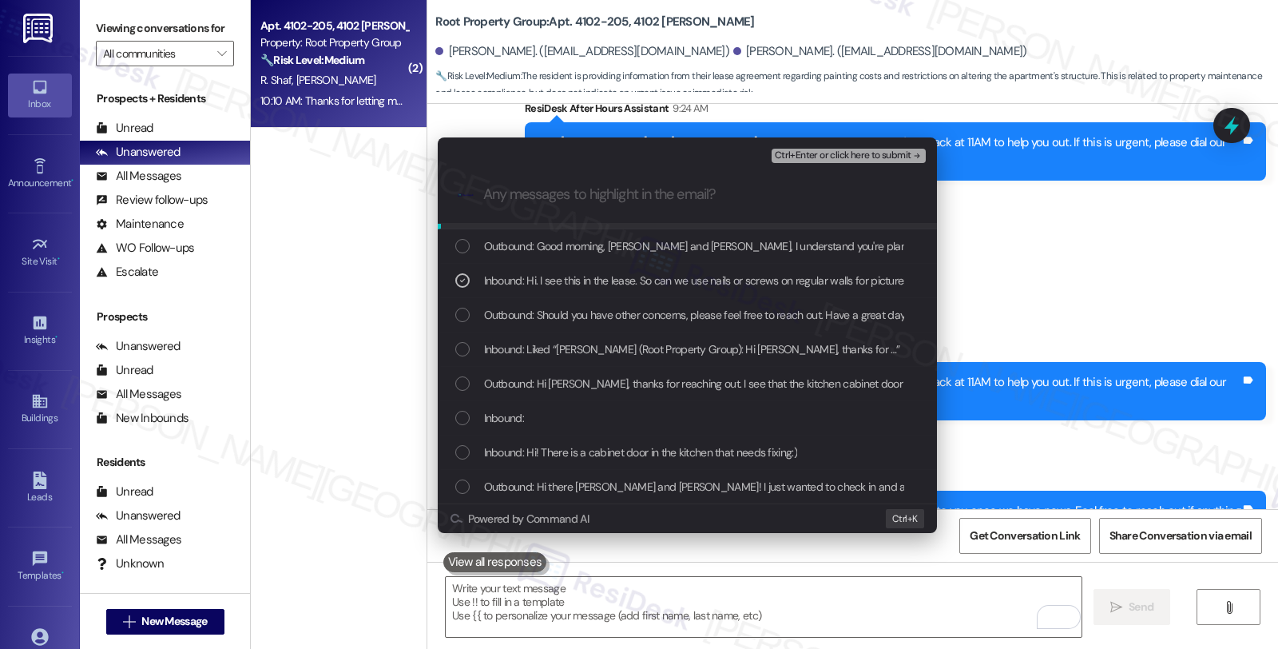
click at [820, 150] on span "Ctrl+Enter or click here to submit" at bounding box center [843, 155] width 137 height 11
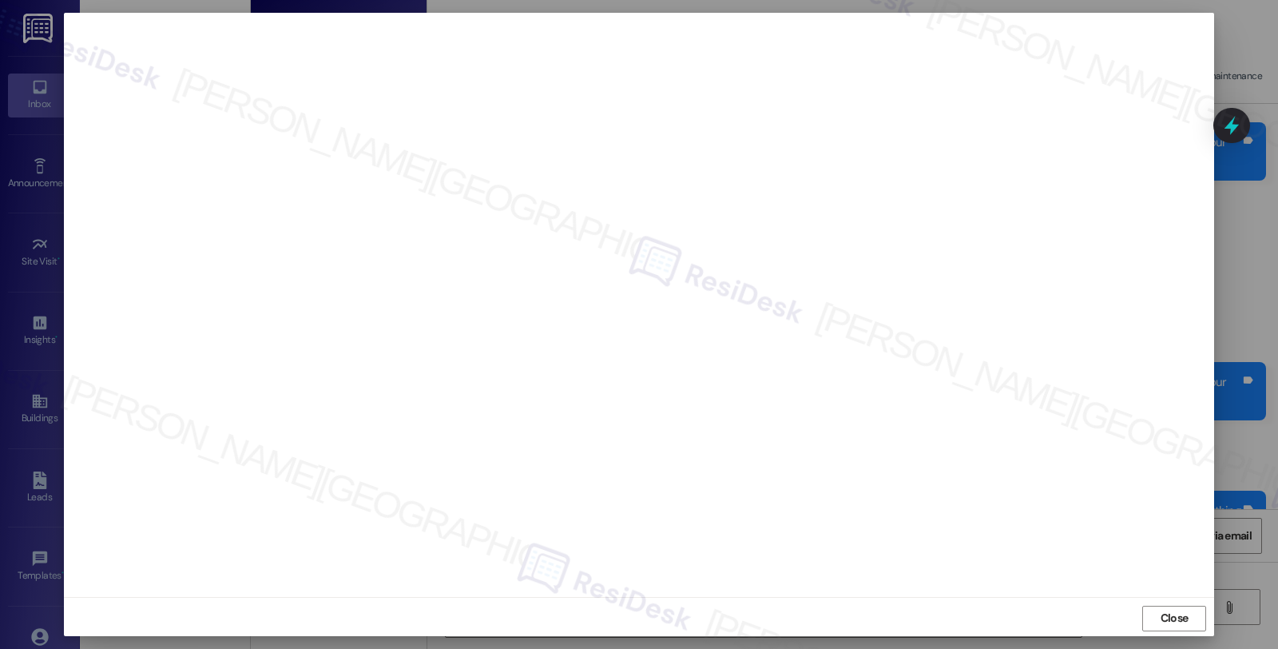
scroll to position [2, 0]
click at [1177, 621] on span "Close" at bounding box center [1175, 615] width 28 height 17
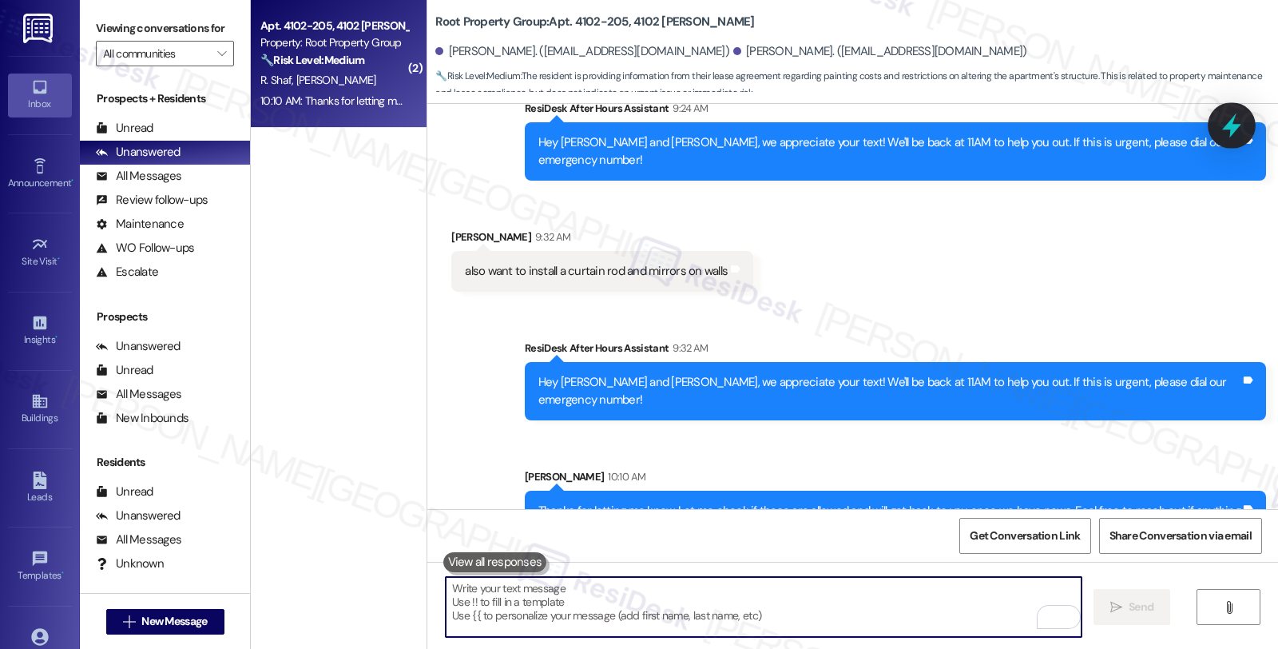
click at [1235, 128] on icon at bounding box center [1231, 125] width 19 height 25
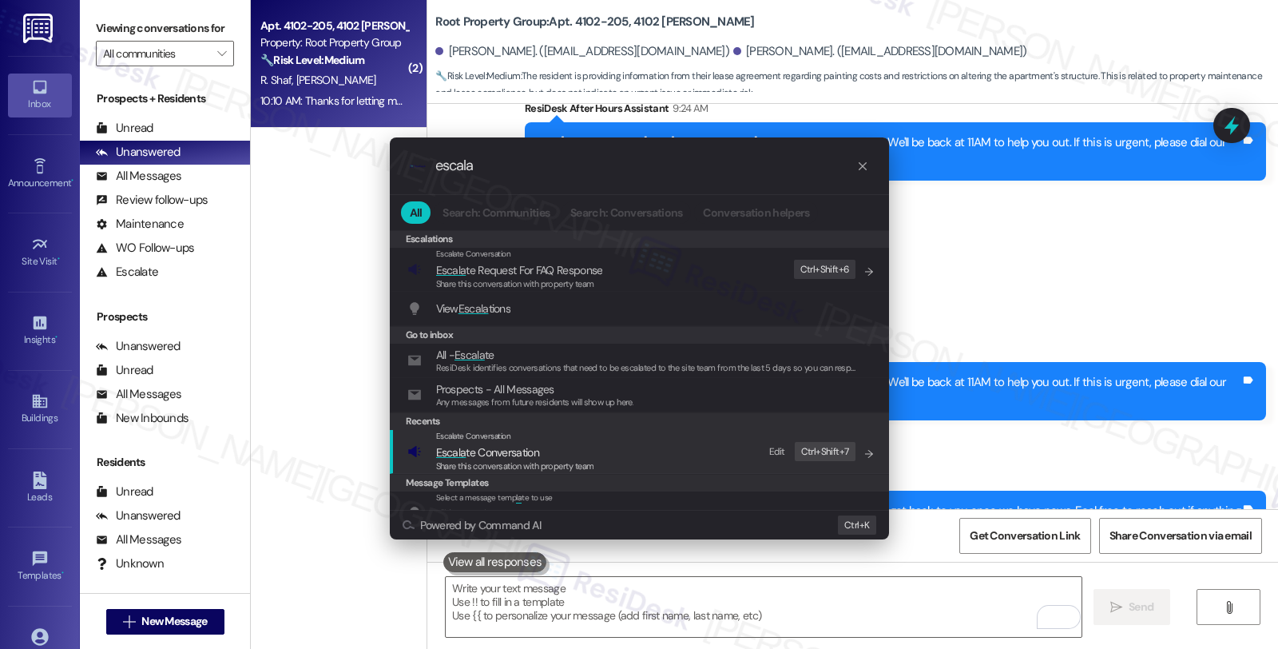
type input "escala"
click at [584, 462] on span "Share this conversation with property team" at bounding box center [515, 465] width 158 height 11
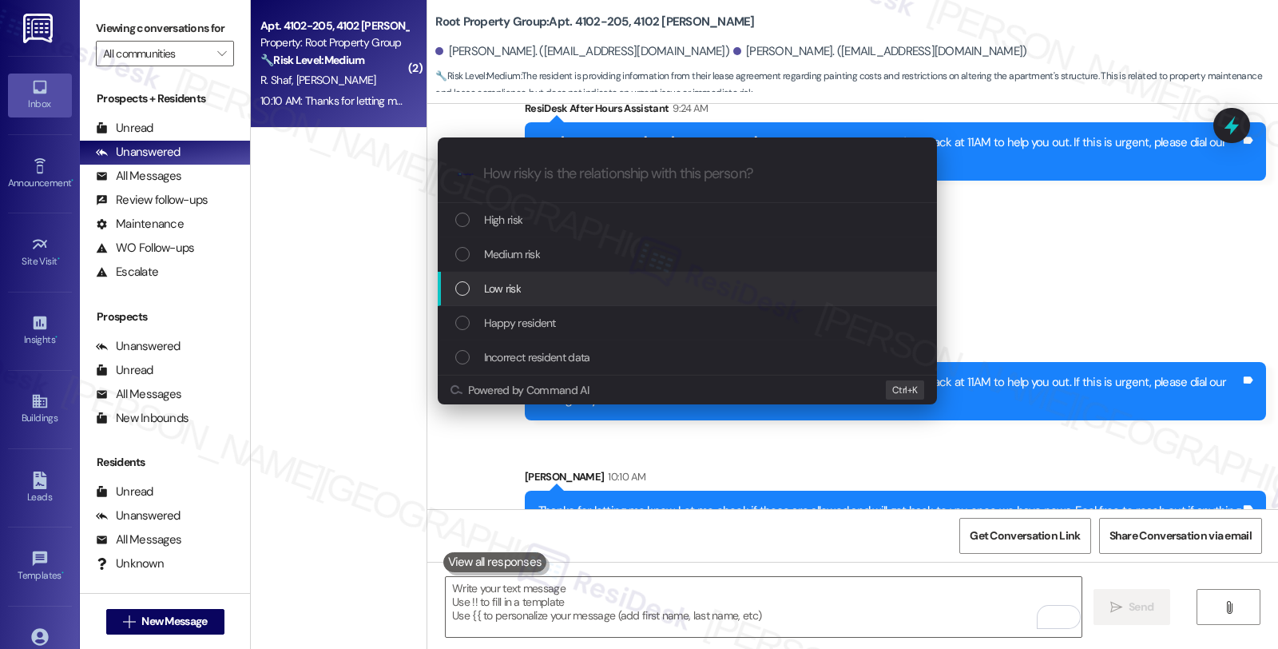
click at [568, 284] on div "Low risk" at bounding box center [688, 289] width 467 height 18
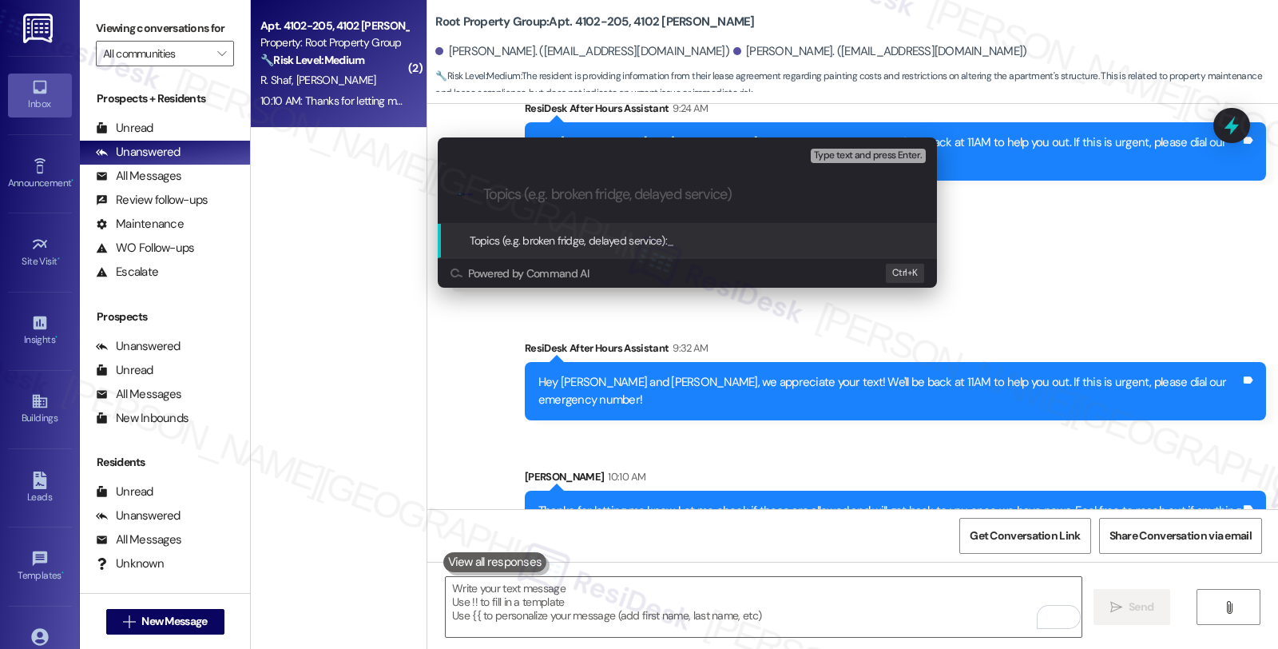
paste input "Use nails or screws to Pictures, shelves, mirrors on the wall; install curtain …"
type input "Use nails or screws to Pictures, shelves, mirrors on the wall; install curtain …"
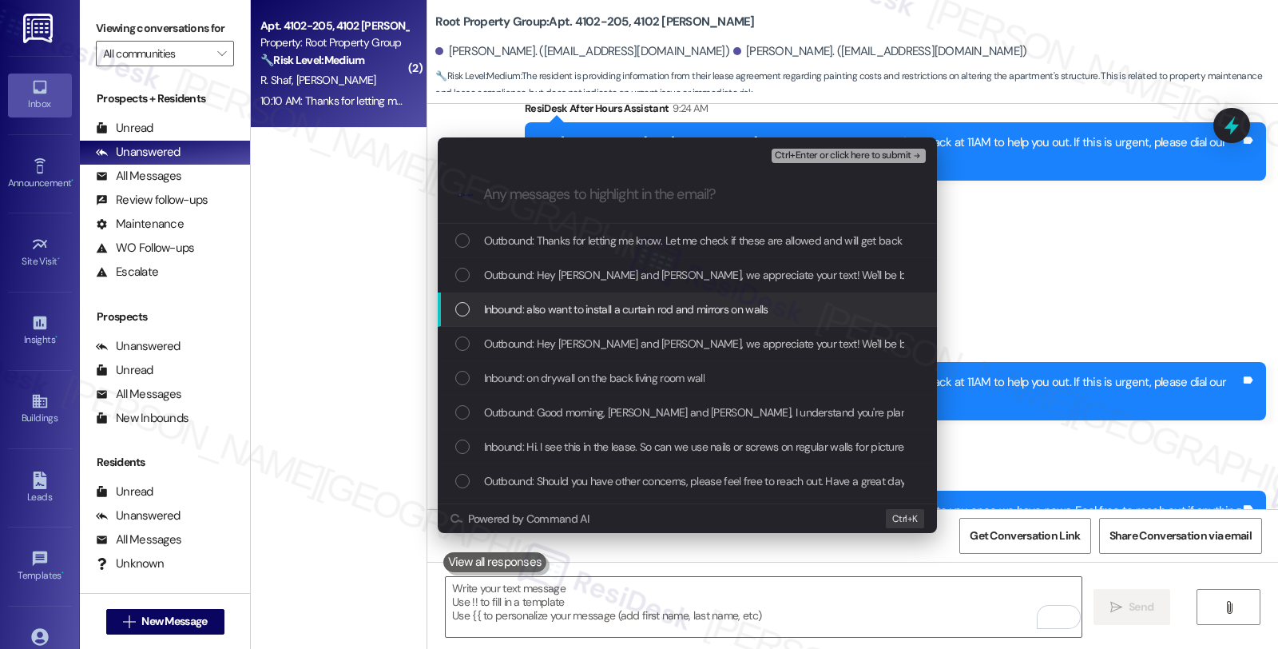
click at [559, 313] on span "Inbound: also want to install a curtain rod and mirrors on walls" at bounding box center [626, 309] width 284 height 18
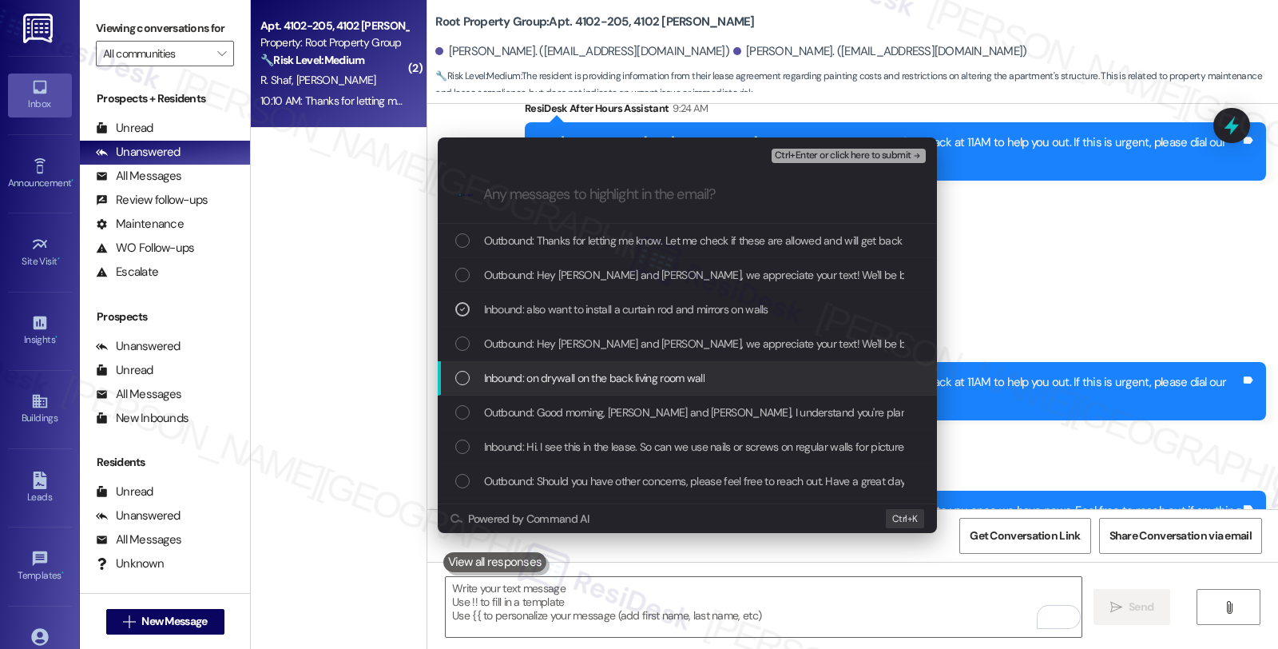
click at [557, 373] on span "Inbound: on drywall on the back living room wall" at bounding box center [594, 378] width 220 height 18
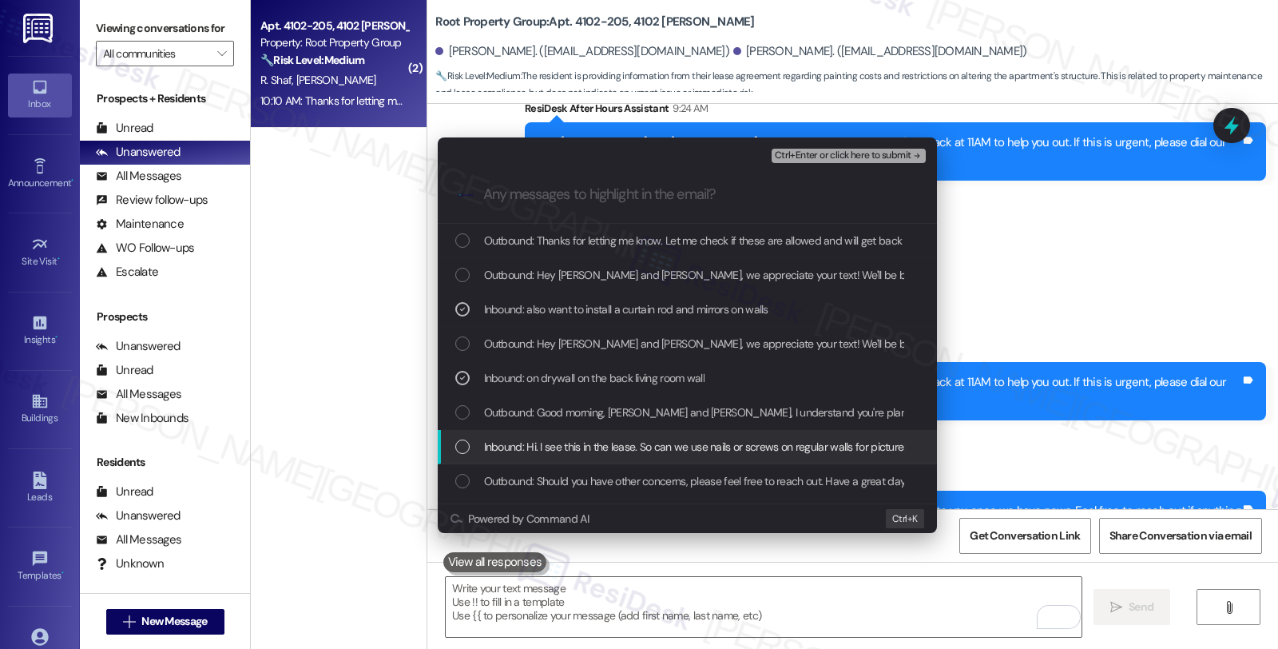
click at [558, 438] on span "Inbound: Hi. I see this in the lease. So can we use nails or screws on regular …" at bounding box center [723, 447] width 479 height 18
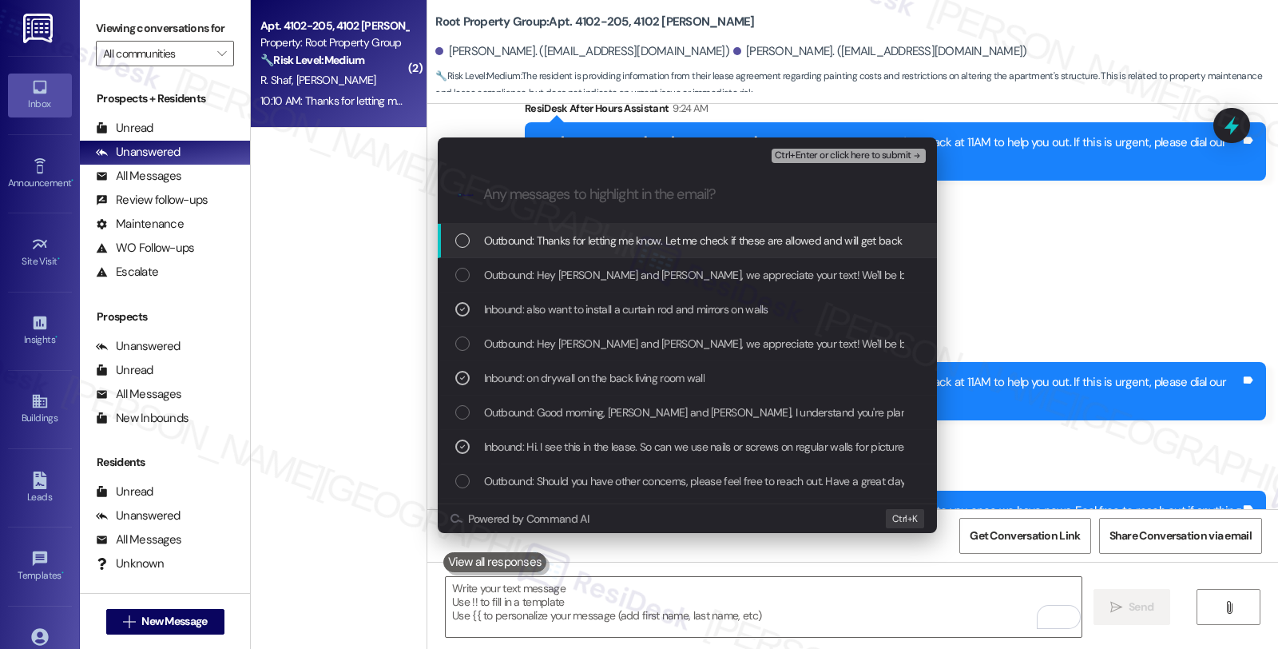
click at [851, 155] on span "Ctrl+Enter or click here to submit" at bounding box center [843, 155] width 137 height 11
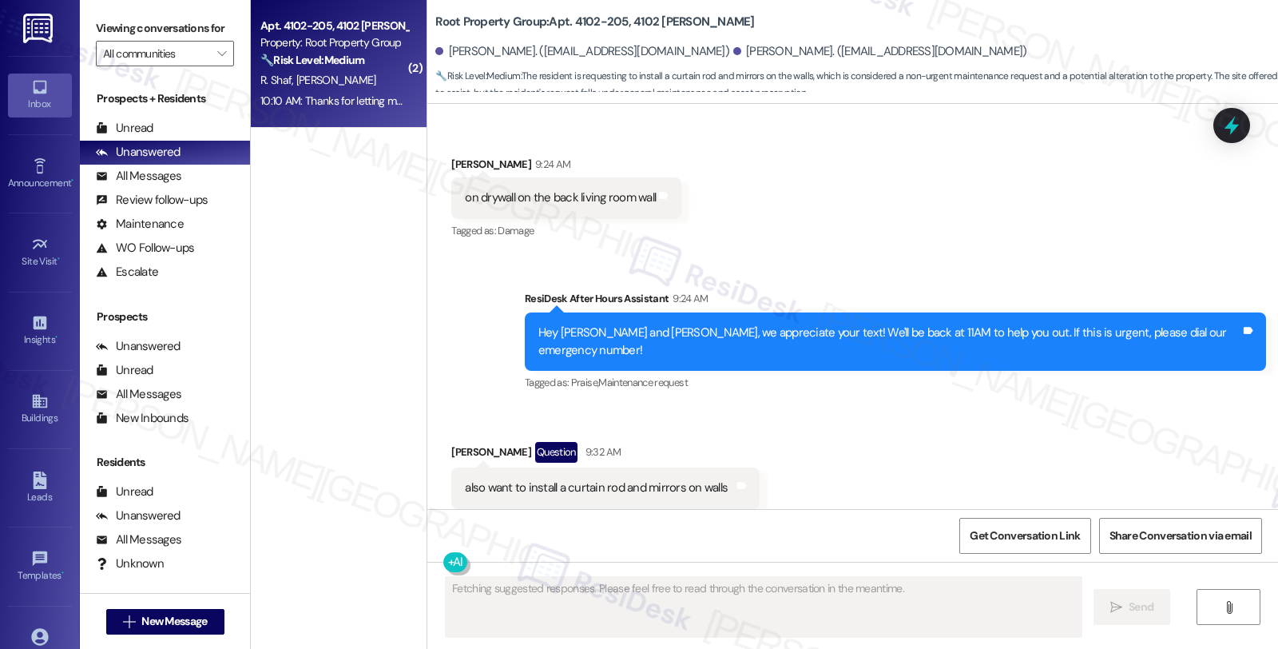
scroll to position [2106, 0]
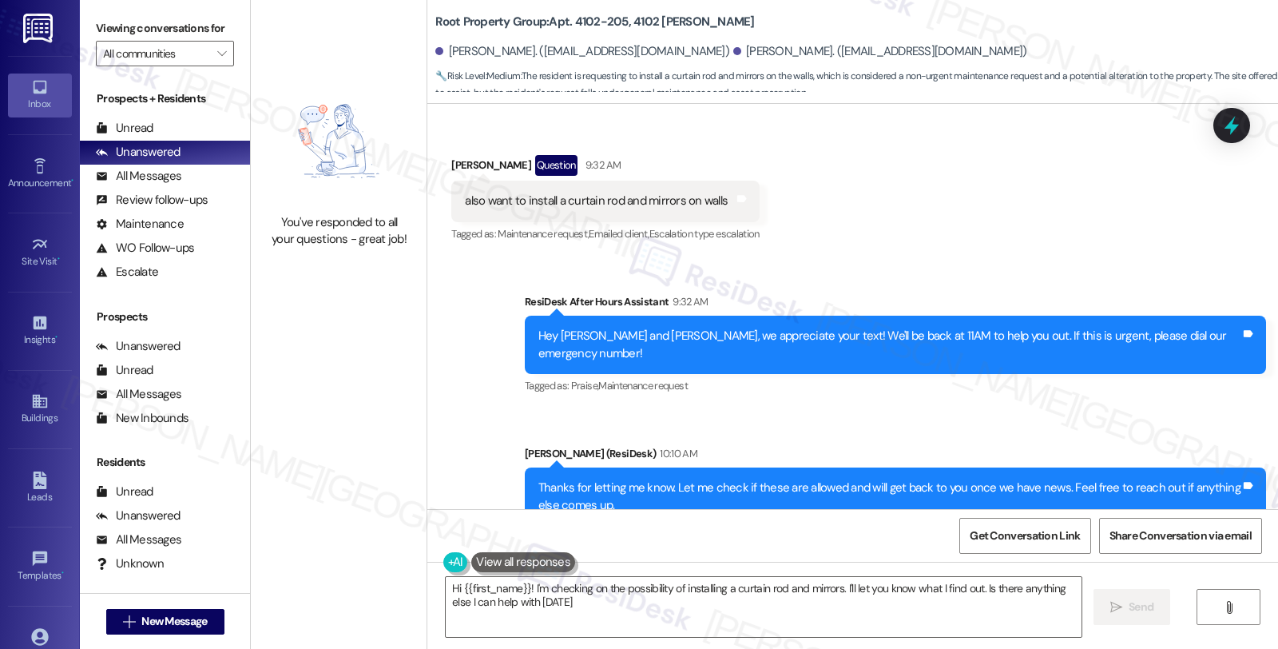
type textarea "Hi {{first_name}}! I'm checking on the possibility of installing a curtain rod …"
